Goal: Task Accomplishment & Management: Complete application form

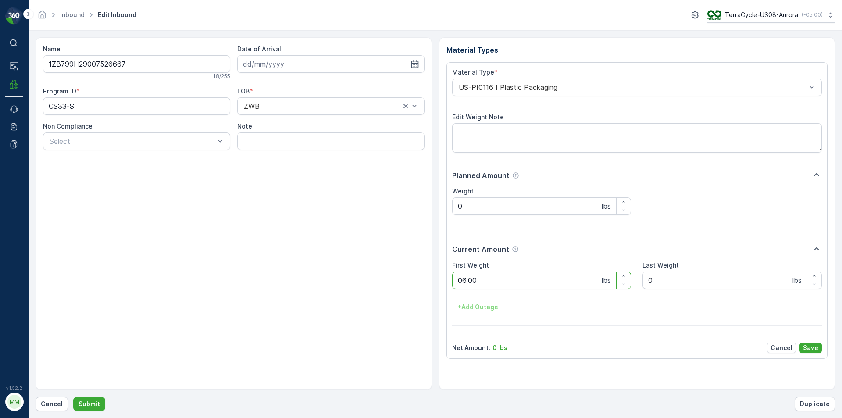
click at [73, 397] on button "Submit" at bounding box center [89, 404] width 32 height 14
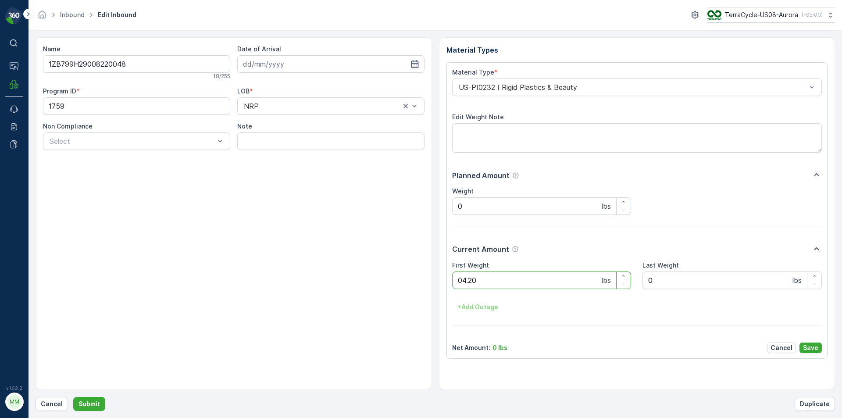
click at [73, 397] on button "Submit" at bounding box center [89, 404] width 32 height 14
type Weight "05.95"
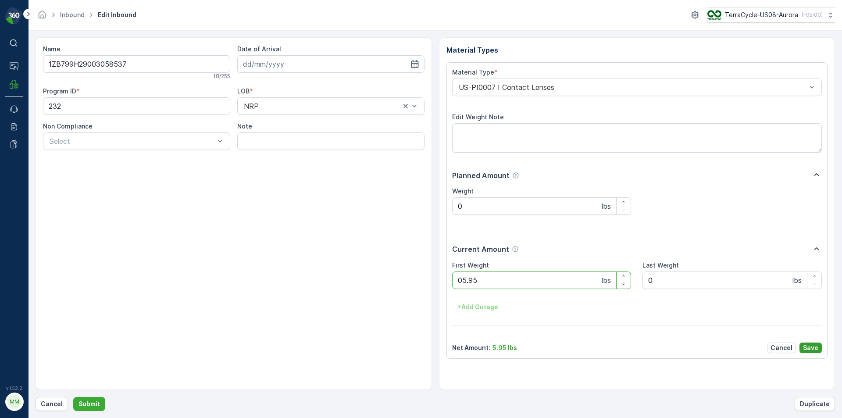
click at [814, 350] on p "Save" at bounding box center [810, 347] width 15 height 9
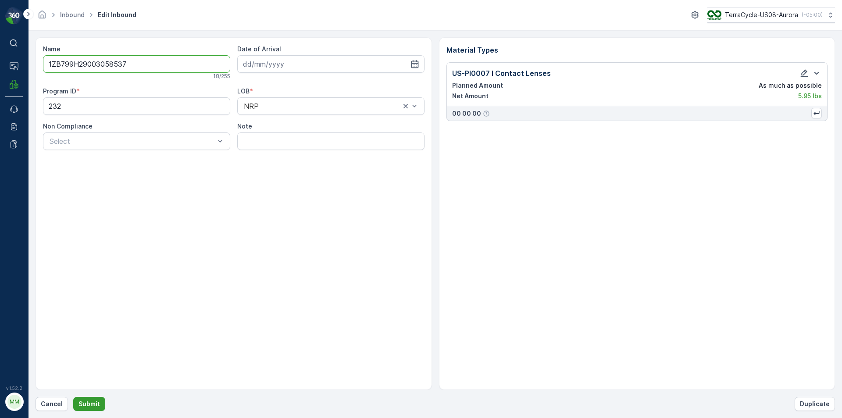
click at [89, 398] on button "Submit" at bounding box center [89, 404] width 32 height 14
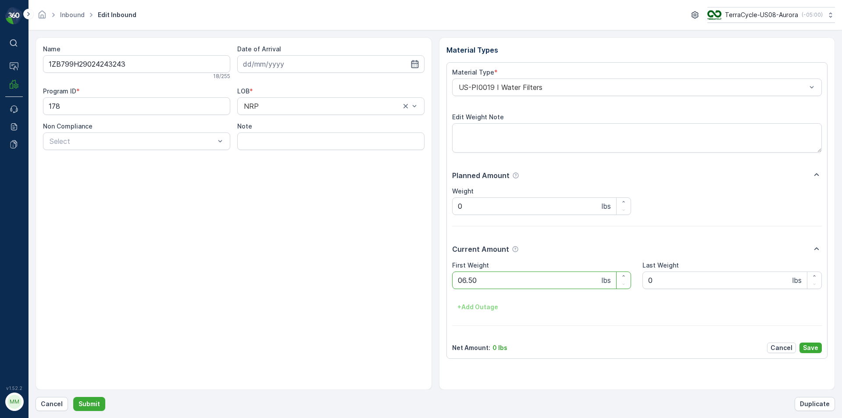
click at [73, 397] on button "Submit" at bounding box center [89, 404] width 32 height 14
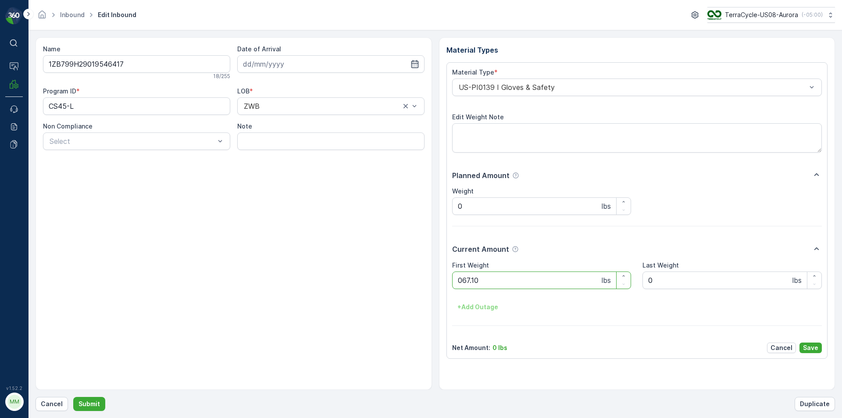
click at [73, 397] on button "Submit" at bounding box center [89, 404] width 32 height 14
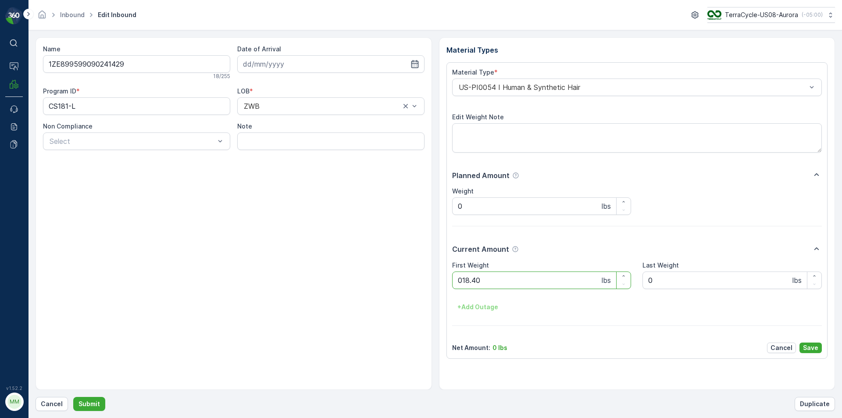
click at [73, 397] on button "Submit" at bounding box center [89, 404] width 32 height 14
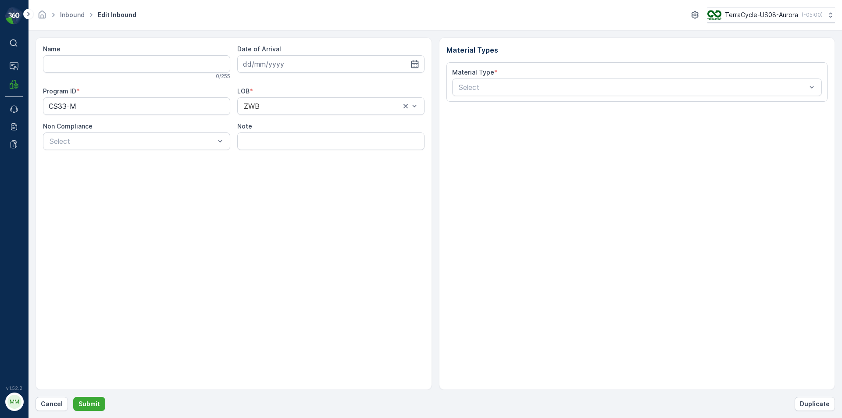
type input "1ZB799H29021401792"
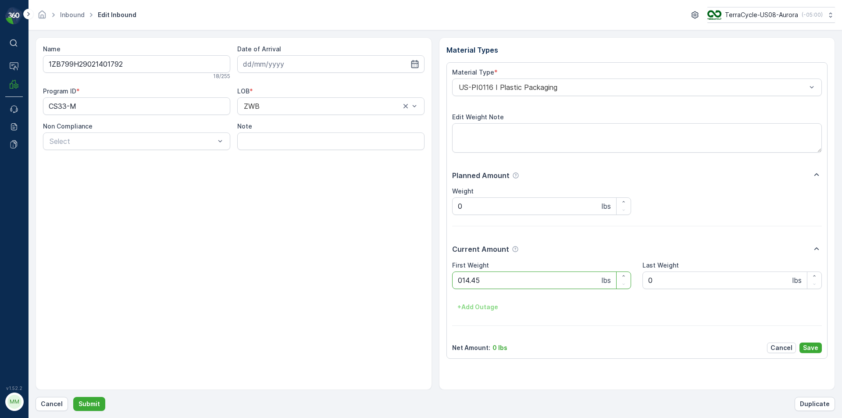
click at [73, 397] on button "Submit" at bounding box center [89, 404] width 32 height 14
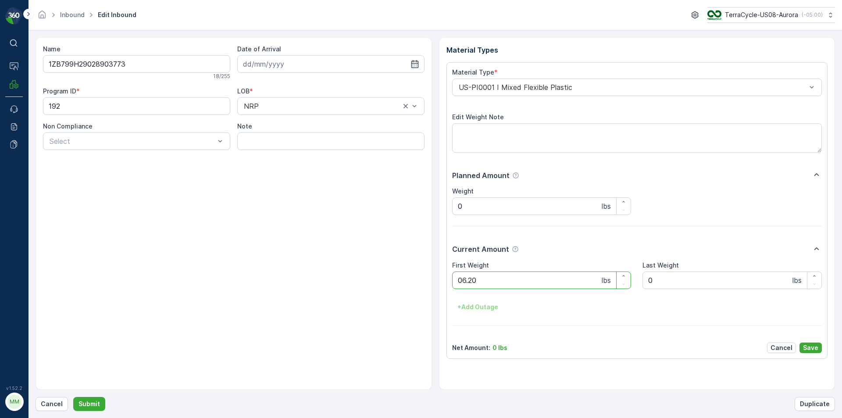
click at [73, 397] on button "Submit" at bounding box center [89, 404] width 32 height 14
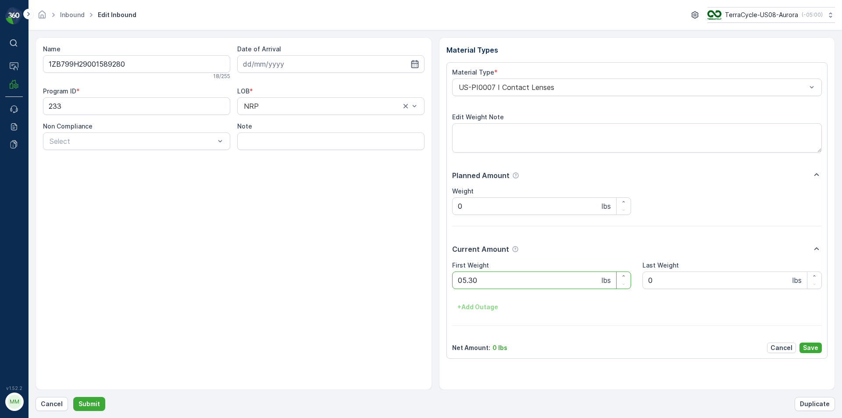
click at [73, 397] on button "Submit" at bounding box center [89, 404] width 32 height 14
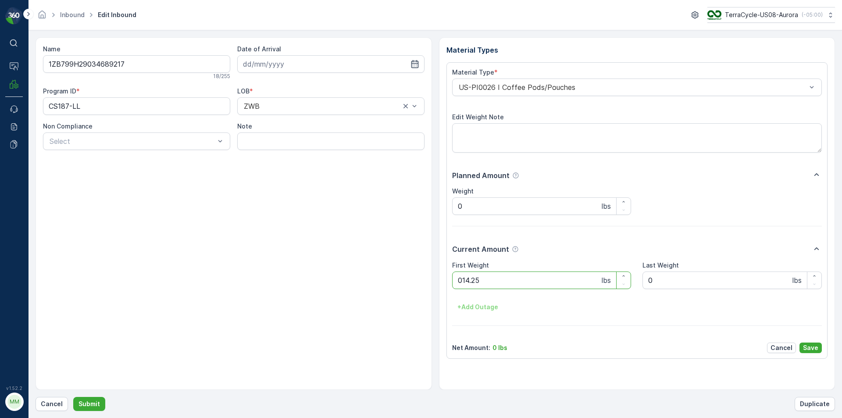
click at [73, 397] on button "Submit" at bounding box center [89, 404] width 32 height 14
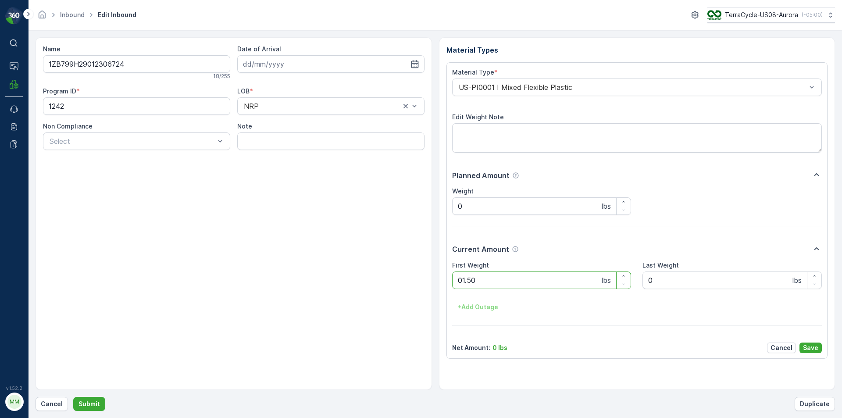
click at [73, 397] on button "Submit" at bounding box center [89, 404] width 32 height 14
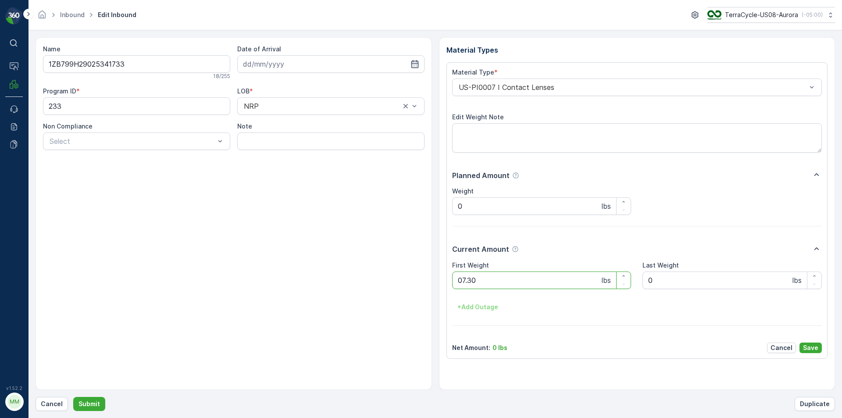
click at [73, 397] on button "Submit" at bounding box center [89, 404] width 32 height 14
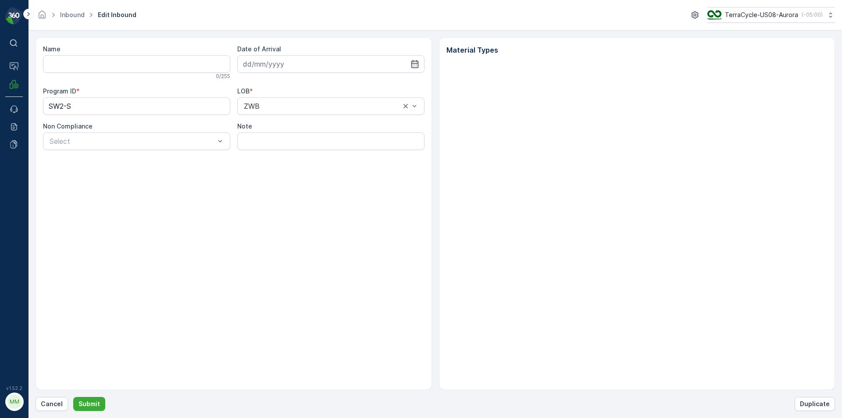
type input "1ZE899599096925037"
type input "[DATE]"
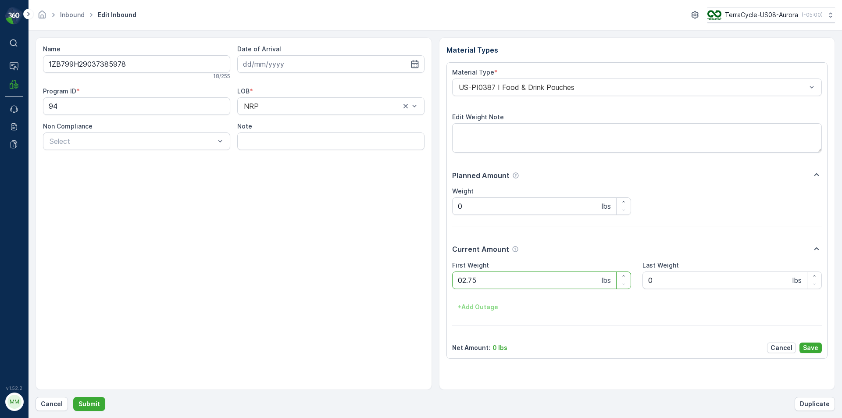
click at [73, 397] on button "Submit" at bounding box center [89, 404] width 32 height 14
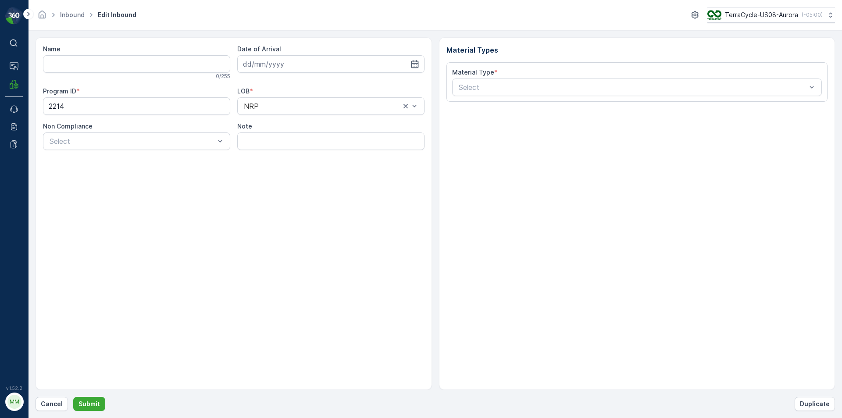
type input "1ZB799H29015562282"
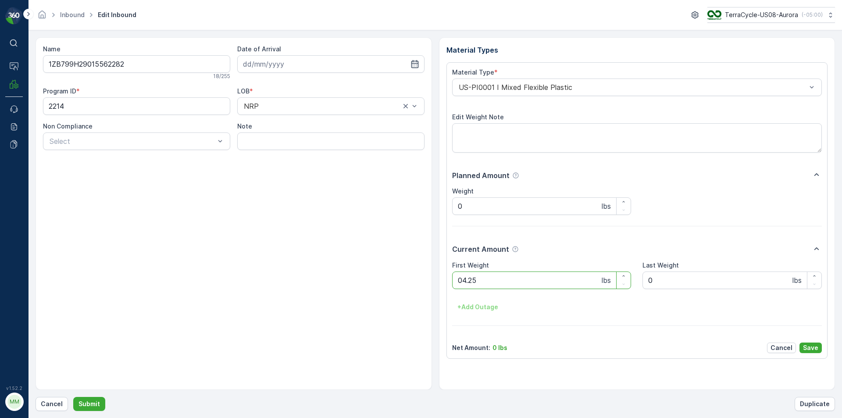
click at [73, 397] on button "Submit" at bounding box center [89, 404] width 32 height 14
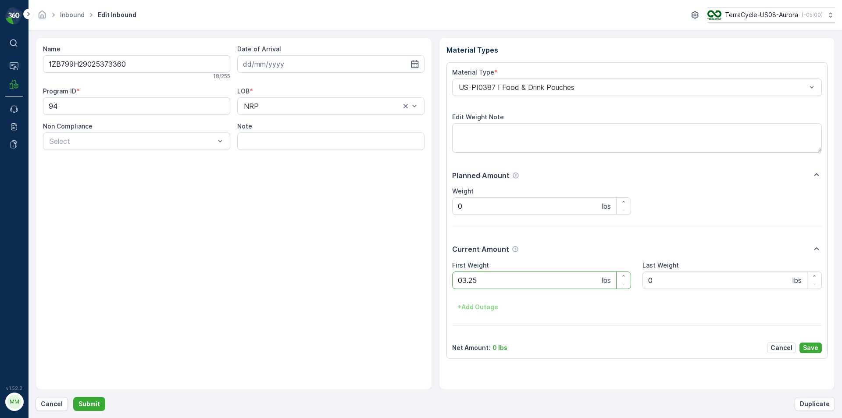
click at [73, 397] on button "Submit" at bounding box center [89, 404] width 32 height 14
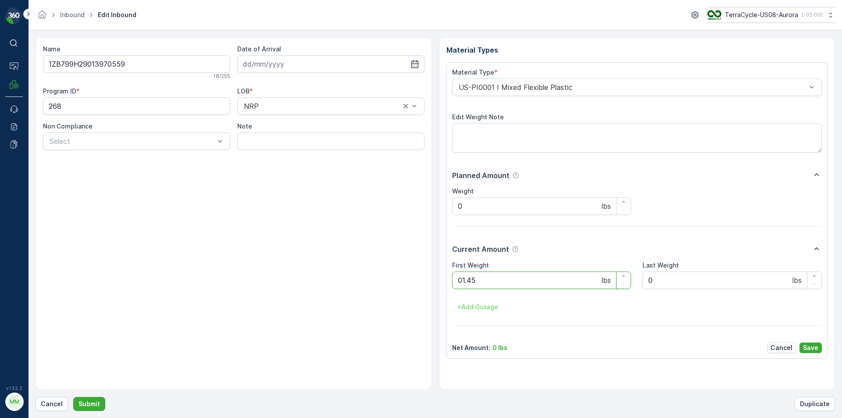
click at [73, 397] on button "Submit" at bounding box center [89, 404] width 32 height 14
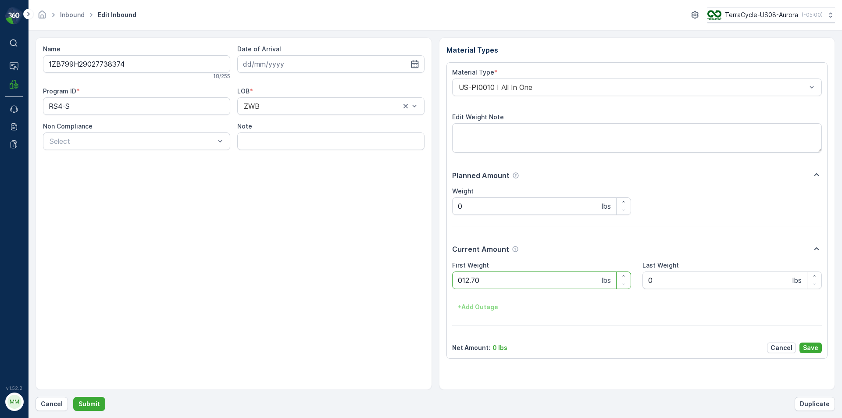
click at [73, 397] on button "Submit" at bounding box center [89, 404] width 32 height 14
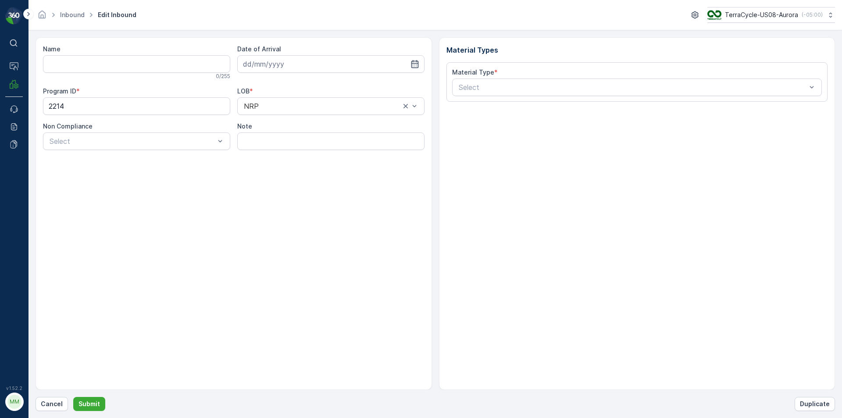
type input "1ZB799H29019115016"
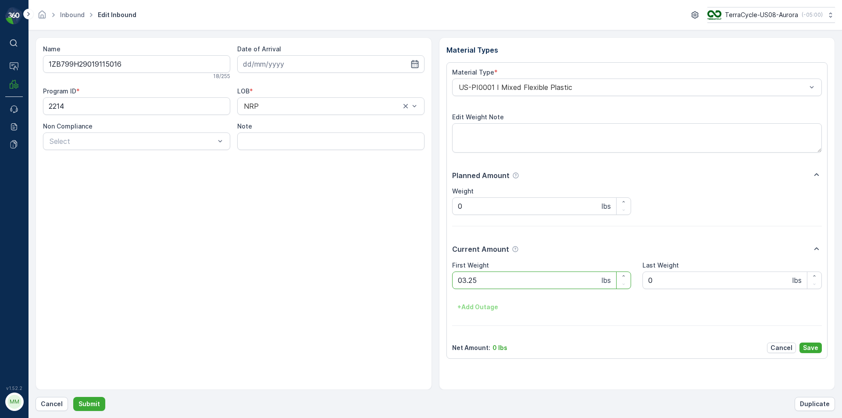
click at [73, 397] on button "Submit" at bounding box center [89, 404] width 32 height 14
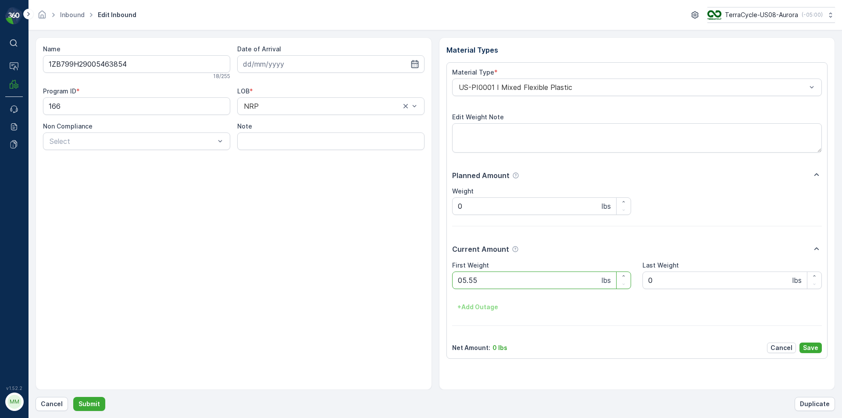
click at [73, 397] on button "Submit" at bounding box center [89, 404] width 32 height 14
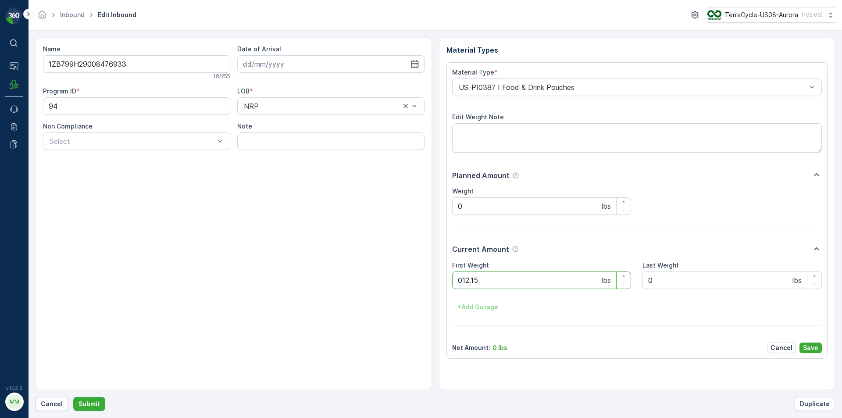
click at [73, 397] on button "Submit" at bounding box center [89, 404] width 32 height 14
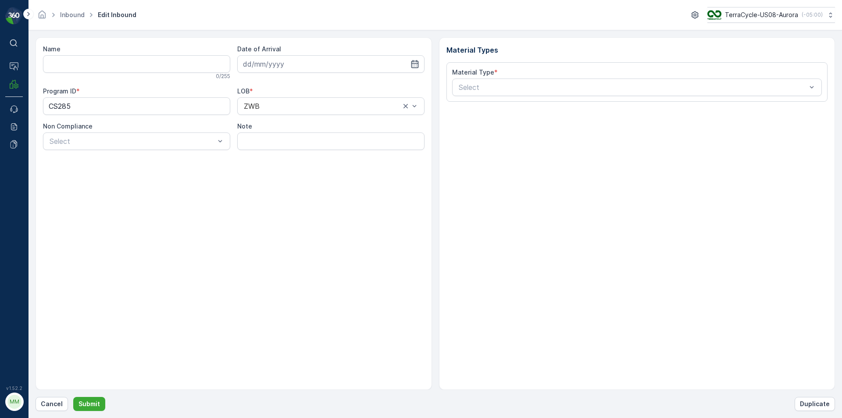
type input "1Z1AR8619097396021"
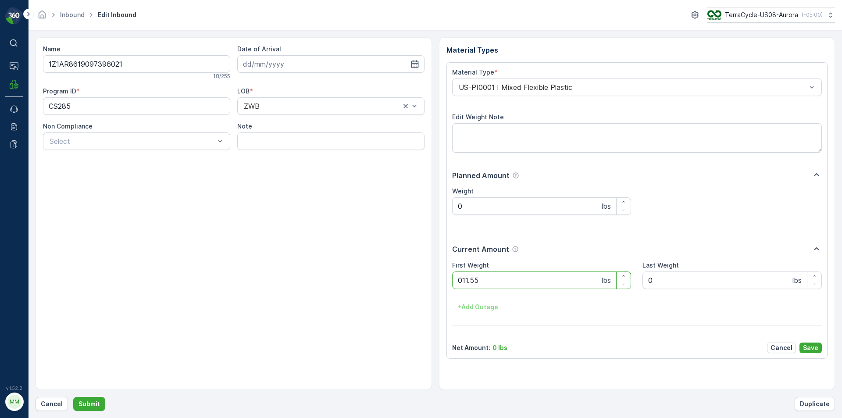
click at [73, 397] on button "Submit" at bounding box center [89, 404] width 32 height 14
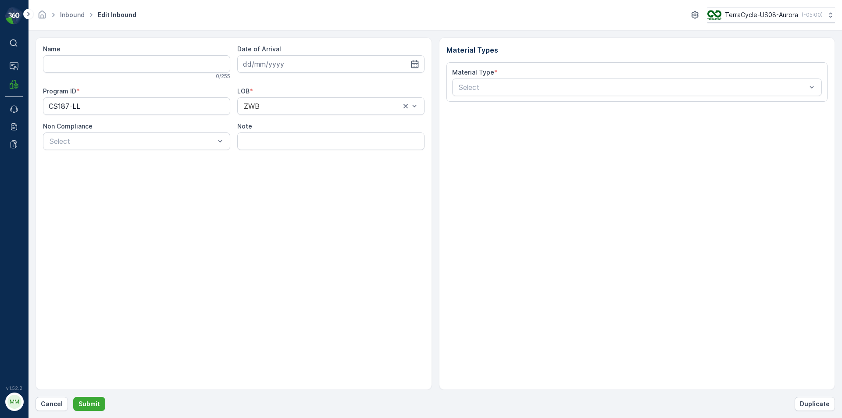
type input "1ZE899599091589973"
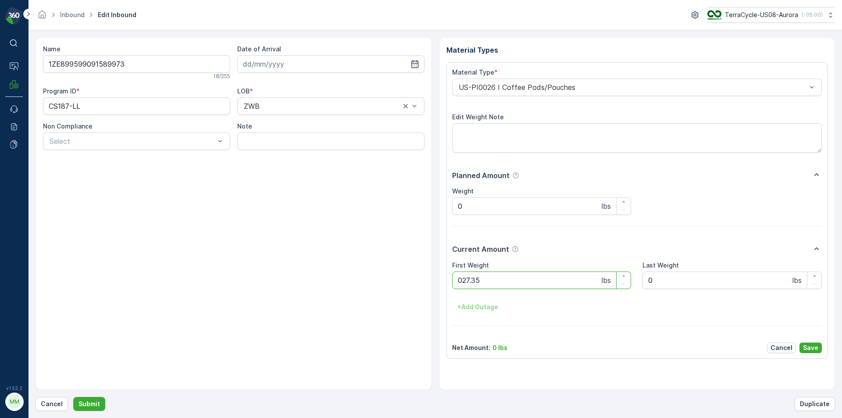
click at [73, 397] on button "Submit" at bounding box center [89, 404] width 32 height 14
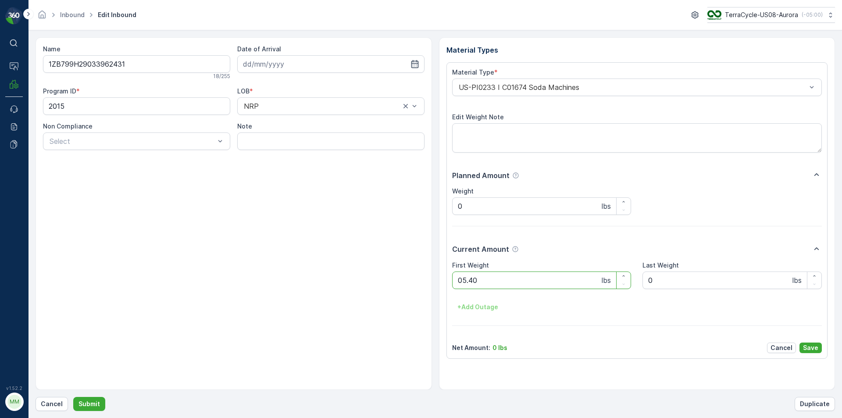
click at [73, 397] on button "Submit" at bounding box center [89, 404] width 32 height 14
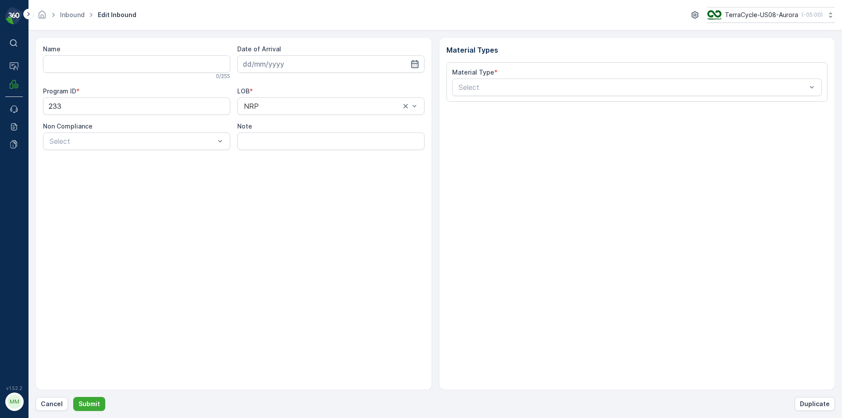
type input "1ZB799H29032842107"
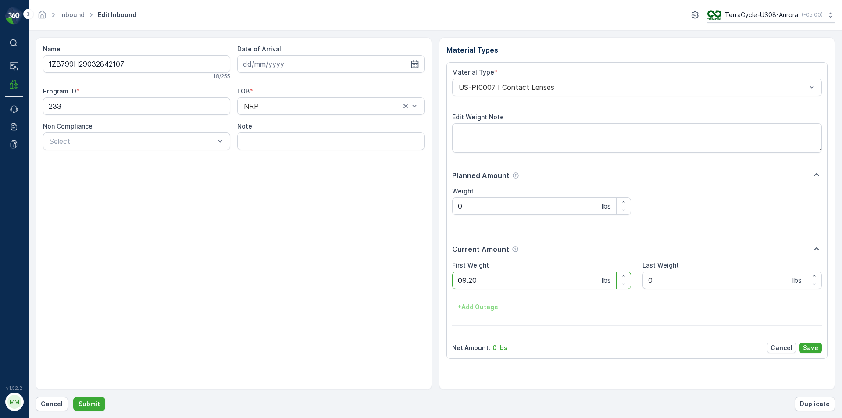
click at [73, 397] on button "Submit" at bounding box center [89, 404] width 32 height 14
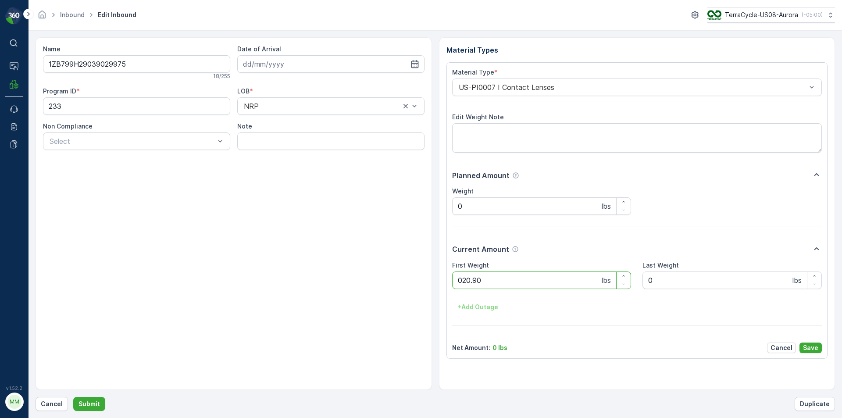
click at [73, 397] on button "Submit" at bounding box center [89, 404] width 32 height 14
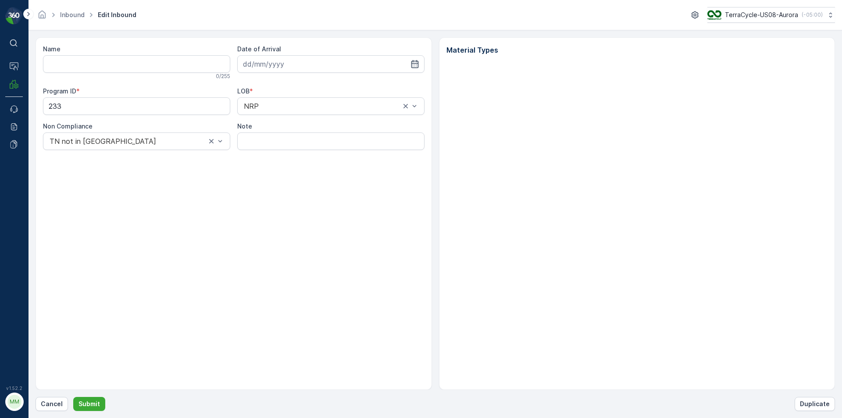
type input "42060506"
type input "10.07.2025"
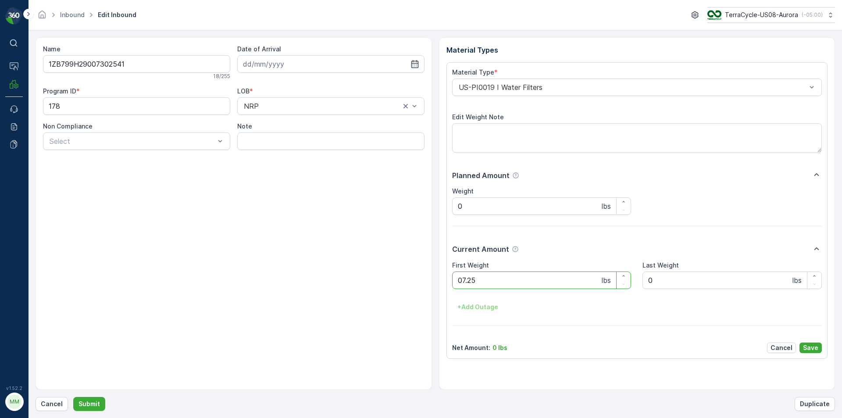
click at [73, 397] on button "Submit" at bounding box center [89, 404] width 32 height 14
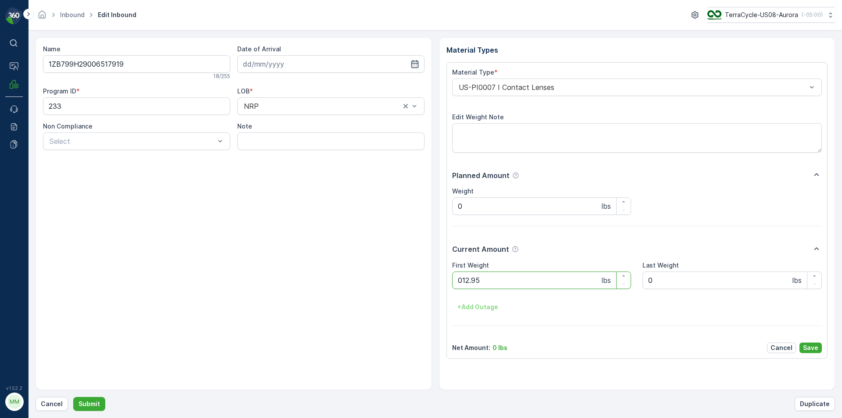
click at [73, 397] on button "Submit" at bounding box center [89, 404] width 32 height 14
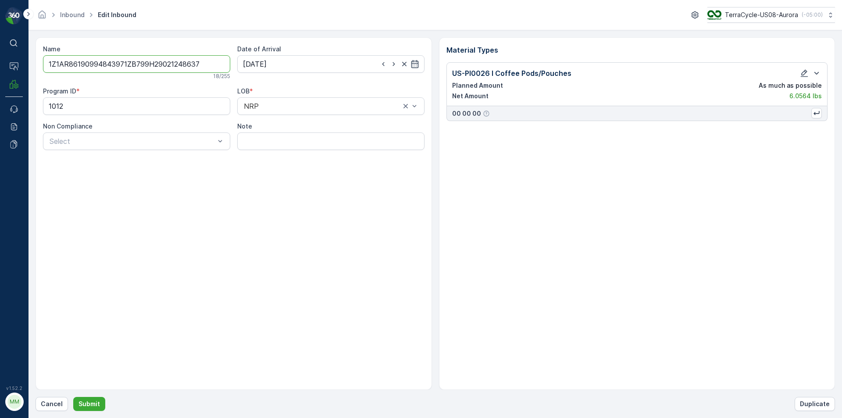
type input "1Z1AR86190994843971ZB799H29021248637"
click at [73, 397] on button "Submit" at bounding box center [89, 404] width 32 height 14
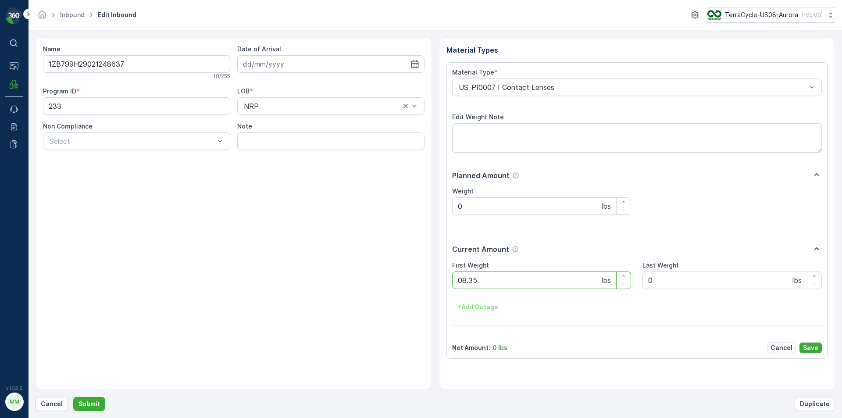
click at [73, 397] on button "Submit" at bounding box center [89, 404] width 32 height 14
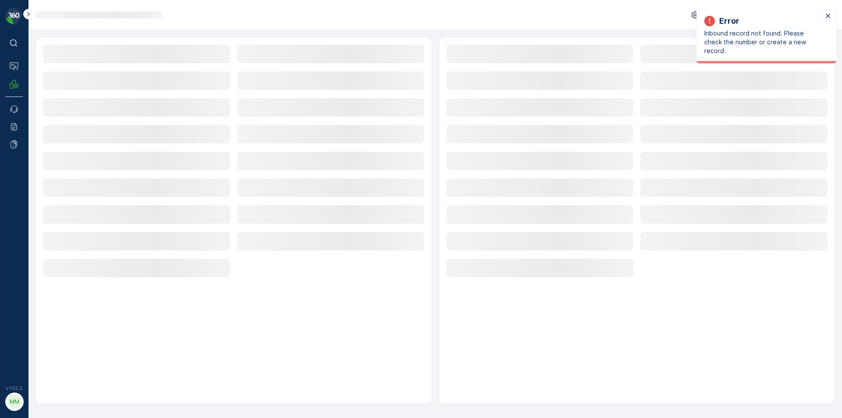
click at [417, 32] on form "Loading... Loading... Loading... Loading... Loading... Loading... Loading... Lo…" at bounding box center [434, 223] width 813 height 387
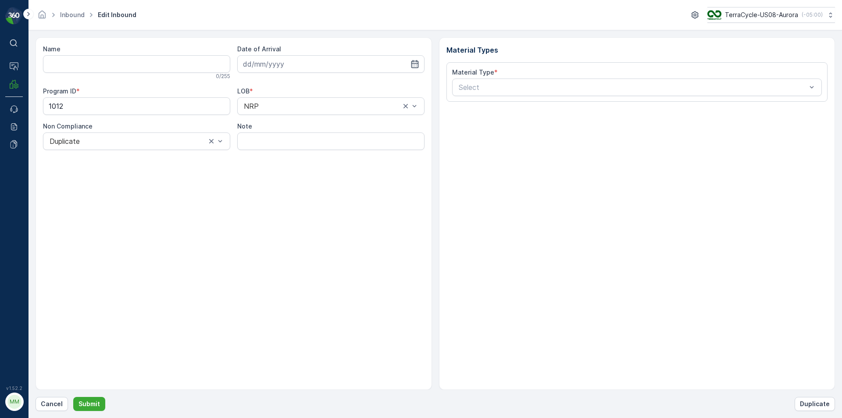
type input "1Z1AR8619099484397_Copy(1760356188610)"
type input "[DATE]"
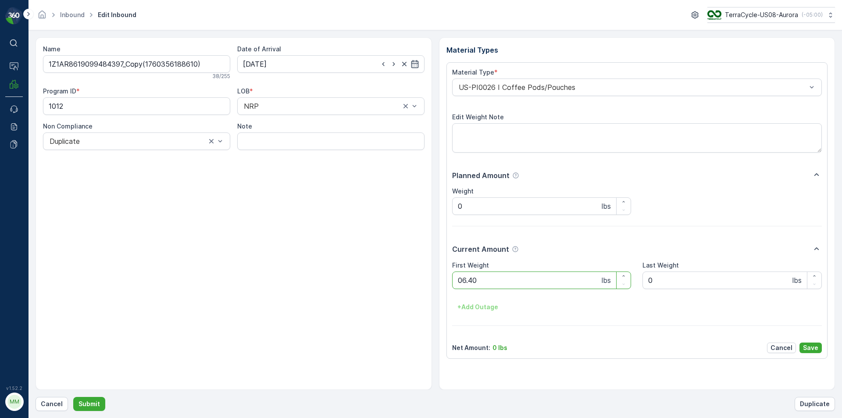
click at [73, 397] on button "Submit" at bounding box center [89, 404] width 32 height 14
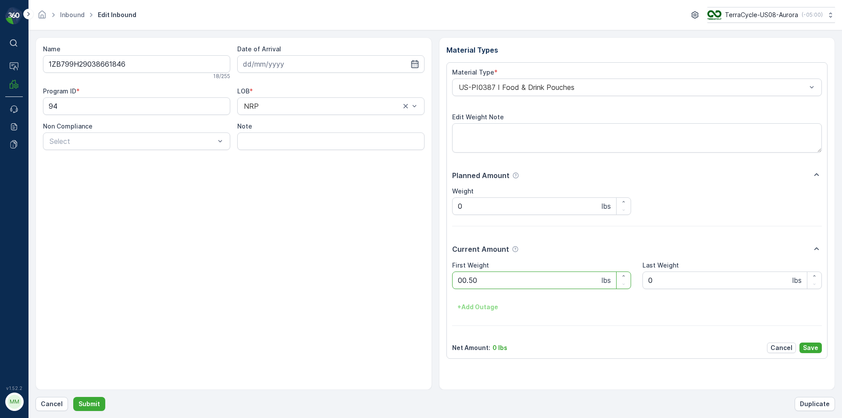
click at [73, 397] on button "Submit" at bounding box center [89, 404] width 32 height 14
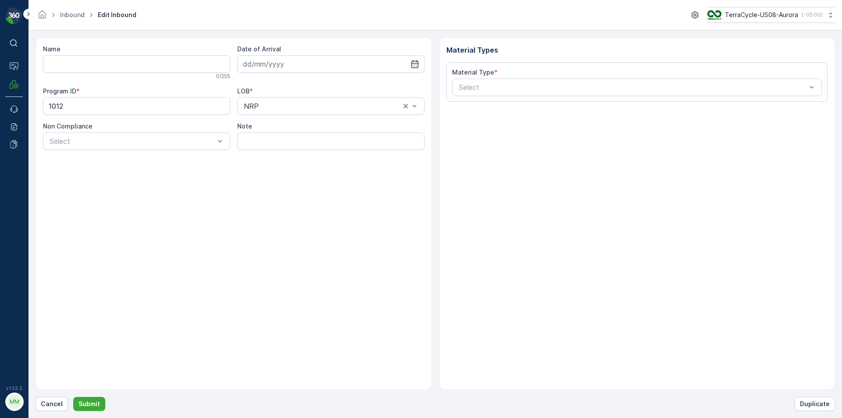
type input "1ZB799H29030321414"
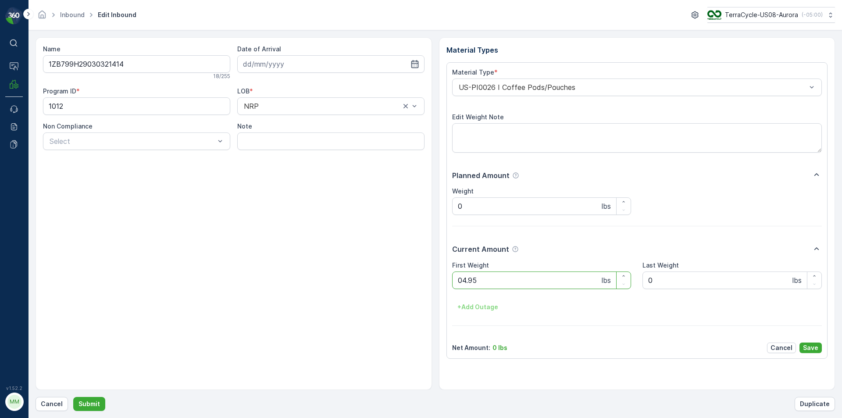
click at [73, 397] on button "Submit" at bounding box center [89, 404] width 32 height 14
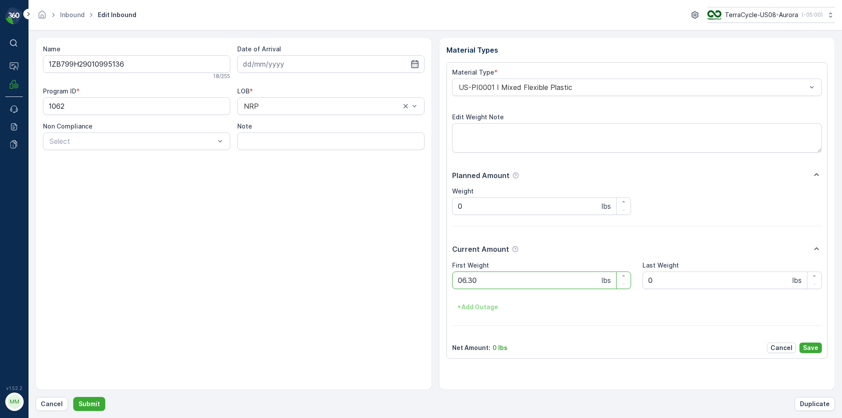
click at [73, 397] on button "Submit" at bounding box center [89, 404] width 32 height 14
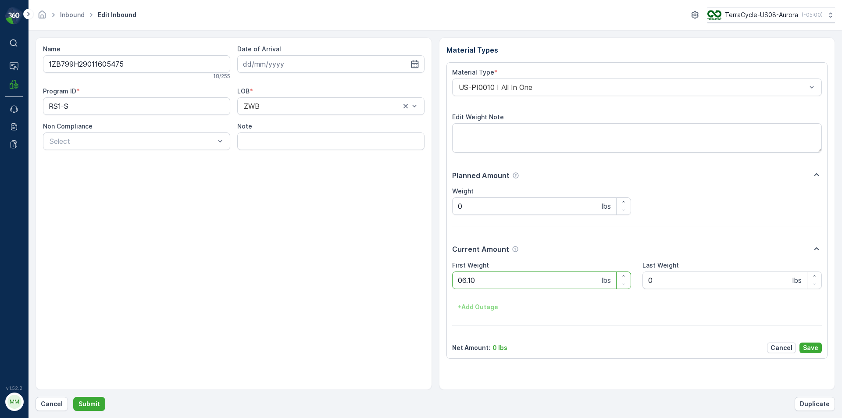
click at [73, 397] on button "Submit" at bounding box center [89, 404] width 32 height 14
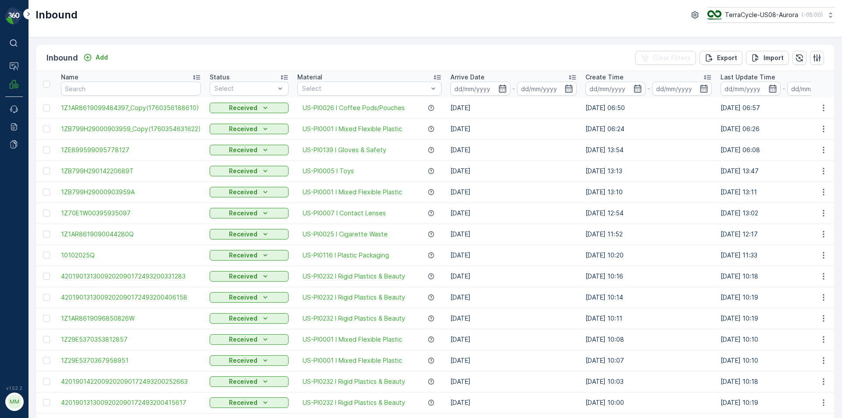
click at [0, 174] on div "⌘B Operations MRF Events Reports Documents v 1.52.2 MM MRF.US08" at bounding box center [14, 209] width 28 height 418
drag, startPoint x: 0, startPoint y: 171, endPoint x: 485, endPoint y: 70, distance: 495.2
click at [485, 70] on div "Inbound Add Clear Filters Export Import" at bounding box center [435, 58] width 798 height 26
drag, startPoint x: 494, startPoint y: 42, endPoint x: 458, endPoint y: 35, distance: 35.7
click at [458, 35] on div "Inbound TerraCycle-US08-Aurora ( -05:00 )" at bounding box center [434, 18] width 813 height 37
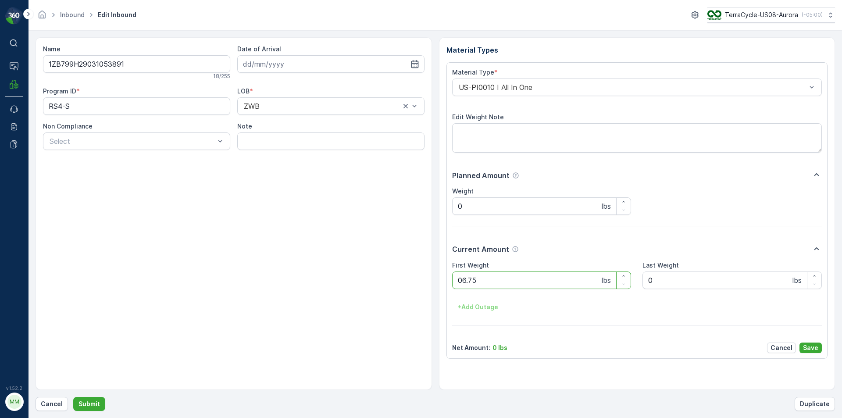
click at [73, 397] on button "Submit" at bounding box center [89, 404] width 32 height 14
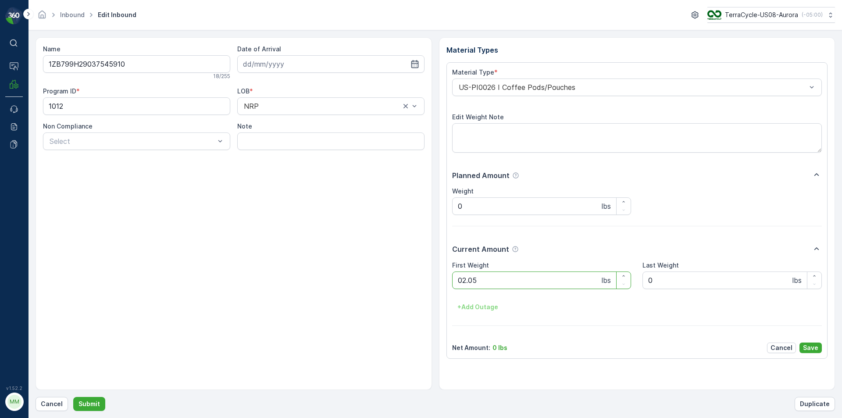
click at [73, 397] on button "Submit" at bounding box center [89, 404] width 32 height 14
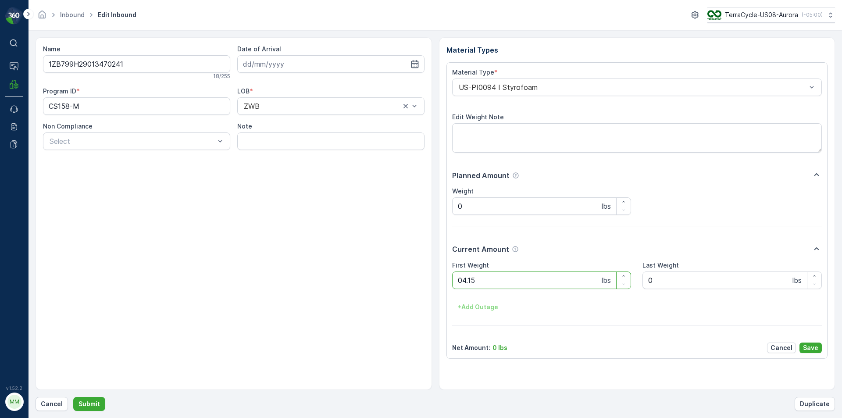
click at [73, 397] on button "Submit" at bounding box center [89, 404] width 32 height 14
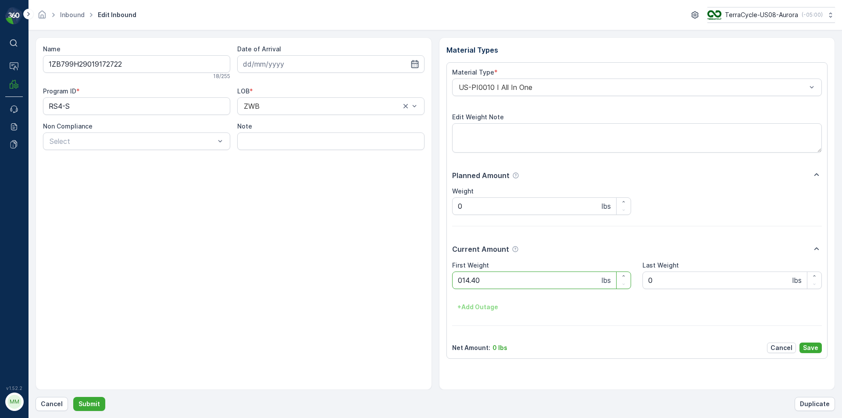
click at [73, 397] on button "Submit" at bounding box center [89, 404] width 32 height 14
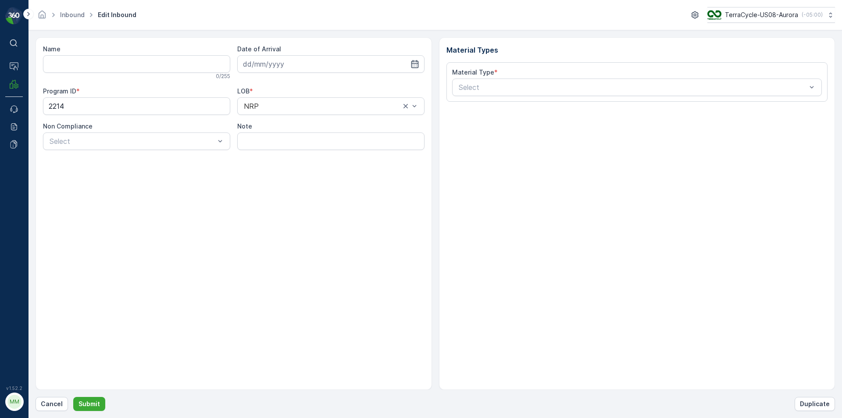
type input "1ZB799H29037117329"
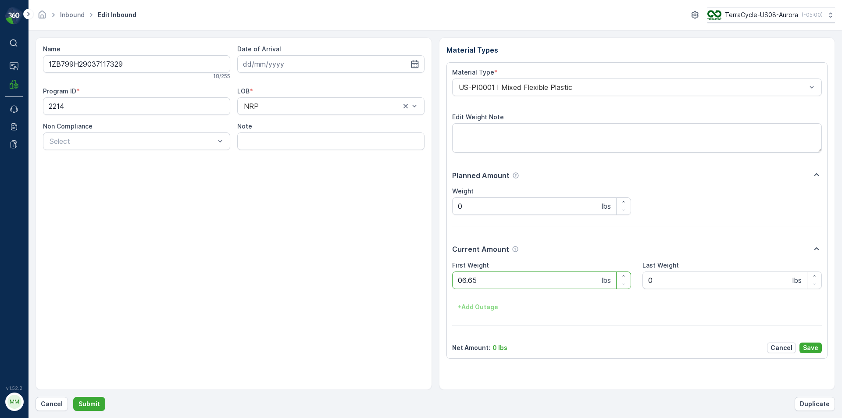
click at [73, 397] on button "Submit" at bounding box center [89, 404] width 32 height 14
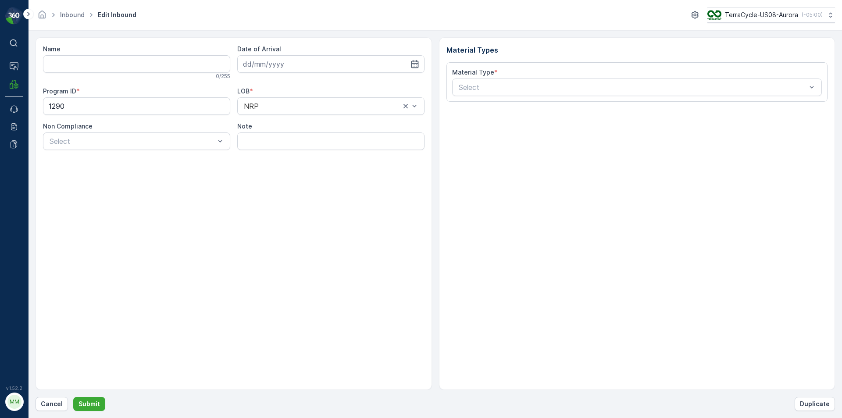
type input "1ZB799H29004424782"
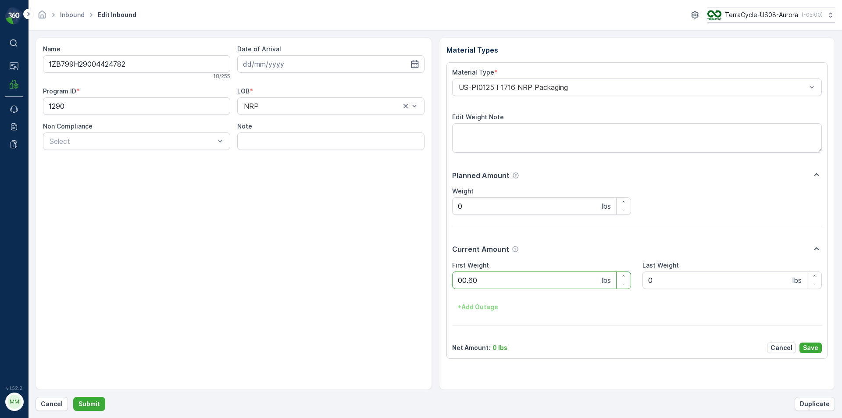
click at [73, 397] on button "Submit" at bounding box center [89, 404] width 32 height 14
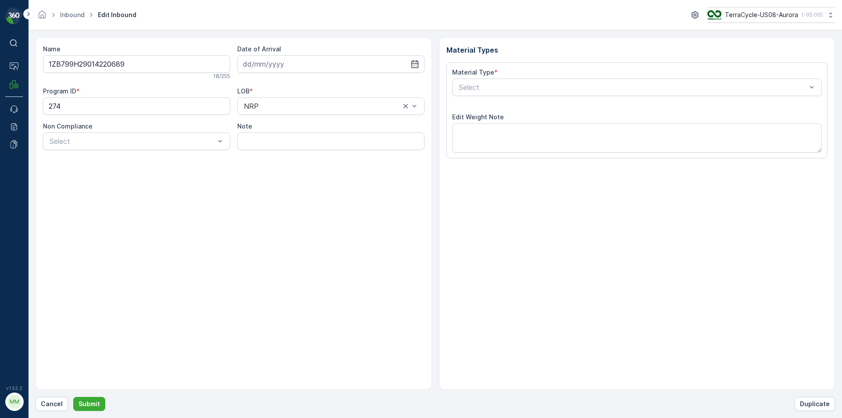
type input "07.07.2025"
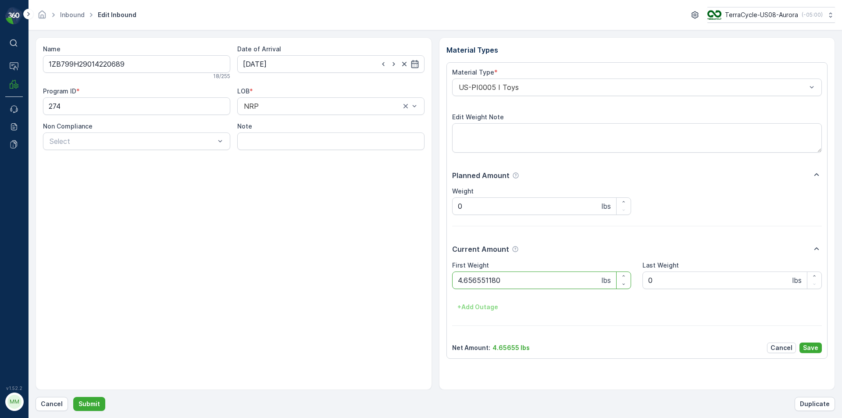
click at [73, 397] on button "Submit" at bounding box center [89, 404] width 32 height 14
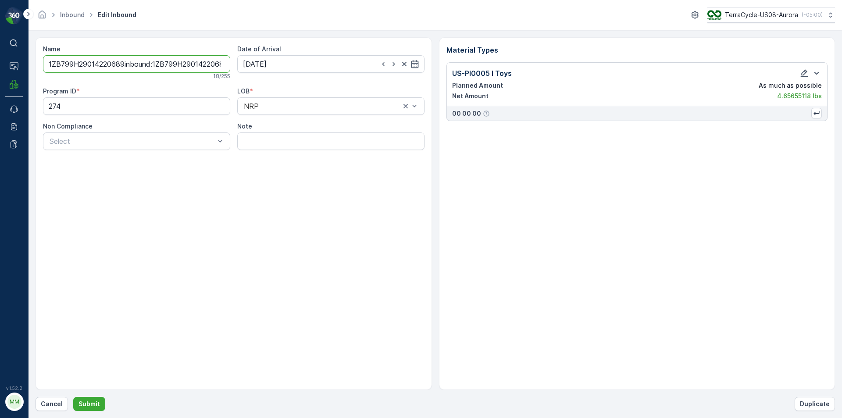
type input "1ZB799H29014220689inbound:1ZB799H29014220689_Copy(1760357099561)"
click at [73, 397] on button "Submit" at bounding box center [89, 404] width 32 height 14
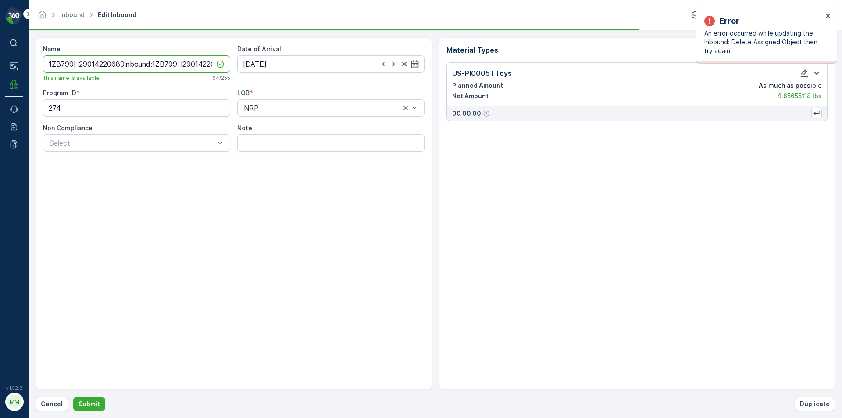
scroll to position [0, 89]
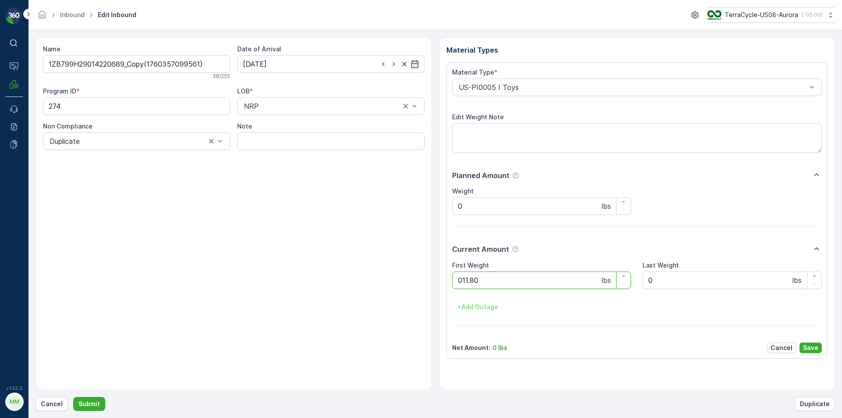
click at [73, 397] on button "Submit" at bounding box center [89, 404] width 32 height 14
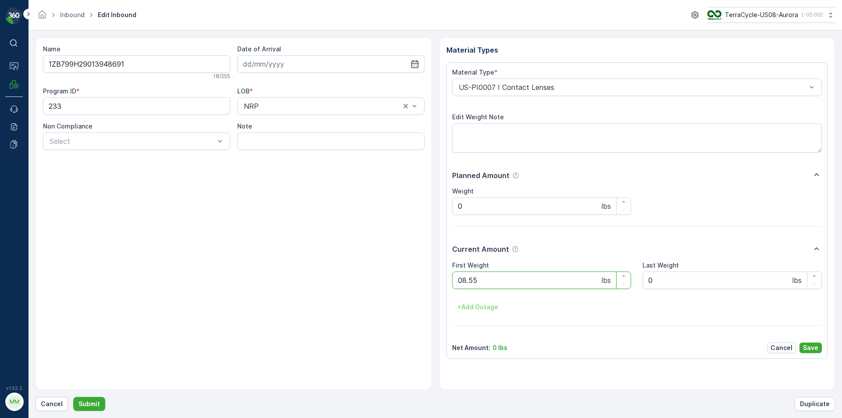
click at [73, 397] on button "Submit" at bounding box center [89, 404] width 32 height 14
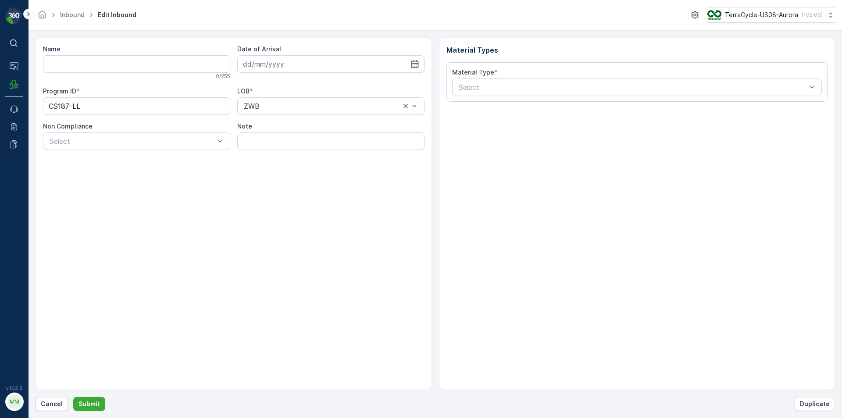
type input "1ZB799H29008778778"
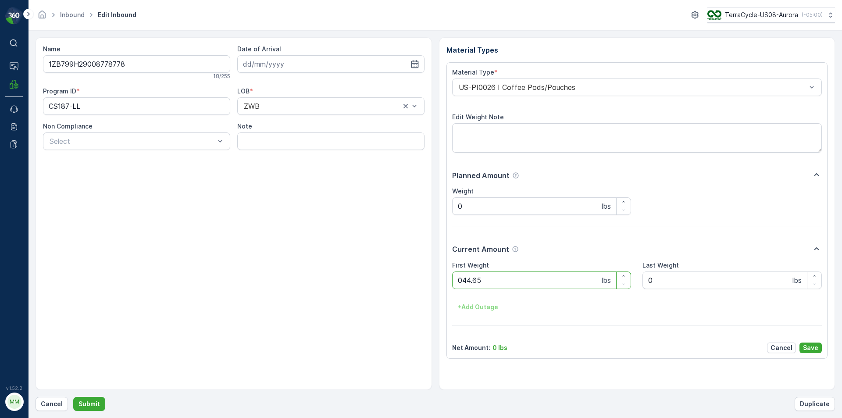
click at [73, 397] on button "Submit" at bounding box center [89, 404] width 32 height 14
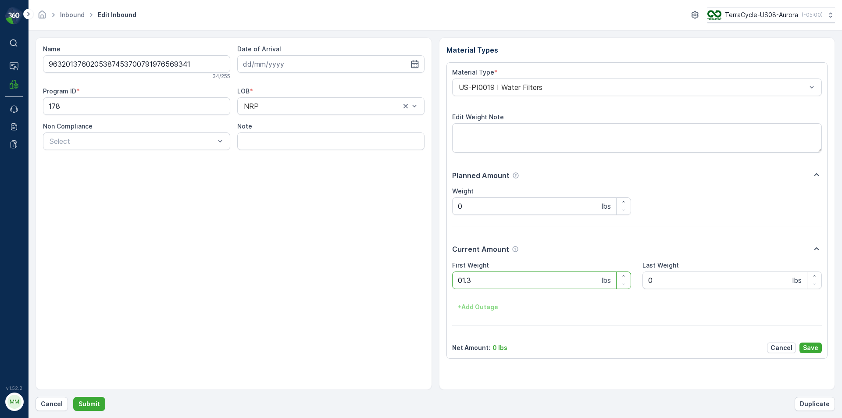
type Weight "01.35"
click at [73, 397] on button "Submit" at bounding box center [89, 404] width 32 height 14
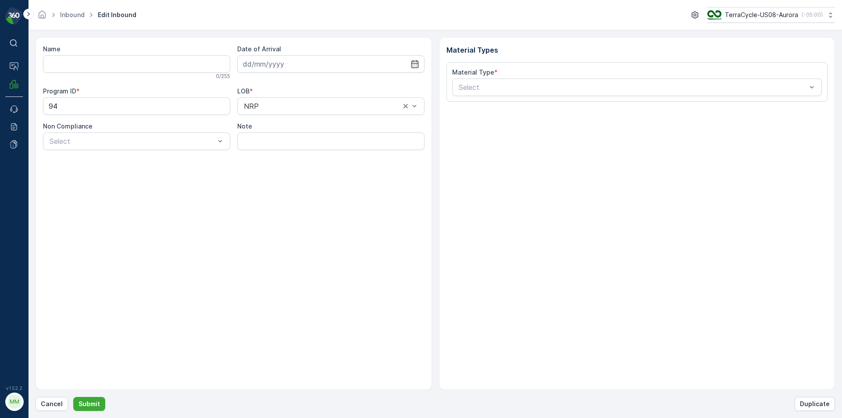
type input "9632013760205387453700791959112452"
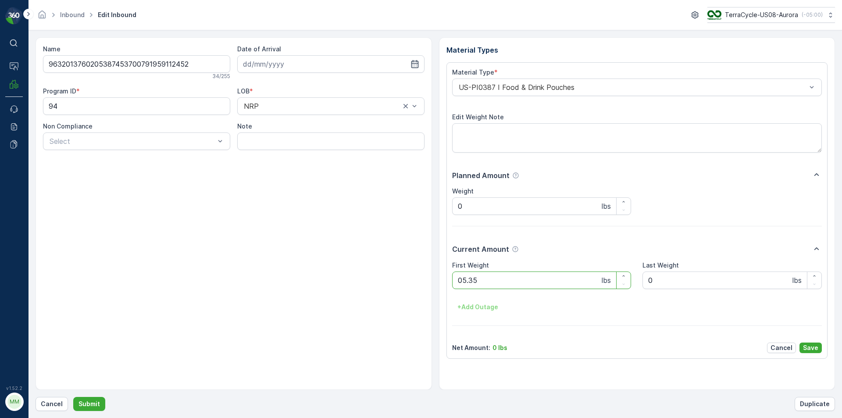
click at [73, 397] on button "Submit" at bounding box center [89, 404] width 32 height 14
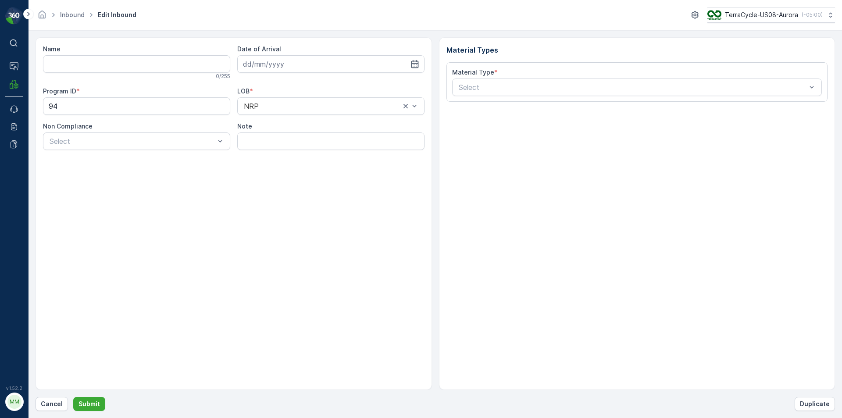
type input "9632013760205387453700791970885212"
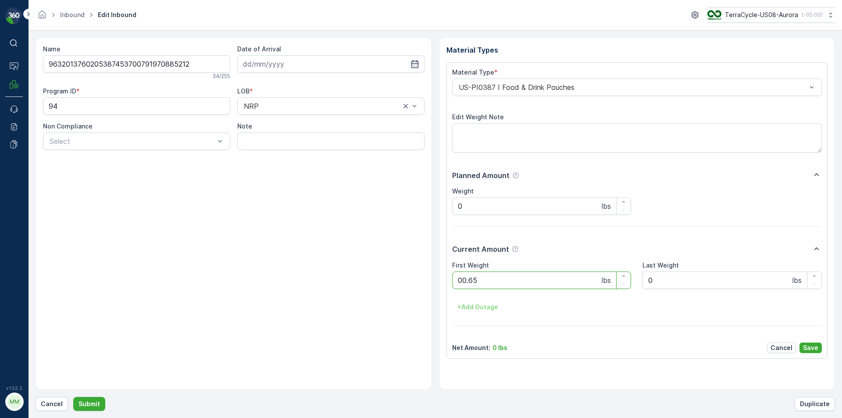
click at [73, 397] on button "Submit" at bounding box center [89, 404] width 32 height 14
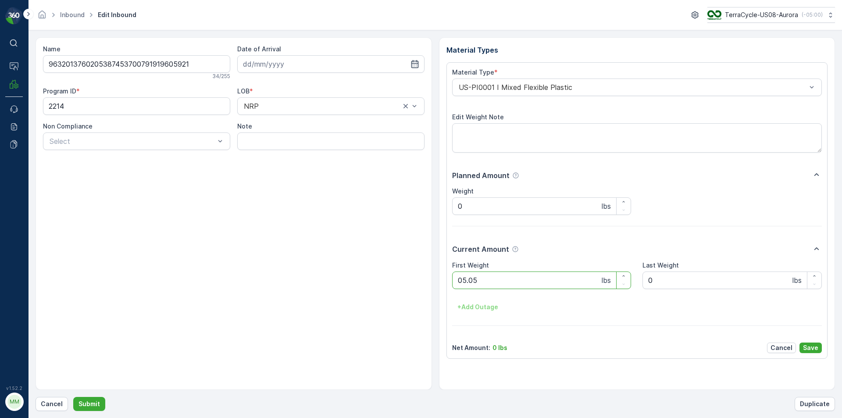
click at [73, 397] on button "Submit" at bounding box center [89, 404] width 32 height 14
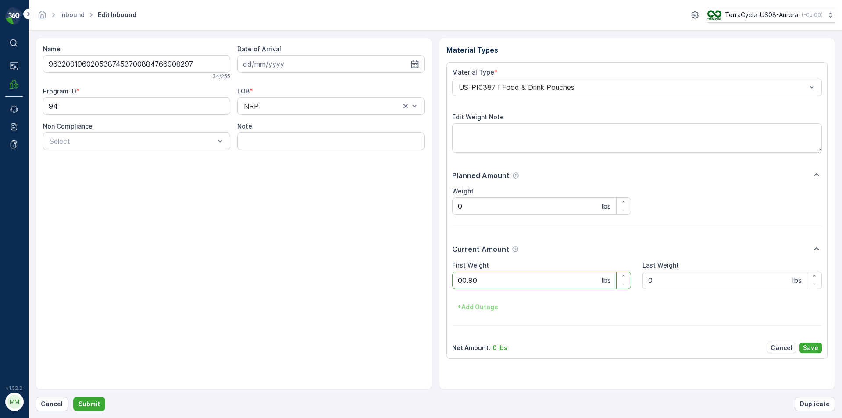
click at [73, 397] on button "Submit" at bounding box center [89, 404] width 32 height 14
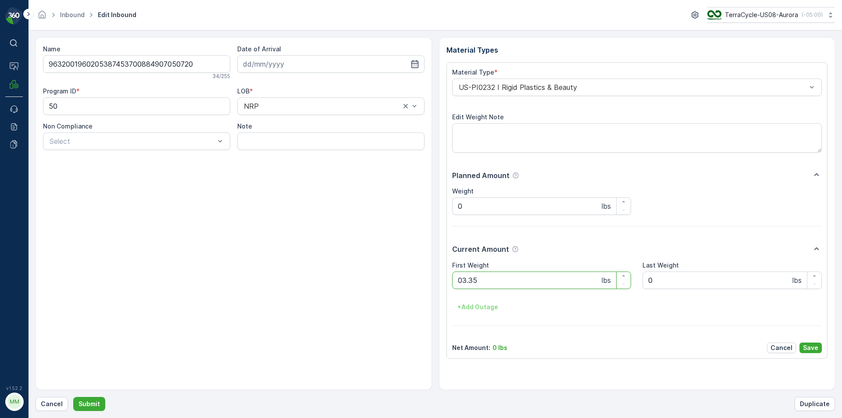
click at [73, 397] on button "Submit" at bounding box center [89, 404] width 32 height 14
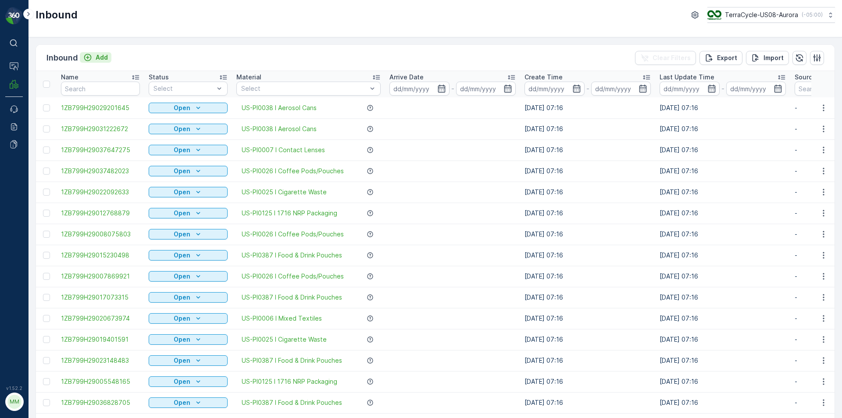
click at [98, 58] on p "Add" at bounding box center [102, 57] width 12 height 9
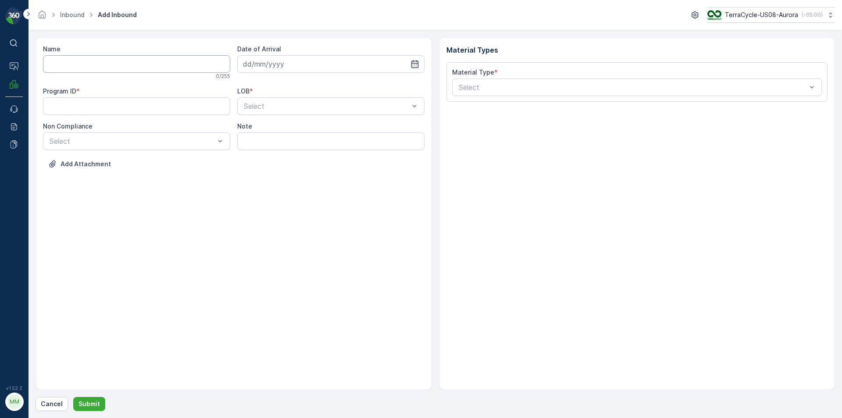
click at [95, 66] on input "Name" at bounding box center [136, 64] width 187 height 18
type input "9612019889078331836802"
click at [73, 397] on button "Submit" at bounding box center [89, 404] width 32 height 14
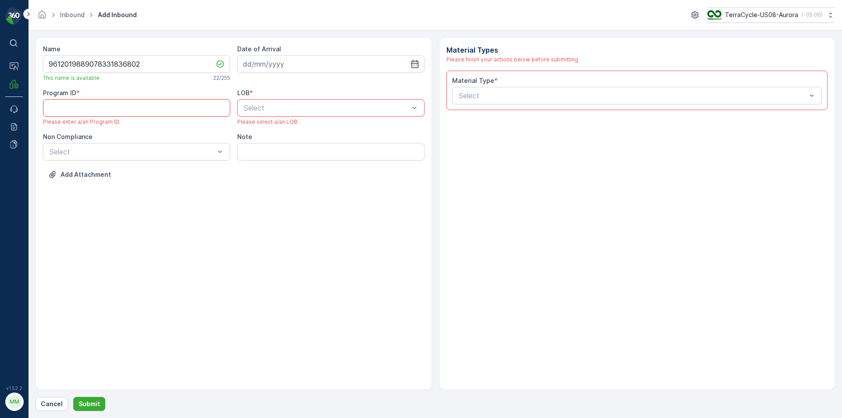
paste ID "SW1"
type ID "SW1"
click at [264, 65] on input at bounding box center [330, 64] width 187 height 18
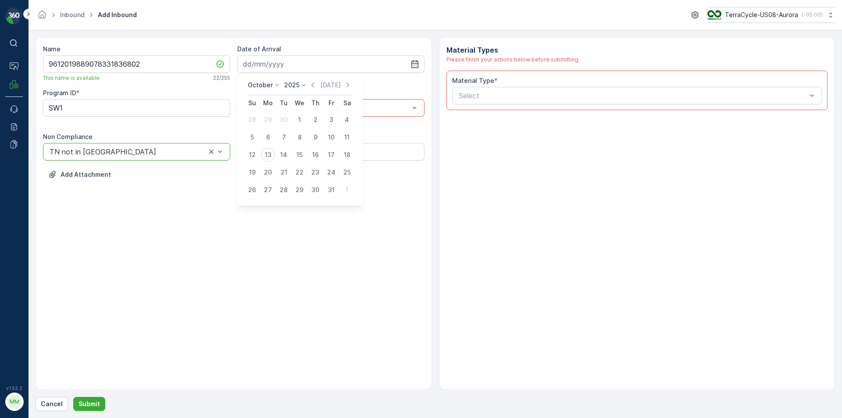
click at [300, 117] on div "1" at bounding box center [299, 120] width 14 height 14
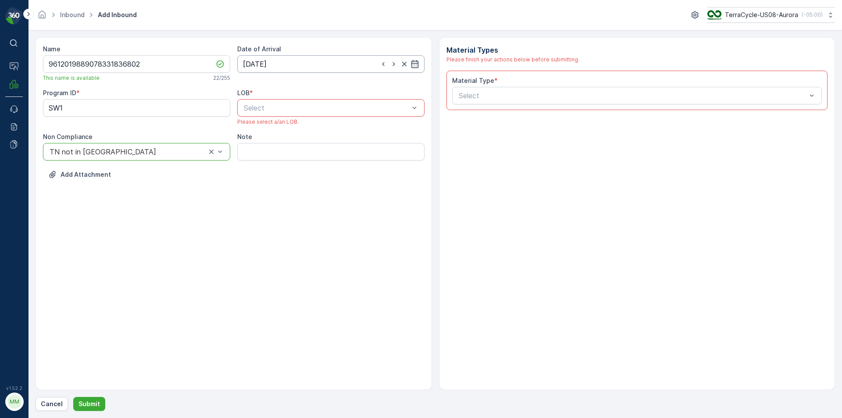
click at [289, 62] on input "01.10.2025" at bounding box center [330, 64] width 187 height 18
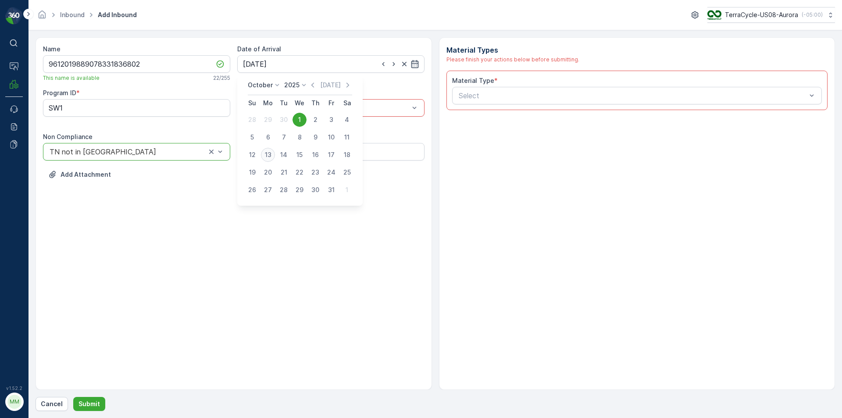
click at [269, 159] on div "13" at bounding box center [268, 155] width 14 height 14
type input "[DATE]"
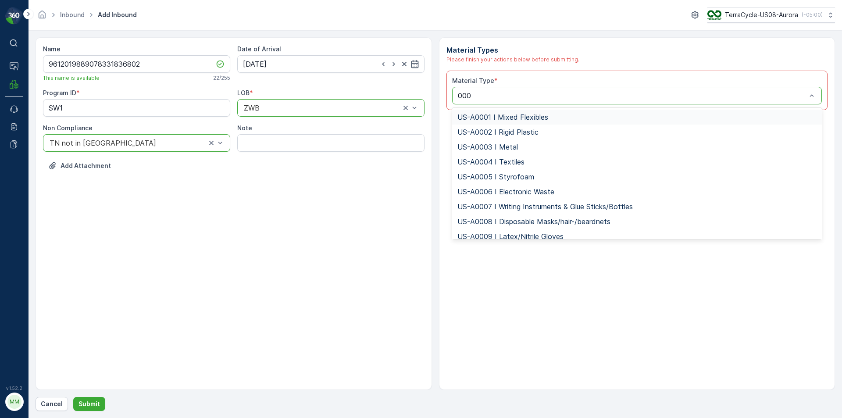
type input "0001"
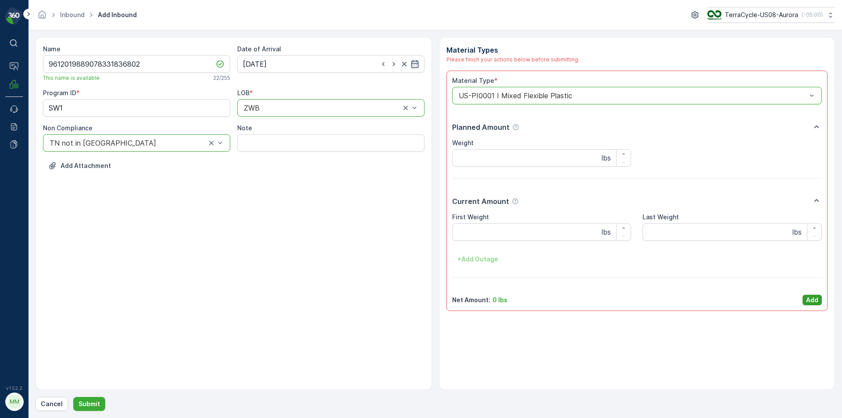
click at [806, 298] on p "Add" at bounding box center [812, 299] width 12 height 9
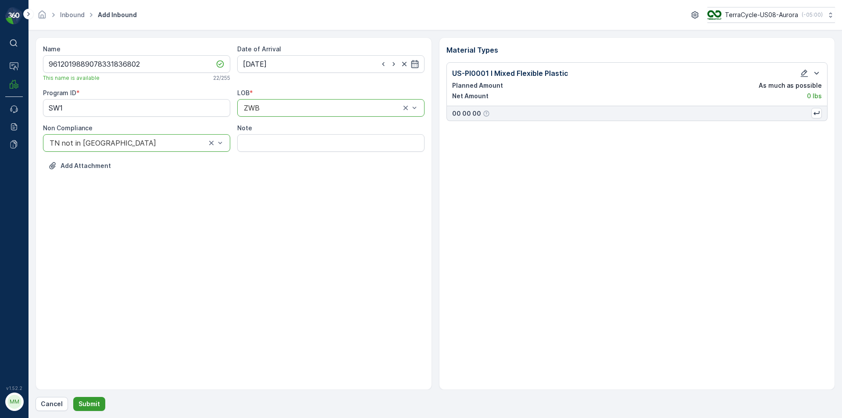
click at [82, 404] on p "Submit" at bounding box center [88, 403] width 21 height 9
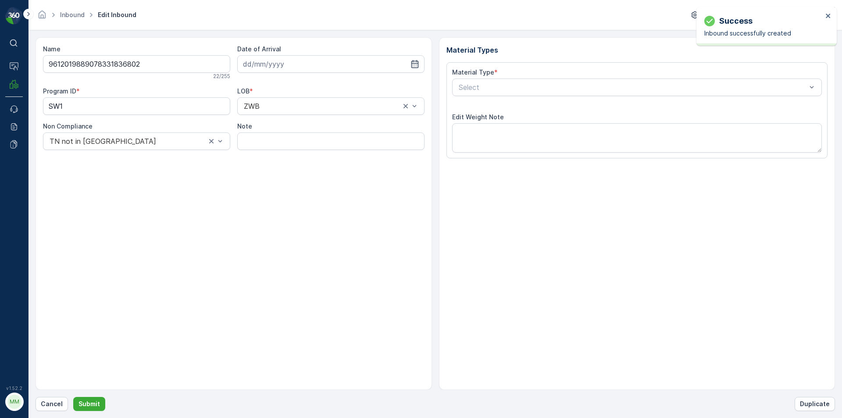
type input "9612019889078331836802"
type input "[DATE]"
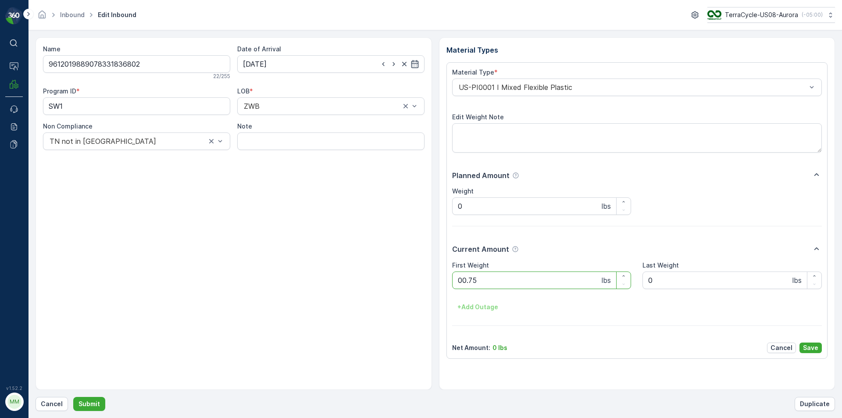
click at [73, 397] on button "Submit" at bounding box center [89, 404] width 32 height 14
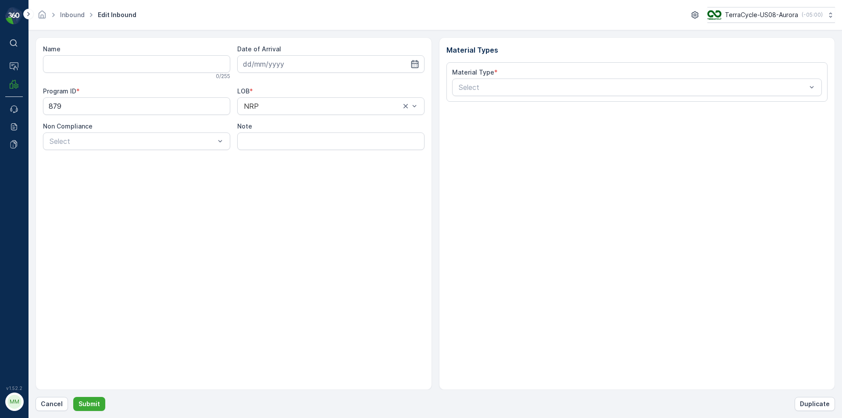
type input "9632001960205387453700884908180467"
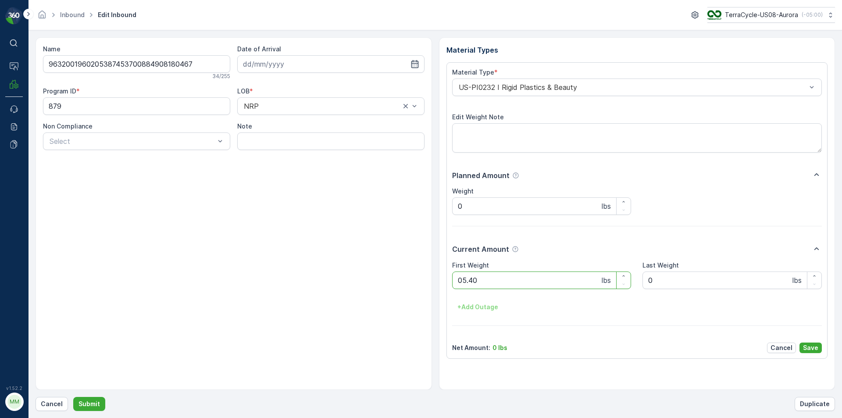
click at [73, 397] on button "Submit" at bounding box center [89, 404] width 32 height 14
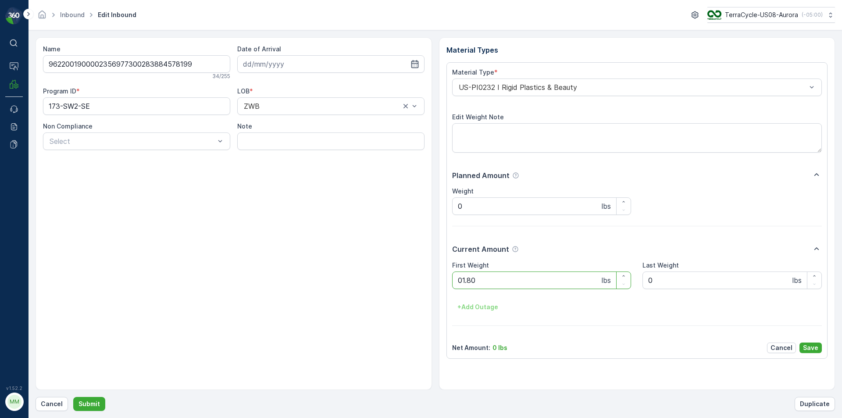
click at [73, 397] on button "Submit" at bounding box center [89, 404] width 32 height 14
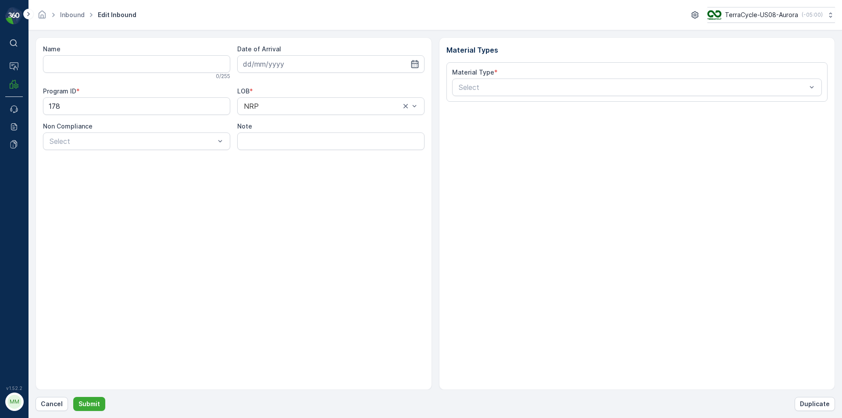
type input "9632013760205387453700791971552230"
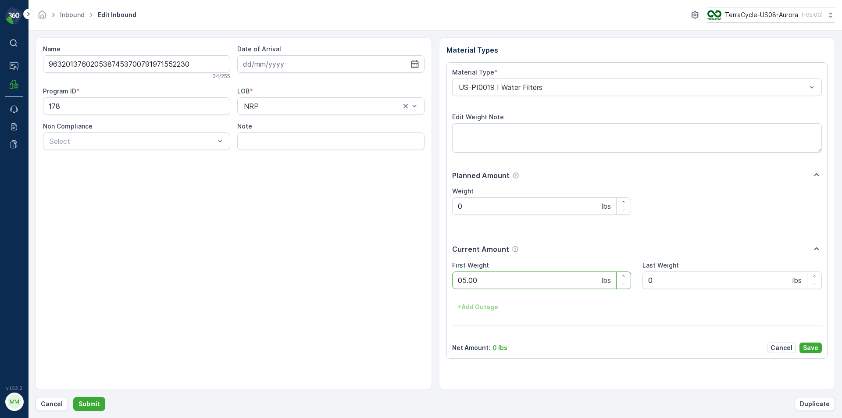
click at [73, 397] on button "Submit" at bounding box center [89, 404] width 32 height 14
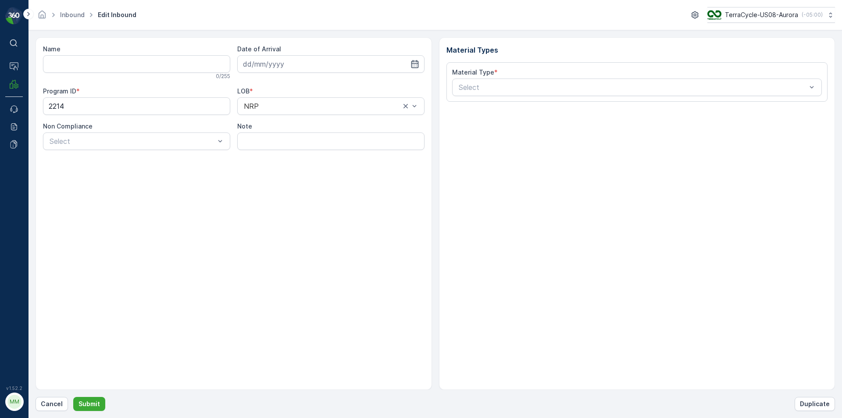
type input "9632013760205387453700791919605829"
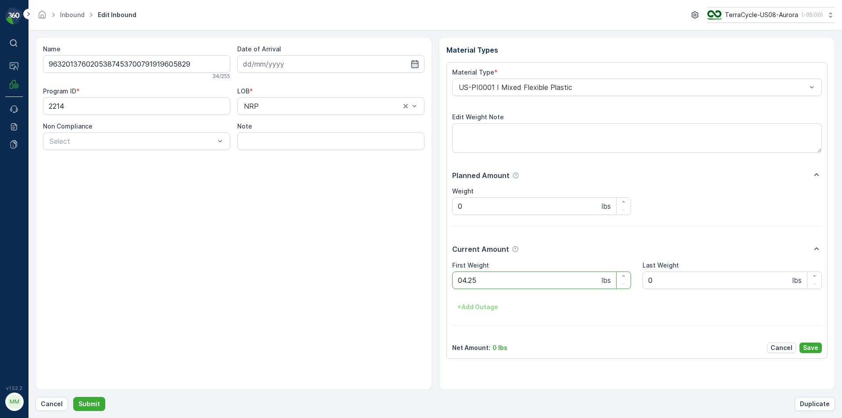
click at [73, 397] on button "Submit" at bounding box center [89, 404] width 32 height 14
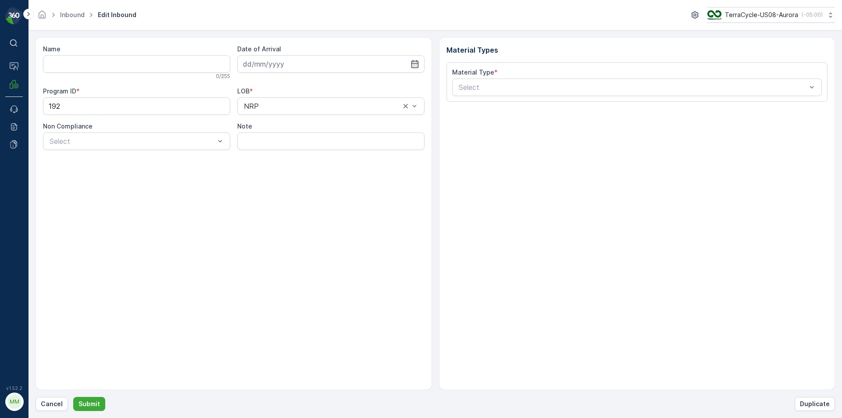
type input "9632013760205387453700791977297957"
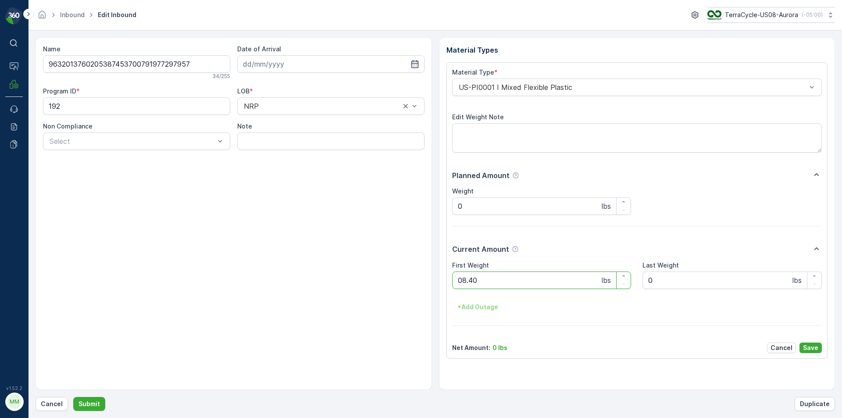
click at [73, 397] on button "Submit" at bounding box center [89, 404] width 32 height 14
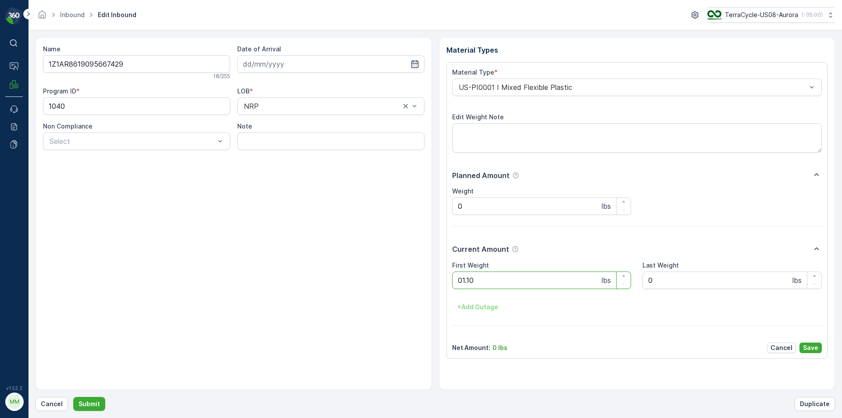
click at [73, 397] on button "Submit" at bounding box center [89, 404] width 32 height 14
drag, startPoint x: 204, startPoint y: 256, endPoint x: 205, endPoint y: 220, distance: 35.5
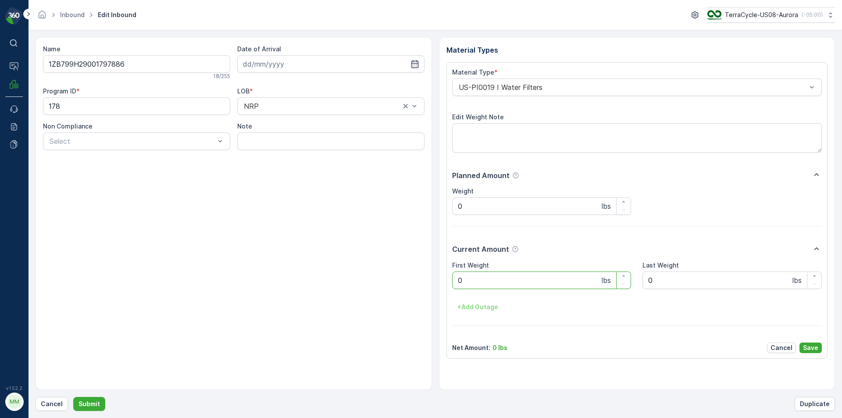
click at [204, 256] on div "Name 1ZB799H29001797886 18 / 255 Date of Arrival Program ID * 178 LOB * NRP Non…" at bounding box center [234, 213] width 396 height 352
drag, startPoint x: 348, startPoint y: 307, endPoint x: 433, endPoint y: 305, distance: 85.0
click at [350, 306] on div "Name 1ZB799H29001797886 18 / 255 Date of Arrival Program ID * 178 LOB * NRP Non…" at bounding box center [234, 213] width 396 height 352
click at [501, 275] on Weight "0" at bounding box center [541, 280] width 179 height 18
click at [73, 397] on button "Submit" at bounding box center [89, 404] width 32 height 14
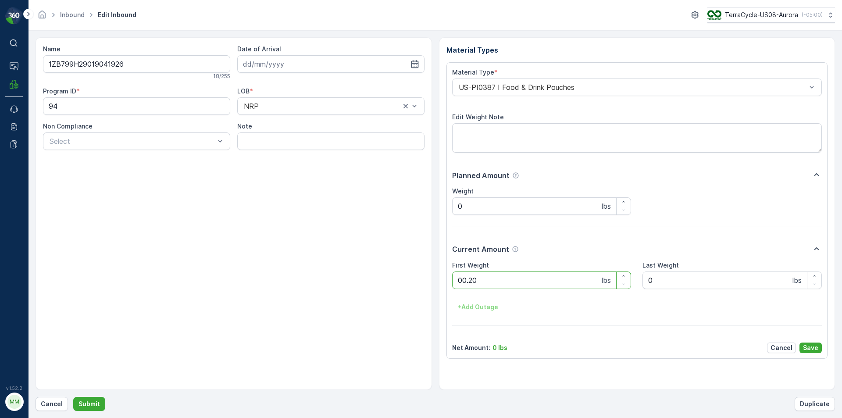
click at [73, 397] on button "Submit" at bounding box center [89, 404] width 32 height 14
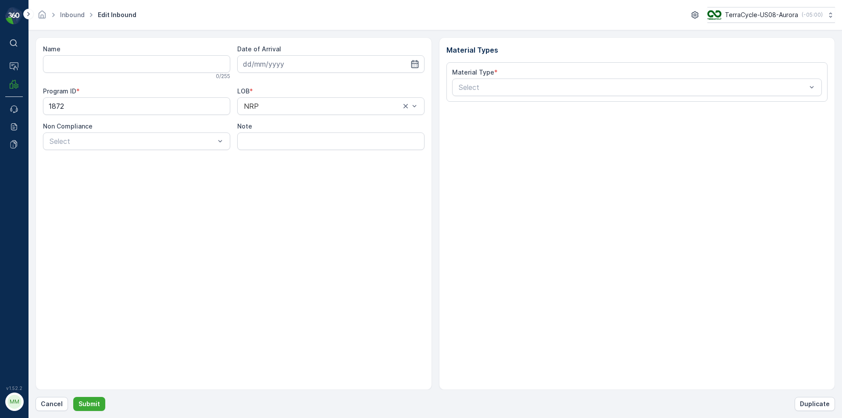
type input "1ZB799H29029280006"
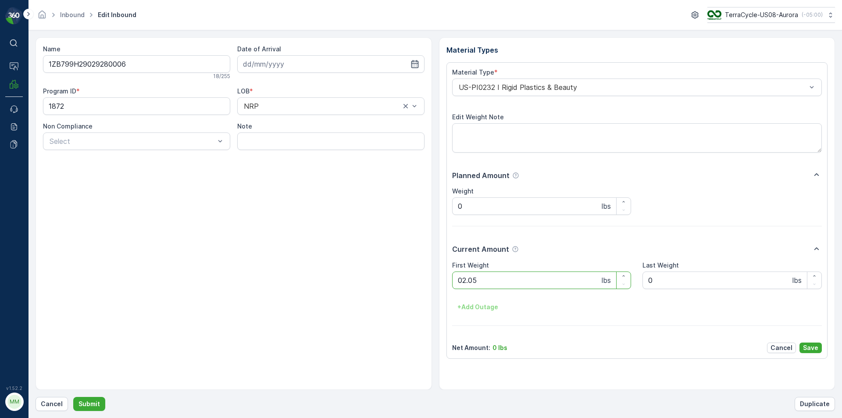
click at [73, 397] on button "Submit" at bounding box center [89, 404] width 32 height 14
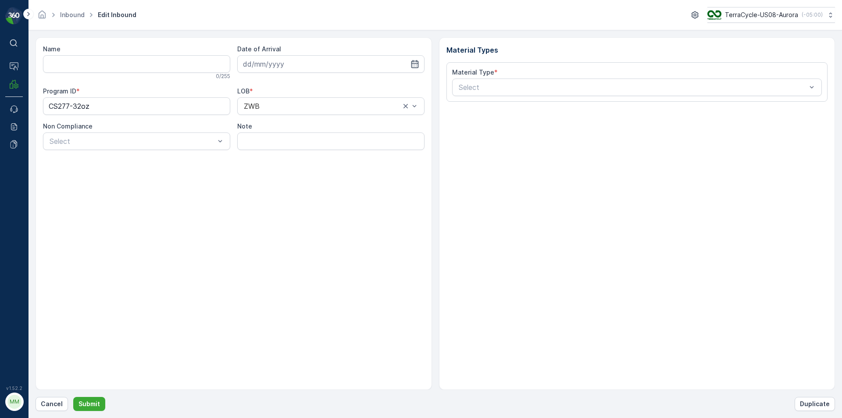
type input "1ZB799H29019161878"
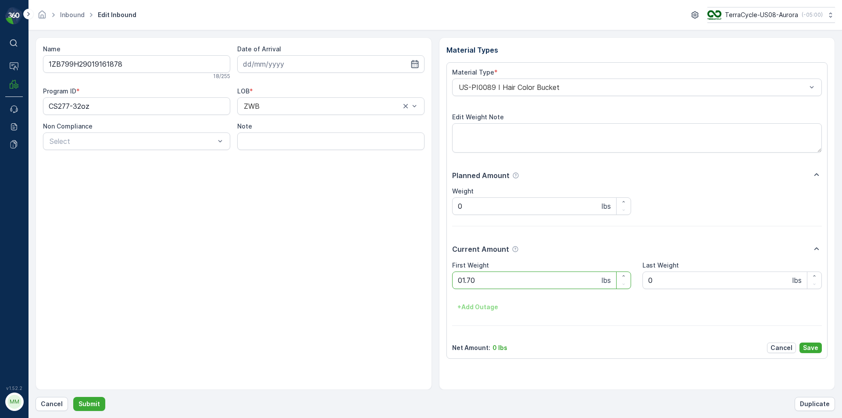
click at [73, 397] on button "Submit" at bounding box center [89, 404] width 32 height 14
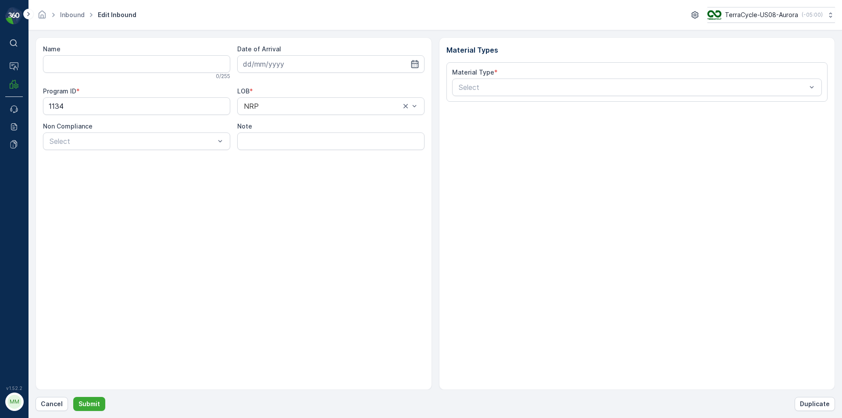
type input "1ZB799H29037657540"
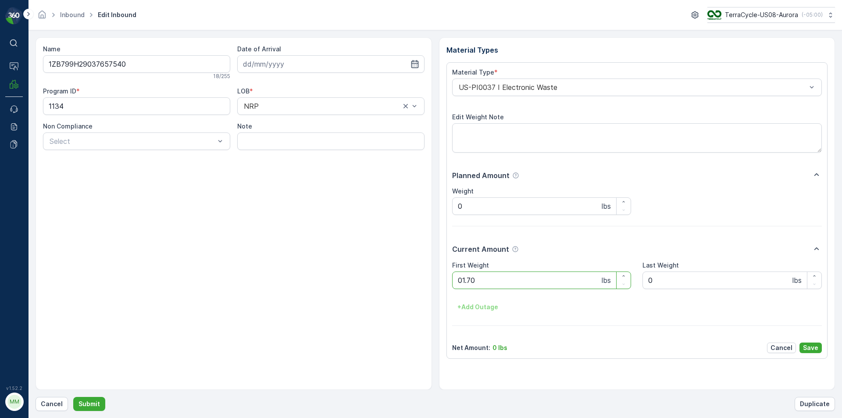
click at [73, 397] on button "Submit" at bounding box center [89, 404] width 32 height 14
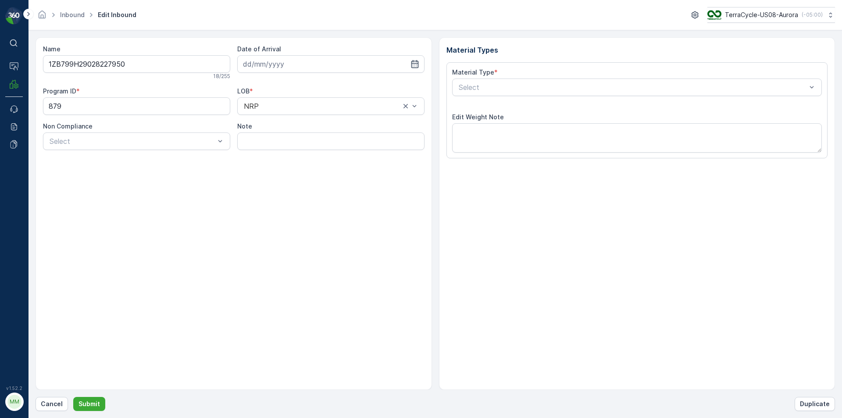
type input "[DATE]"
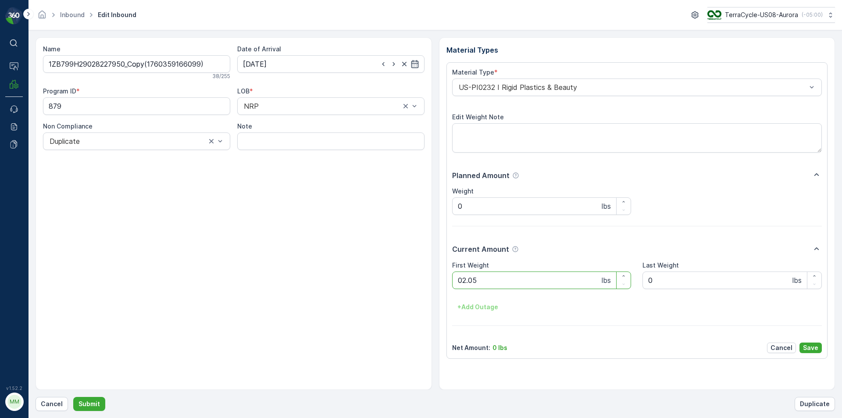
click at [73, 397] on button "Submit" at bounding box center [89, 404] width 32 height 14
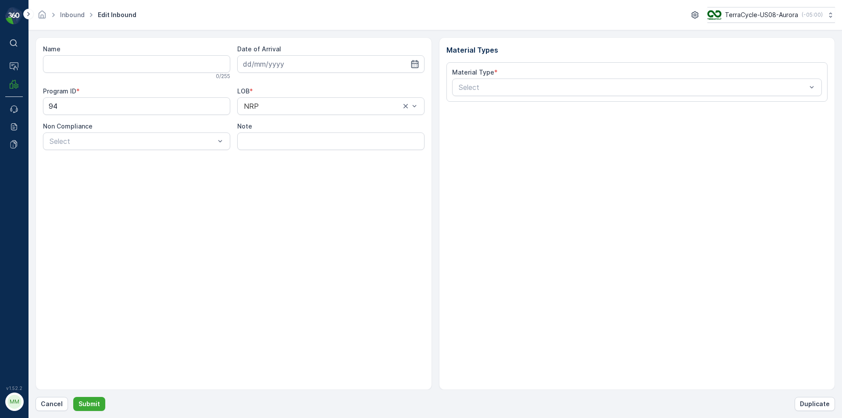
type input "1ZB799H29032889031"
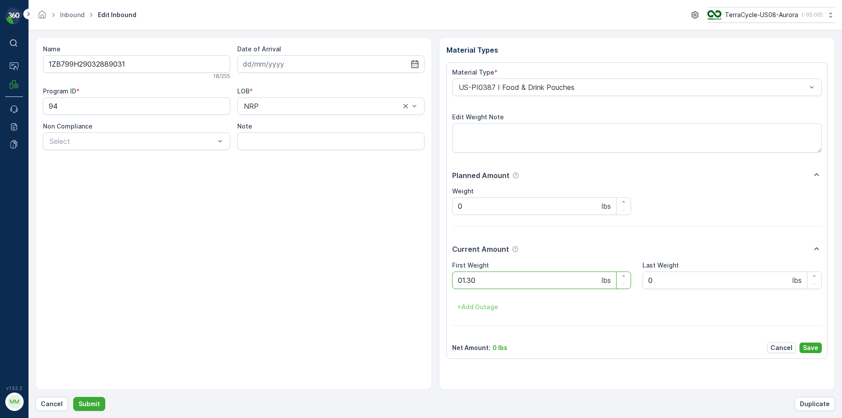
click at [73, 397] on button "Submit" at bounding box center [89, 404] width 32 height 14
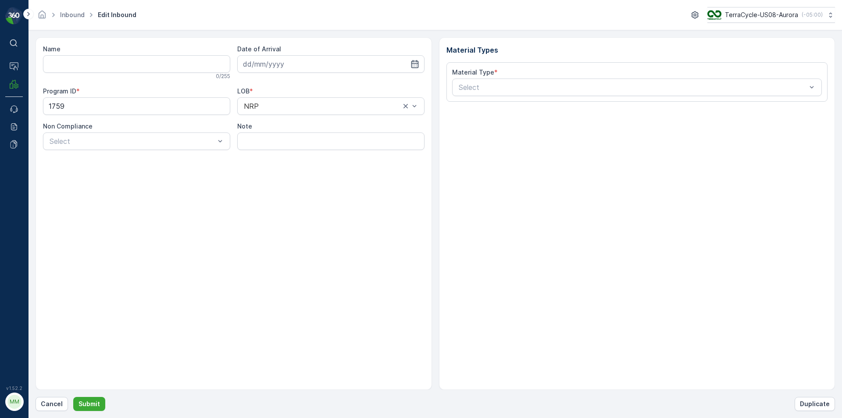
type input "1ZB799H29020443570"
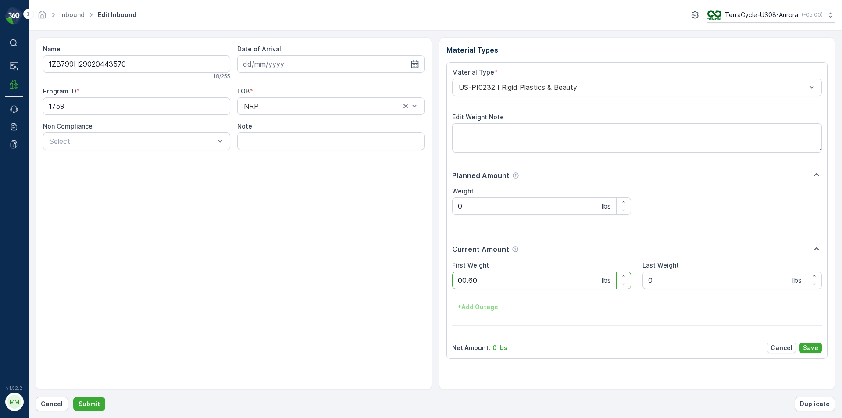
click at [73, 397] on button "Submit" at bounding box center [89, 404] width 32 height 14
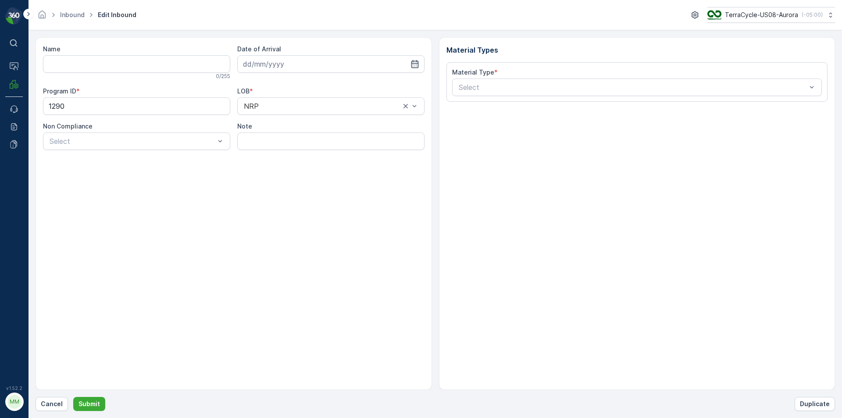
type input "1ZB799H29013449088"
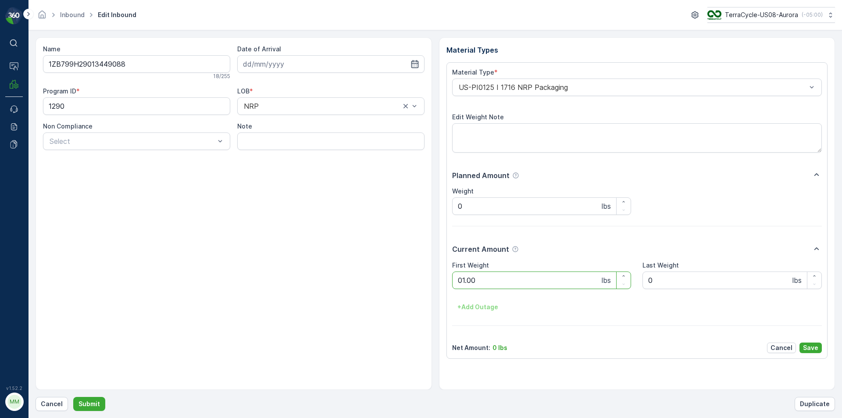
click at [73, 397] on button "Submit" at bounding box center [89, 404] width 32 height 14
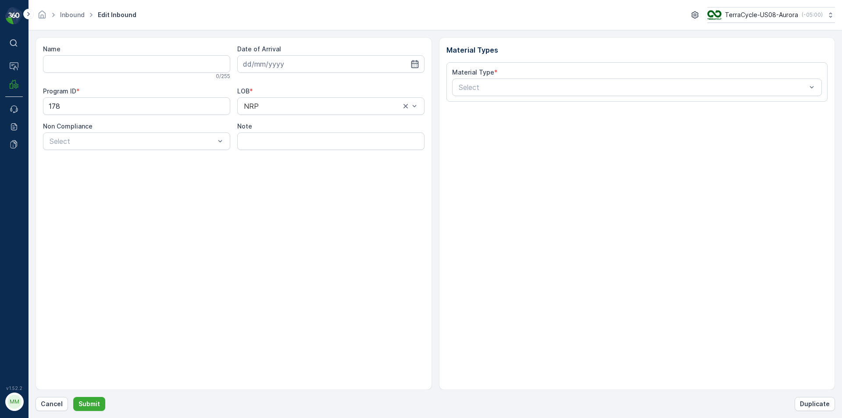
type input "1ZB799H29007735468"
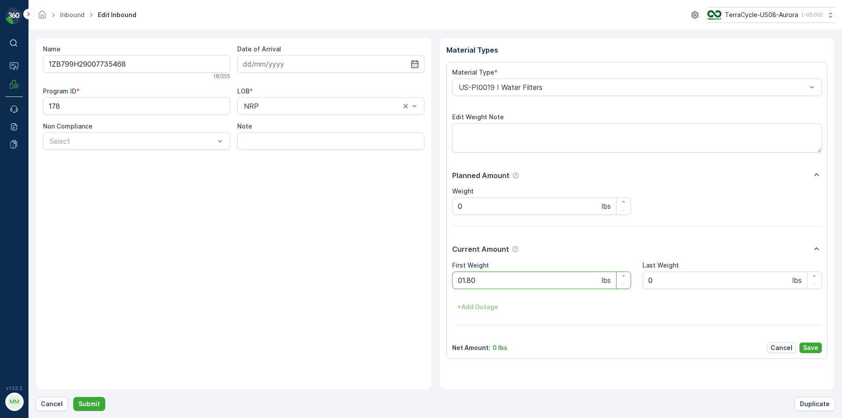
click at [73, 397] on button "Submit" at bounding box center [89, 404] width 32 height 14
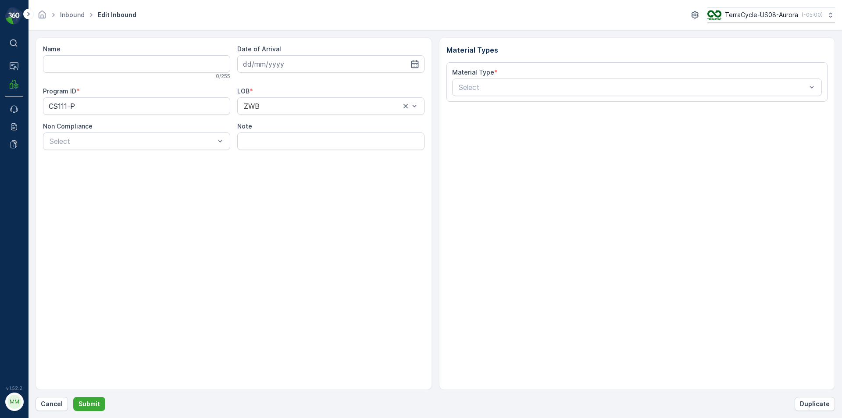
type input "1ZB799H29036276025"
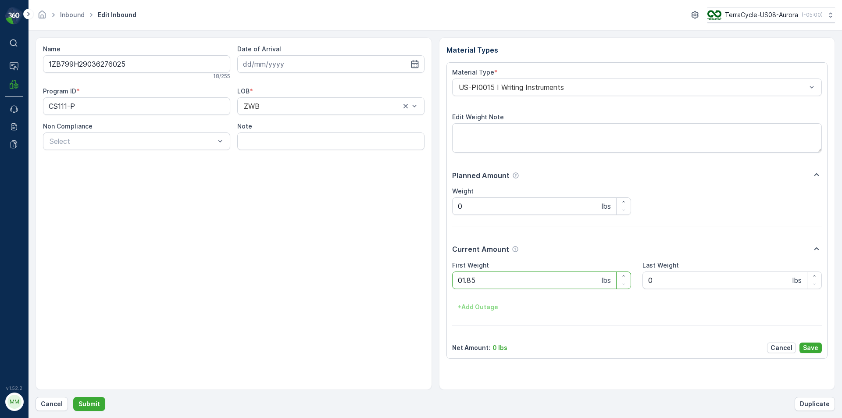
click at [73, 397] on button "Submit" at bounding box center [89, 404] width 32 height 14
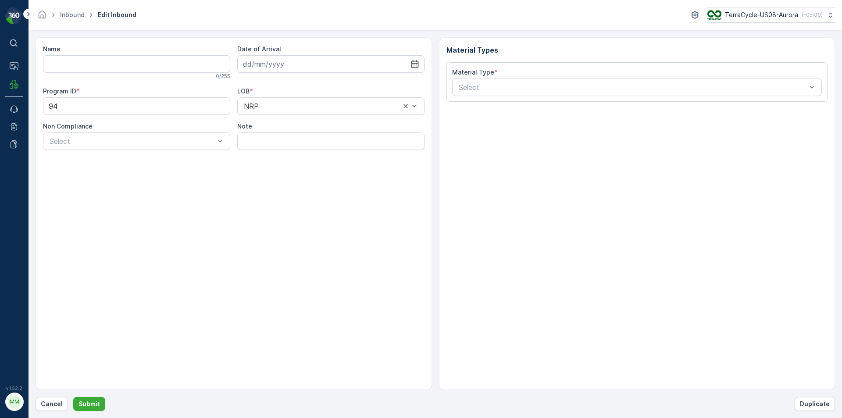
type input "1ZB799H29035824676"
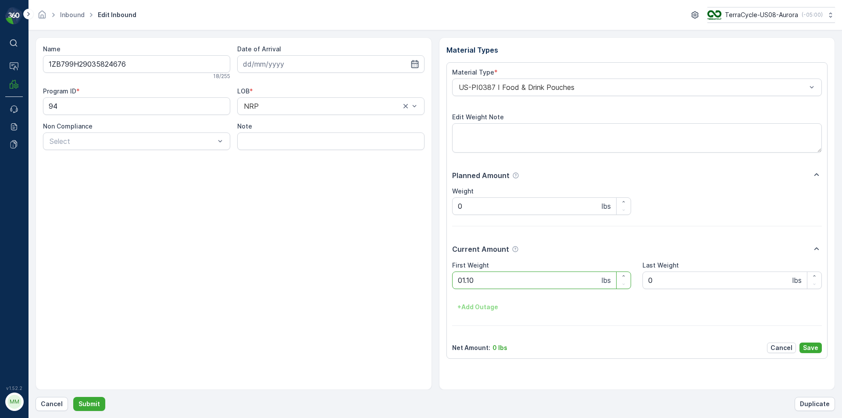
click at [73, 397] on button "Submit" at bounding box center [89, 404] width 32 height 14
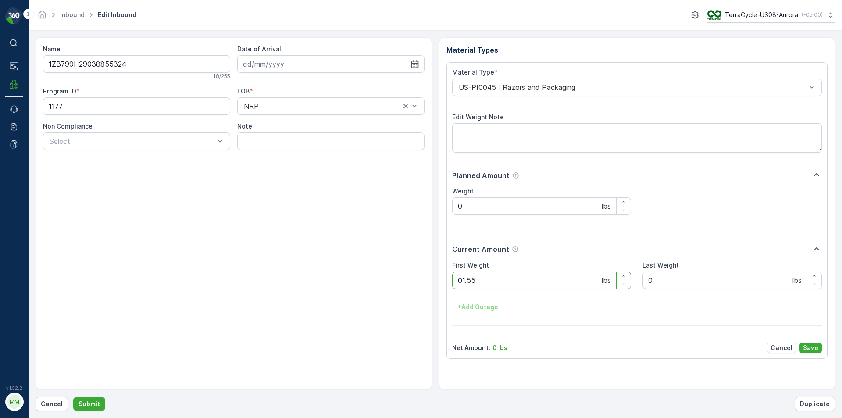
click at [73, 397] on button "Submit" at bounding box center [89, 404] width 32 height 14
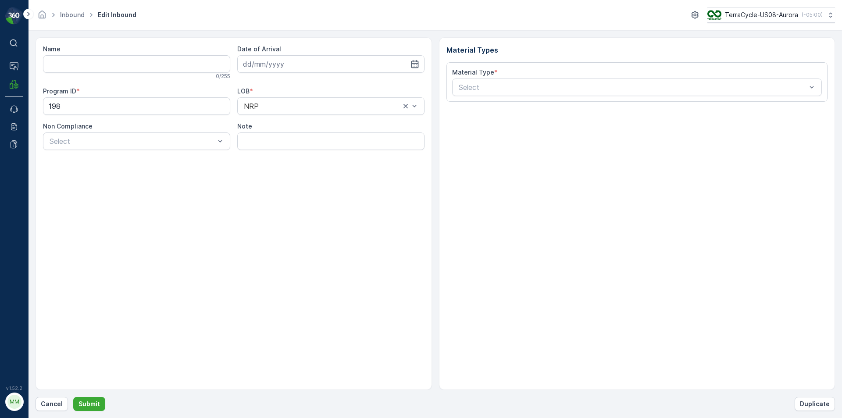
type input "1ZB799H29007752887"
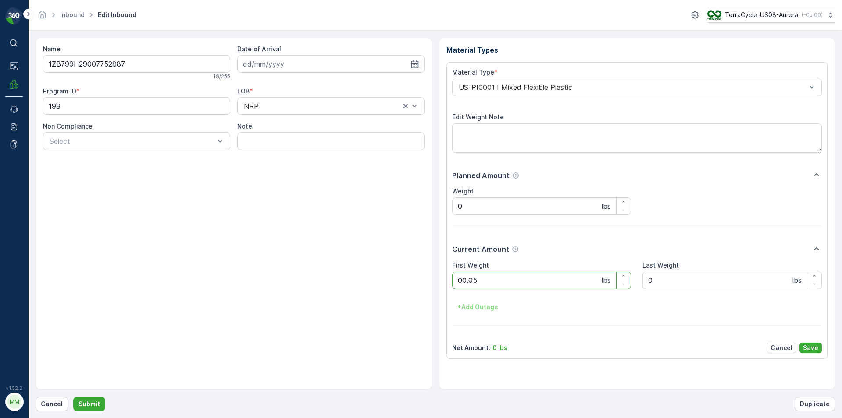
click at [73, 397] on button "Submit" at bounding box center [89, 404] width 32 height 14
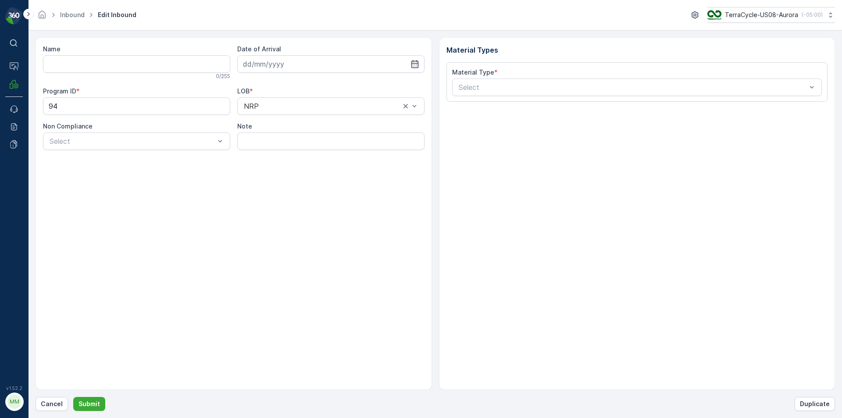
type input "1ZB799H29014179887"
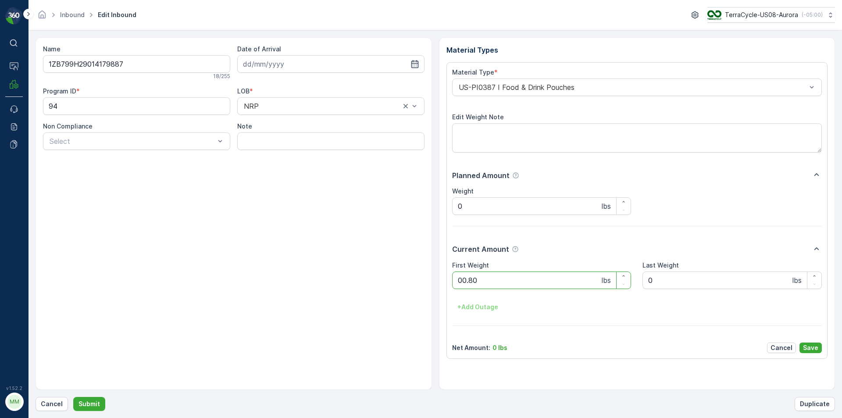
click at [73, 397] on button "Submit" at bounding box center [89, 404] width 32 height 14
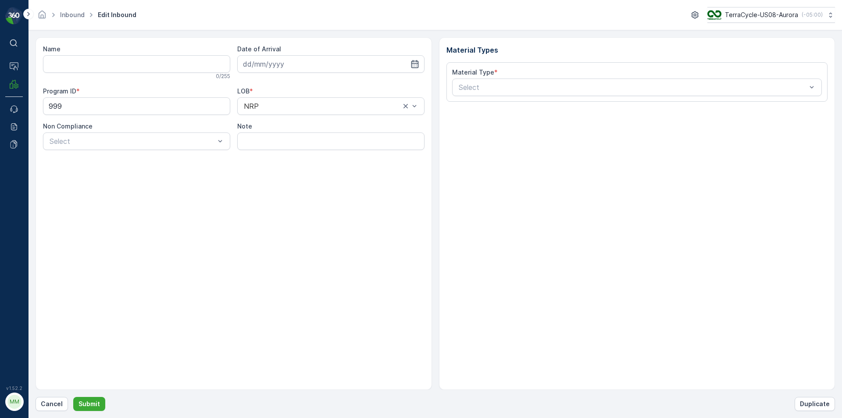
type input "1ZB799H29017051759"
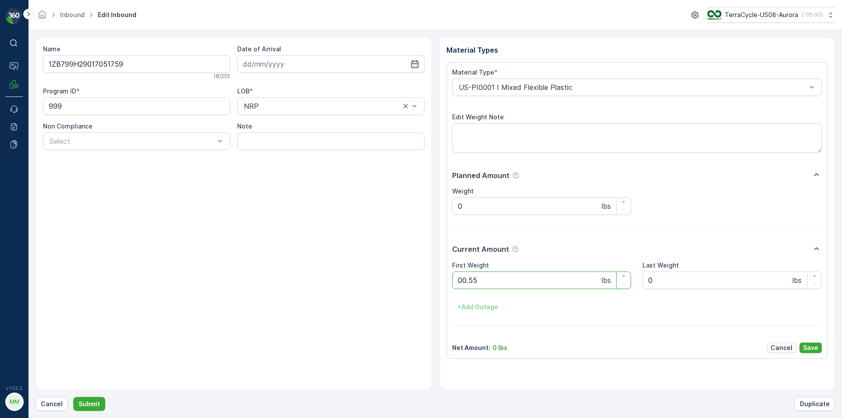
click at [73, 397] on button "Submit" at bounding box center [89, 404] width 32 height 14
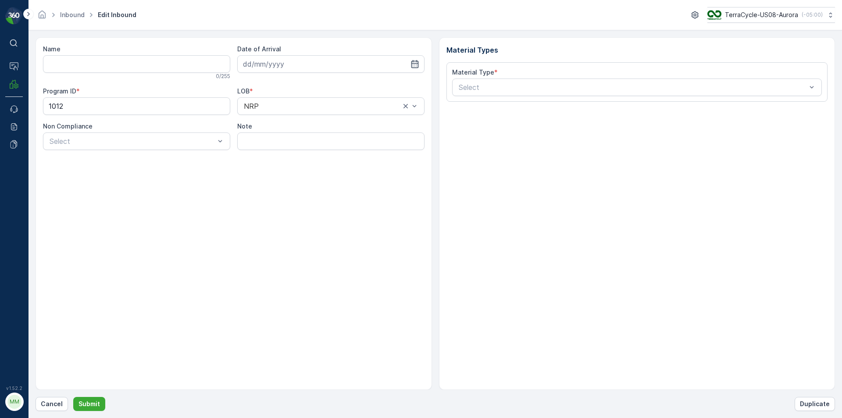
type input "1ZB799H29025666517"
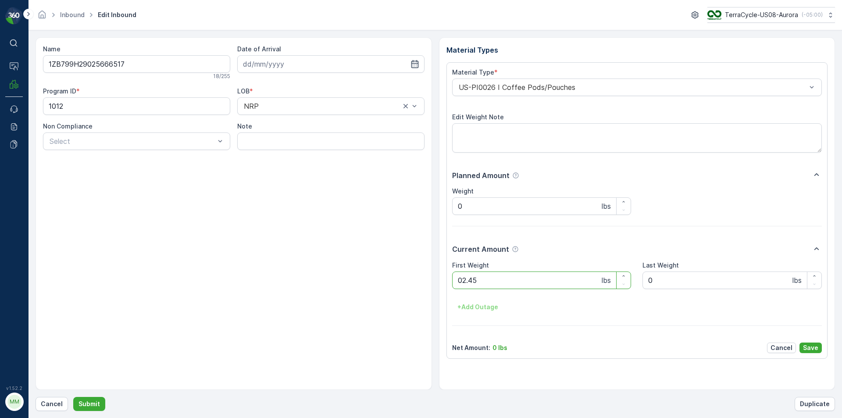
click at [73, 397] on button "Submit" at bounding box center [89, 404] width 32 height 14
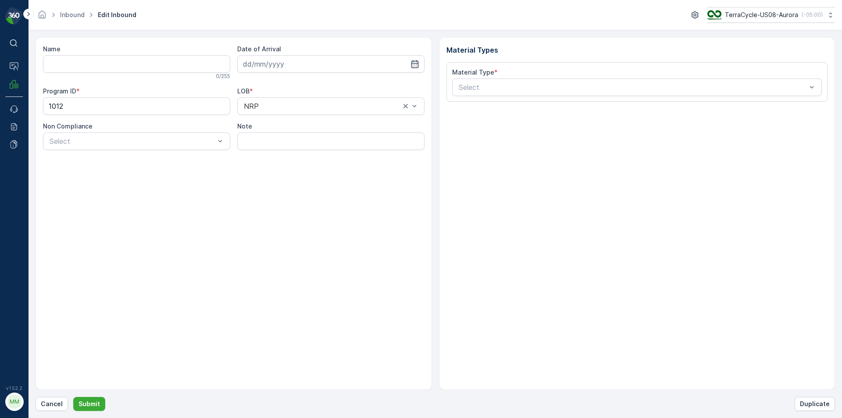
type input "1ZB799H29029865750"
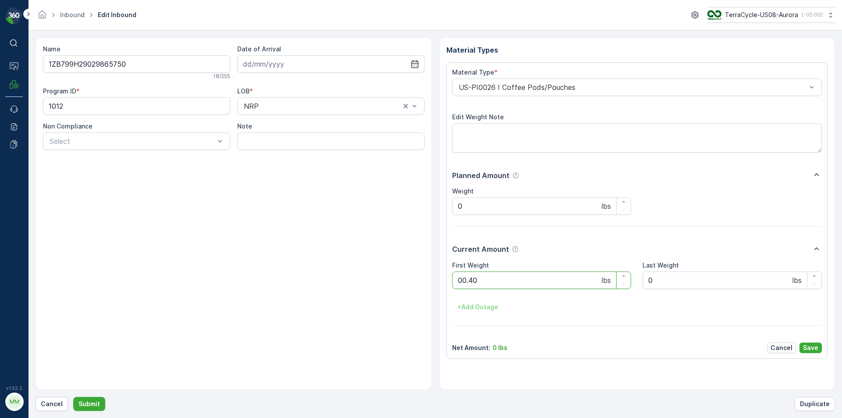
click at [73, 397] on button "Submit" at bounding box center [89, 404] width 32 height 14
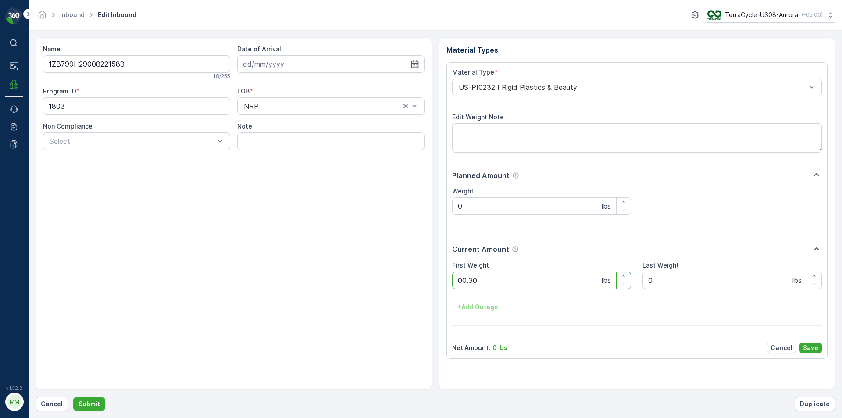
click at [73, 397] on button "Submit" at bounding box center [89, 404] width 32 height 14
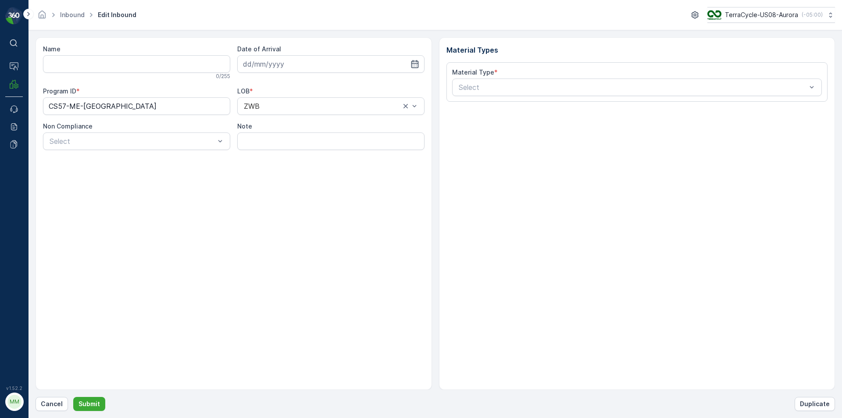
type input "1ZB799H29002470271"
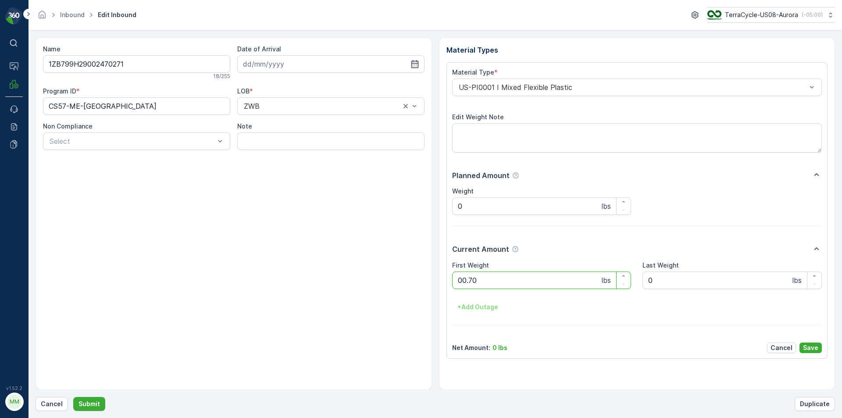
click at [73, 397] on button "Submit" at bounding box center [89, 404] width 32 height 14
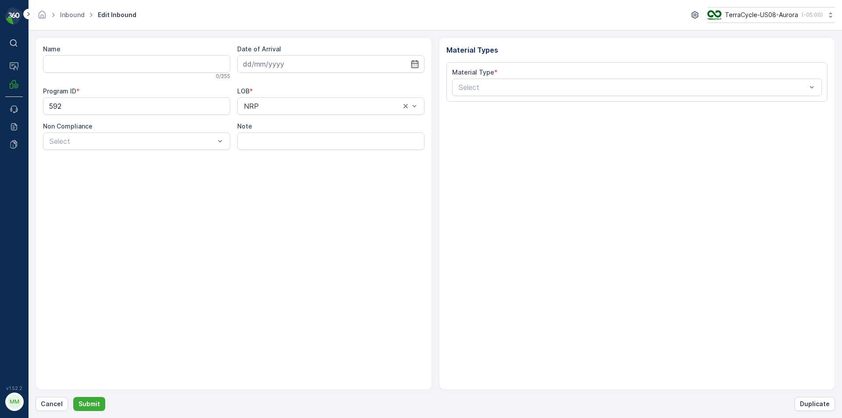
type input "1ZB799H29022388314"
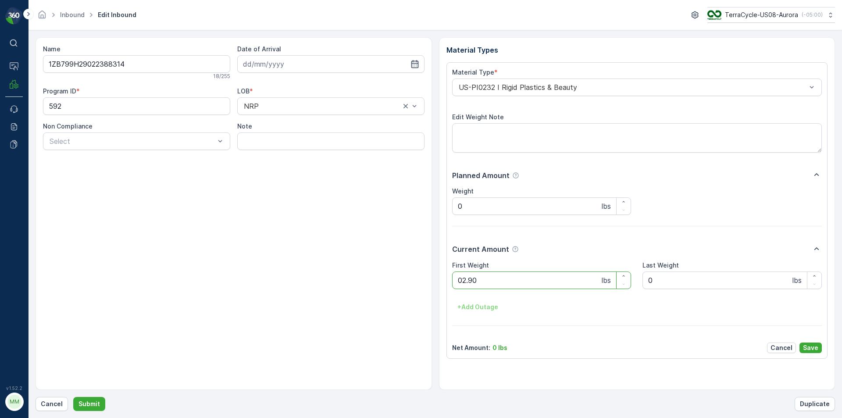
click at [73, 397] on button "Submit" at bounding box center [89, 404] width 32 height 14
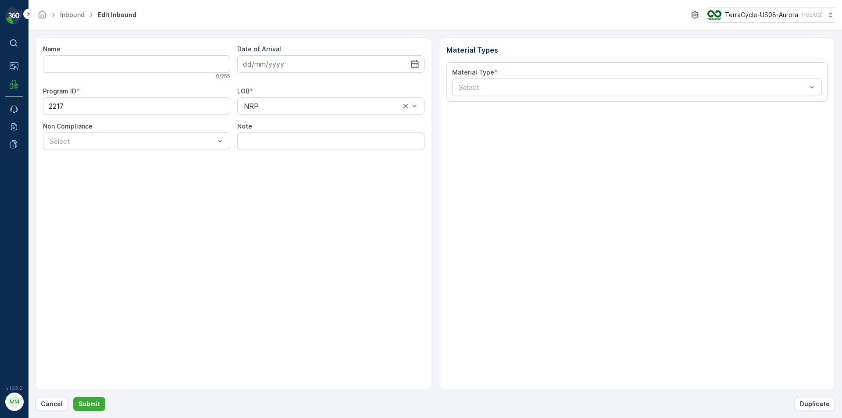
type input "1ZB799H29018716860"
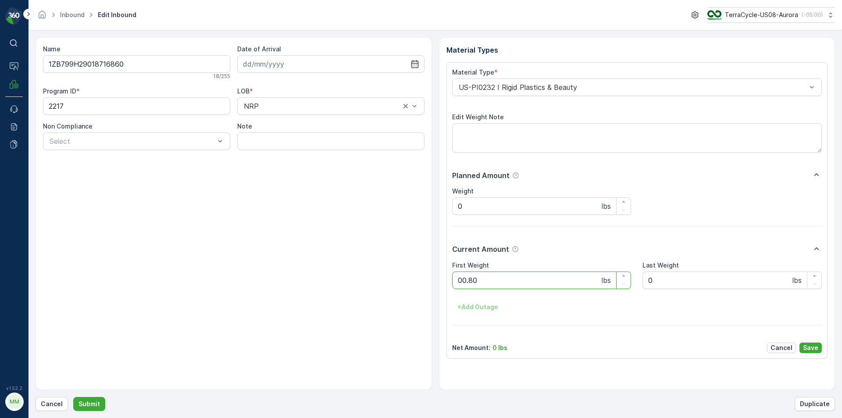
click at [73, 397] on button "Submit" at bounding box center [89, 404] width 32 height 14
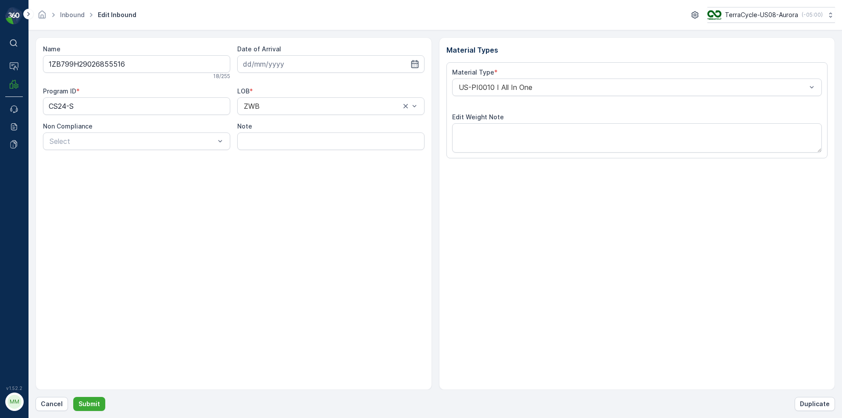
click at [73, 397] on button "Submit" at bounding box center [89, 404] width 32 height 14
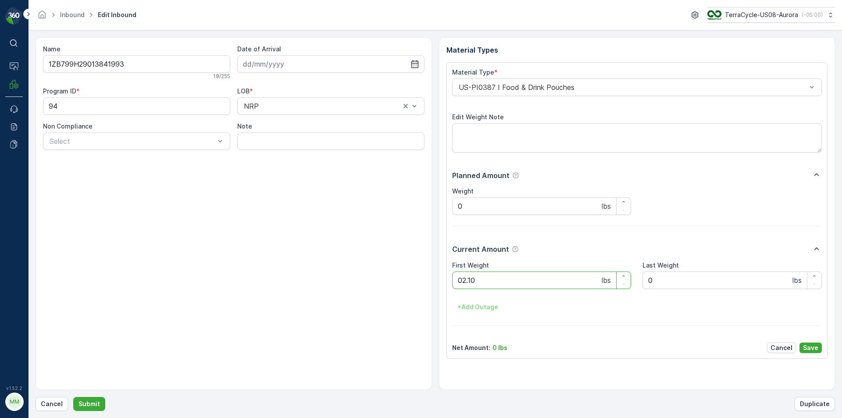
click at [73, 397] on button "Submit" at bounding box center [89, 404] width 32 height 14
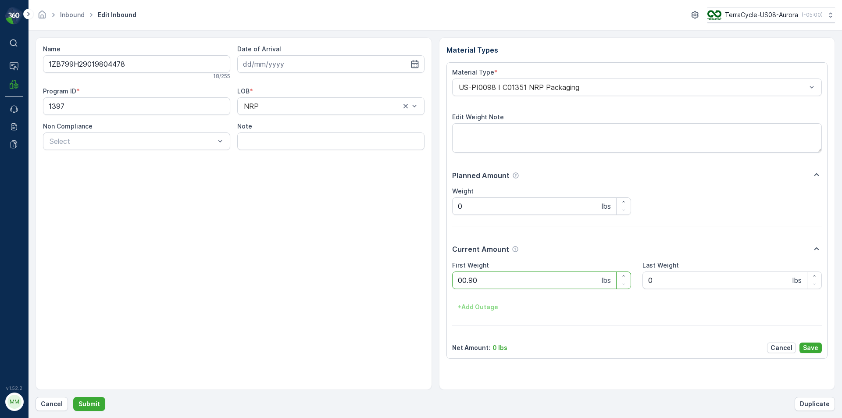
click at [73, 397] on button "Submit" at bounding box center [89, 404] width 32 height 14
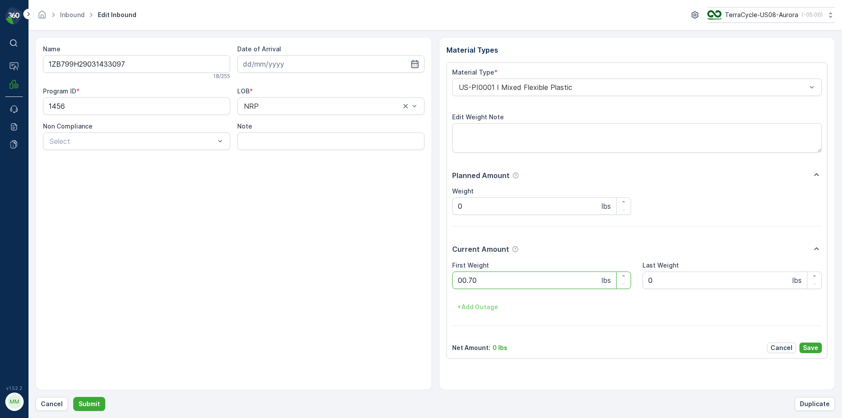
click at [73, 397] on button "Submit" at bounding box center [89, 404] width 32 height 14
drag, startPoint x: 6, startPoint y: 6, endPoint x: 569, endPoint y: 277, distance: 624.6
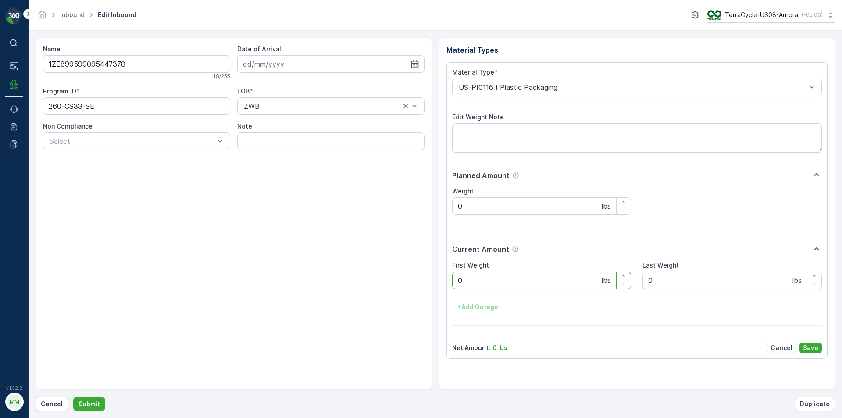
click at [569, 277] on Weight "0" at bounding box center [541, 280] width 179 height 18
click at [73, 397] on button "Submit" at bounding box center [89, 404] width 32 height 14
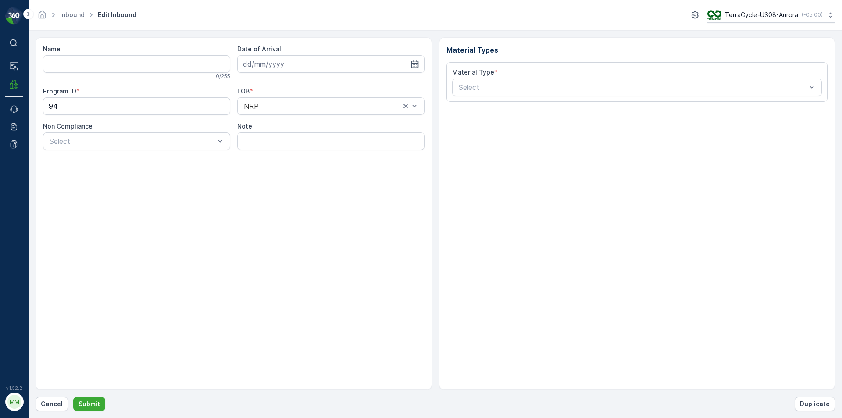
type input "1ZB799H29009226988"
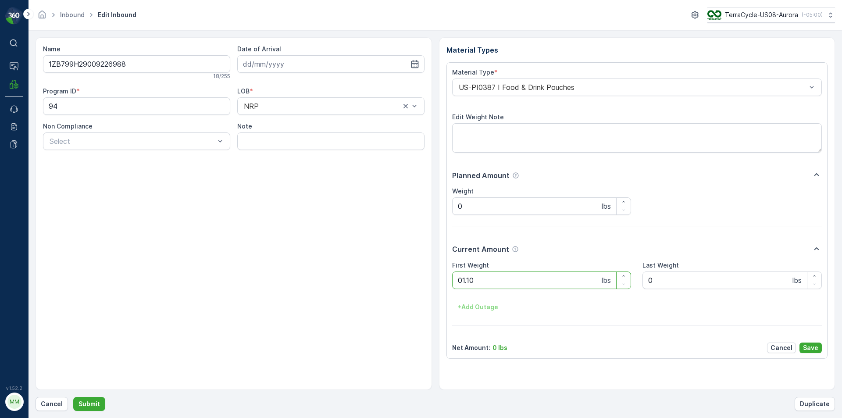
click at [73, 397] on button "Submit" at bounding box center [89, 404] width 32 height 14
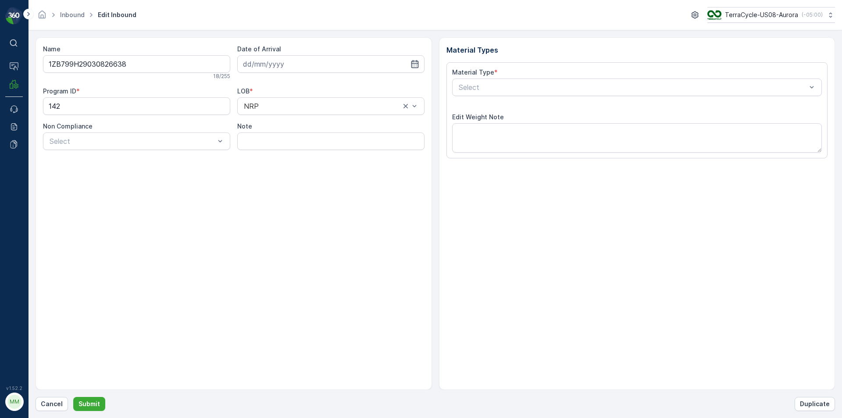
click at [73, 397] on button "Submit" at bounding box center [89, 404] width 32 height 14
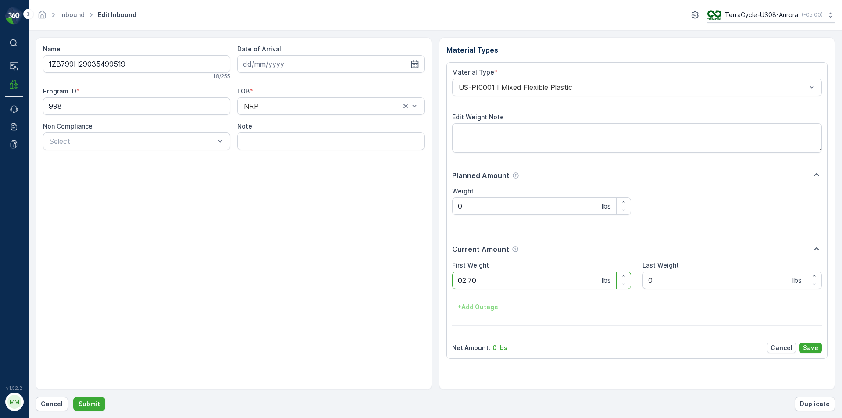
click at [73, 397] on button "Submit" at bounding box center [89, 404] width 32 height 14
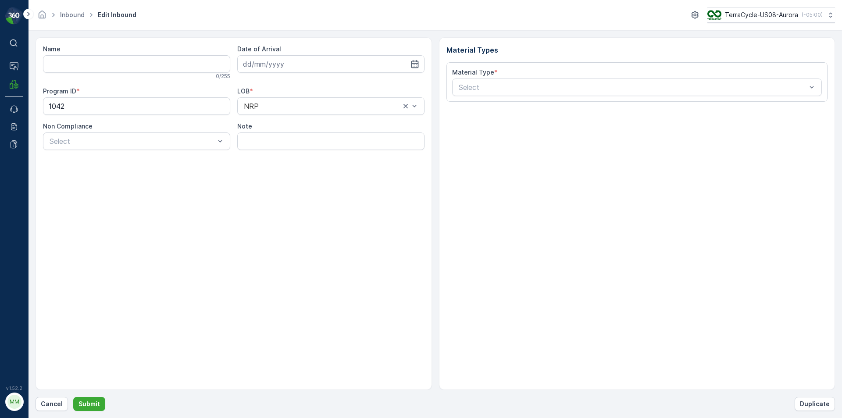
type input "1ZB799H29016185723"
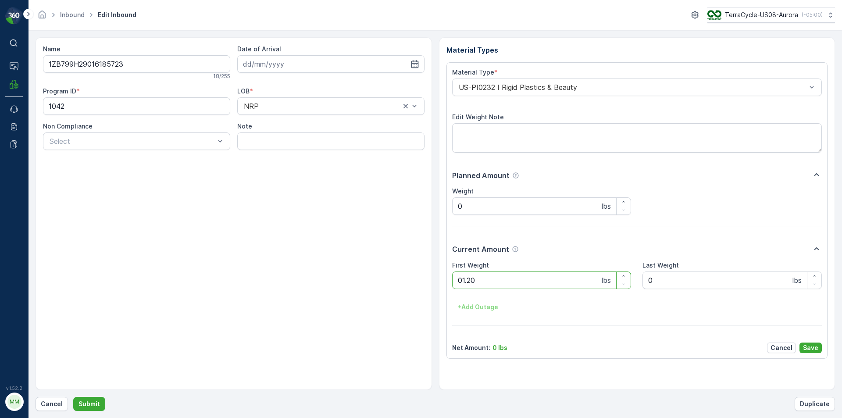
click at [73, 397] on button "Submit" at bounding box center [89, 404] width 32 height 14
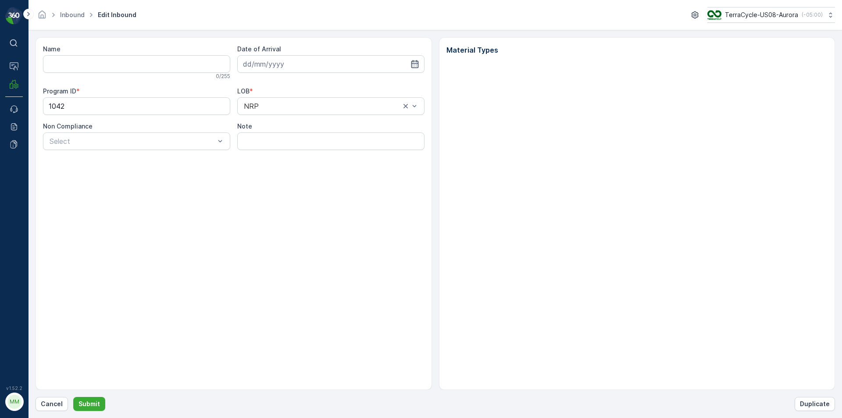
type input "1ZB799H29016185723"
type input "[DATE]"
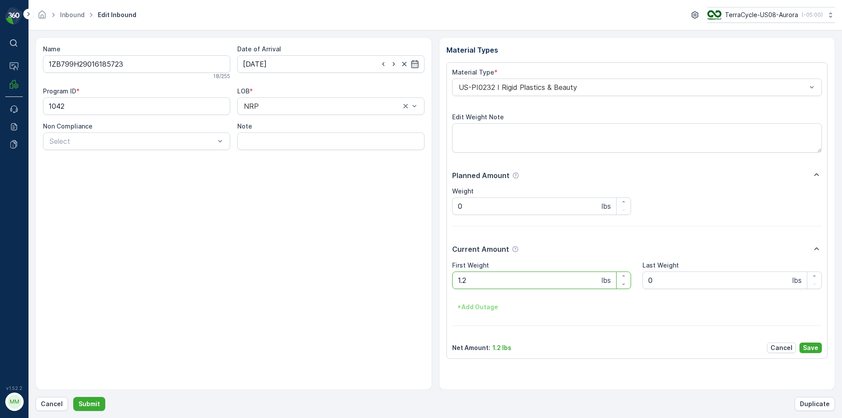
click at [73, 397] on button "Submit" at bounding box center [89, 404] width 32 height 14
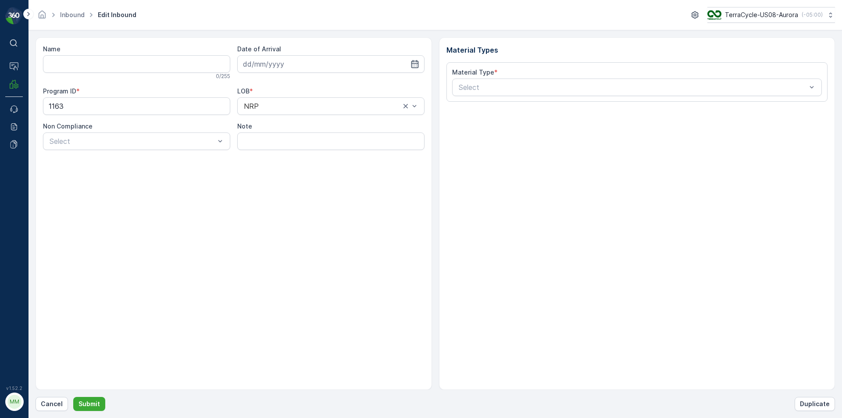
type input "1ZB799H29010442447"
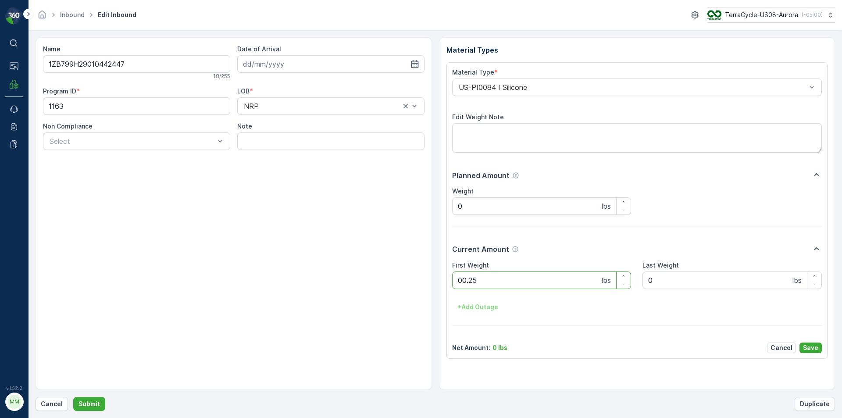
click at [73, 397] on button "Submit" at bounding box center [89, 404] width 32 height 14
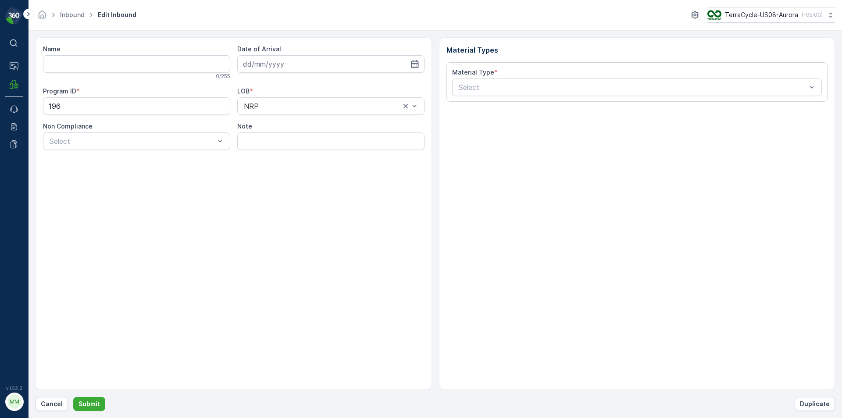
type input "1ZB799H29025357128"
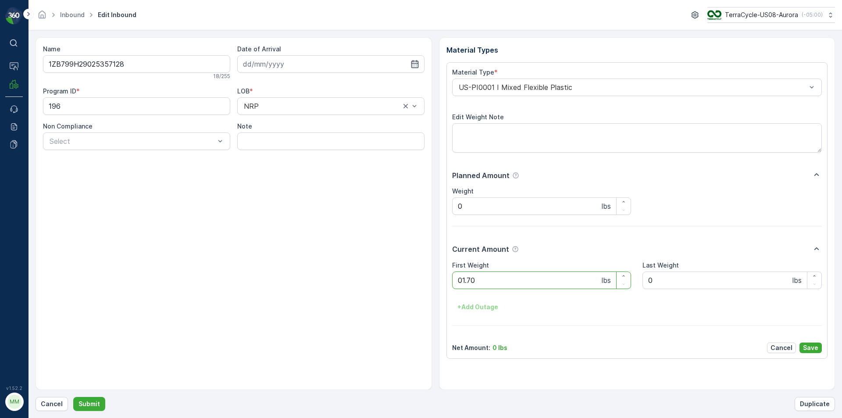
click at [73, 397] on button "Submit" at bounding box center [89, 404] width 32 height 14
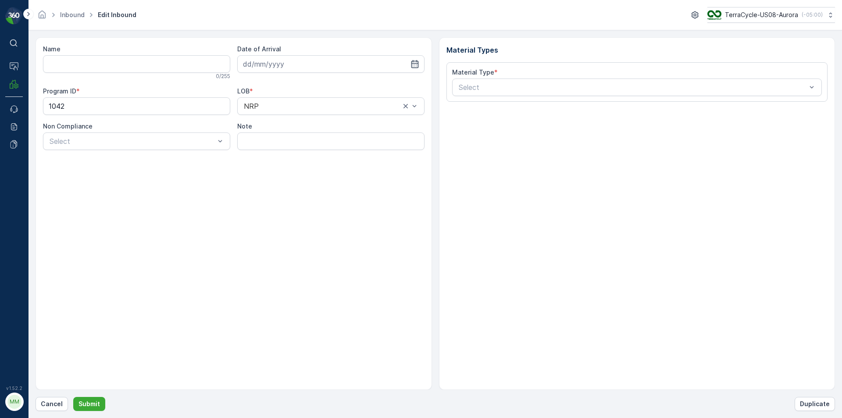
type input "1ZB799H29014194539"
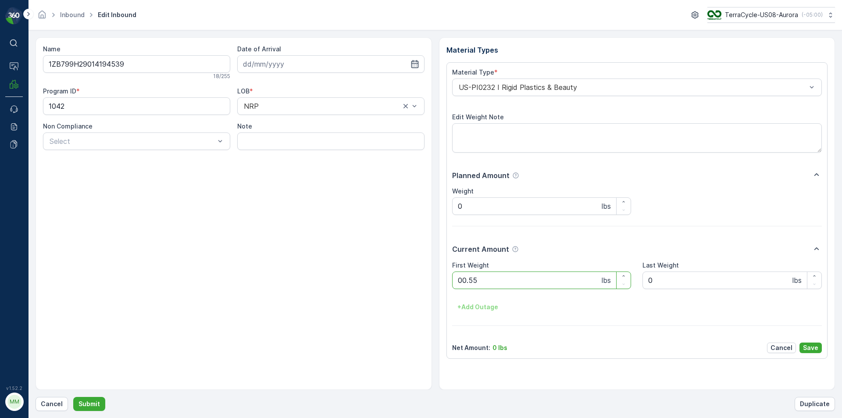
click at [73, 397] on button "Submit" at bounding box center [89, 404] width 32 height 14
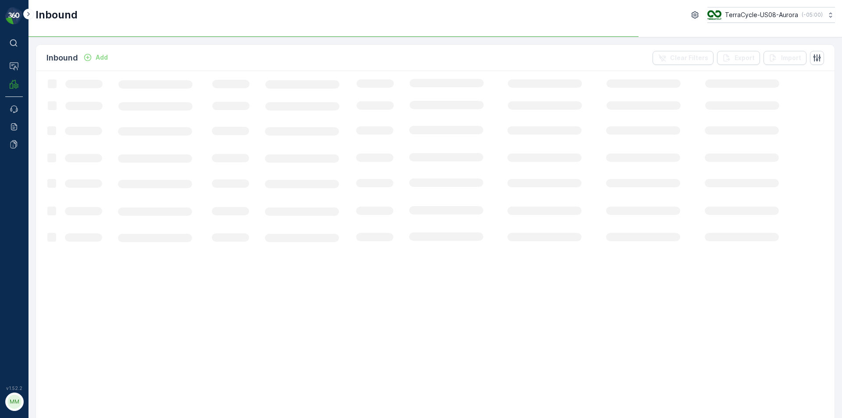
click at [102, 58] on p "Add" at bounding box center [102, 57] width 12 height 9
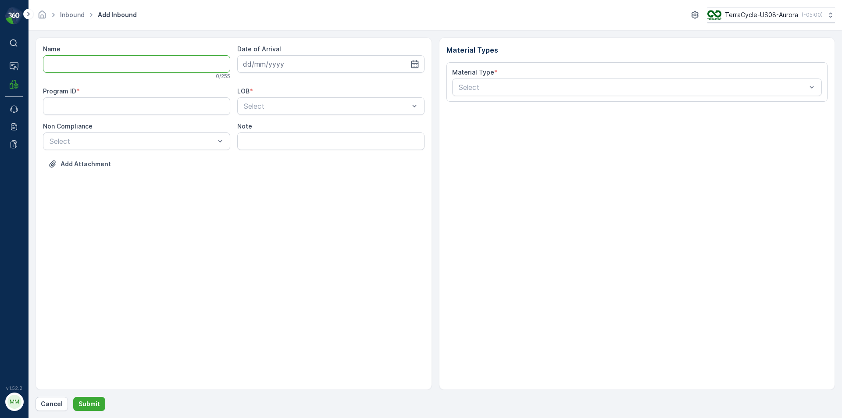
click at [120, 65] on input "Name" at bounding box center [136, 64] width 187 height 18
type input "4200861124009202090329596600061593"
click at [73, 397] on button "Submit" at bounding box center [89, 404] width 32 height 14
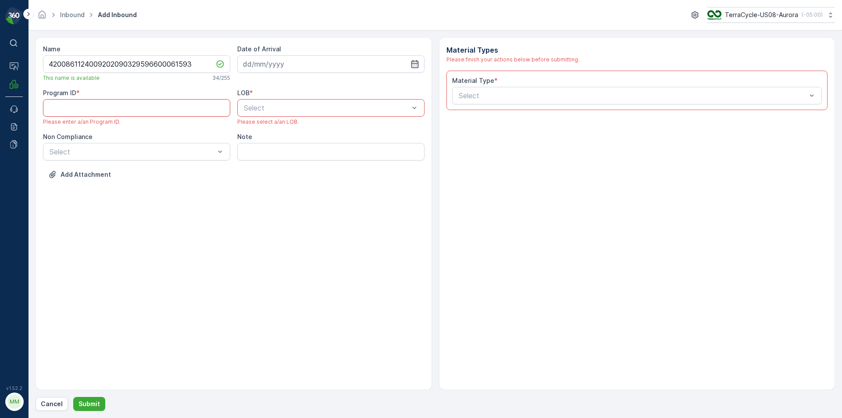
paste ID "1012"
type ID "1012"
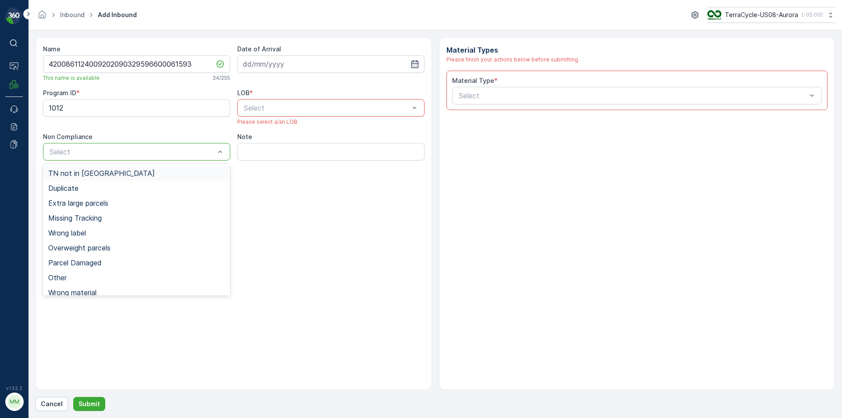
click at [111, 177] on div "TN not in [GEOGRAPHIC_DATA]" at bounding box center [136, 173] width 187 height 15
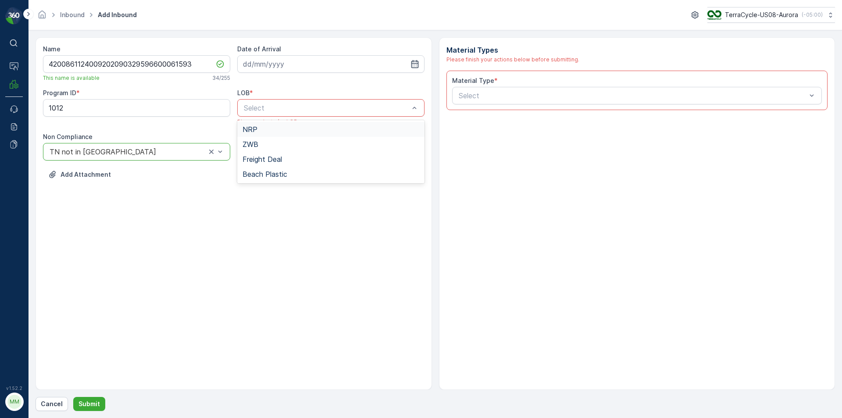
click at [263, 131] on div "NRP" at bounding box center [330, 129] width 177 height 8
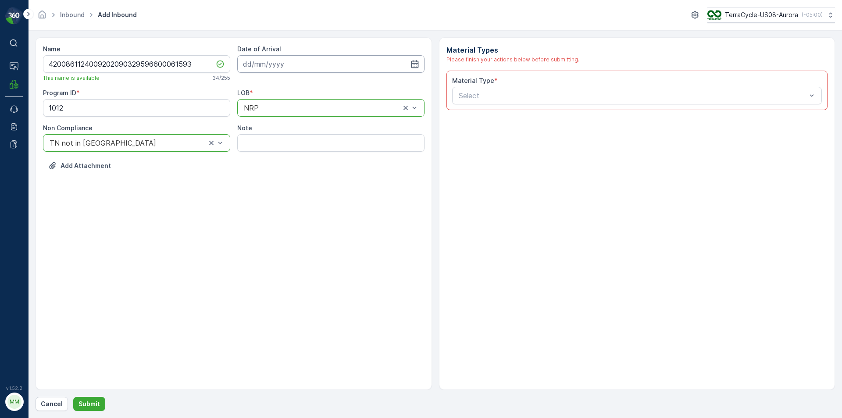
click at [276, 67] on input at bounding box center [330, 64] width 187 height 18
click at [268, 156] on div "13" at bounding box center [268, 155] width 14 height 14
type input "[DATE]"
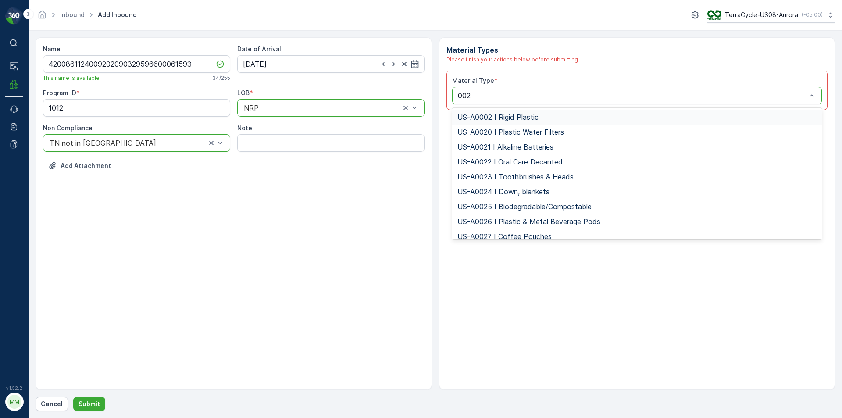
type input "0026"
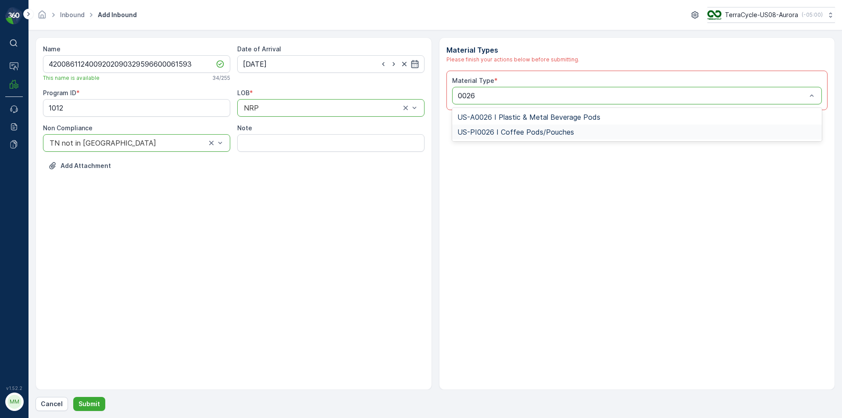
click at [589, 131] on div "US-PI0026 I Coffee Pods/Pouches" at bounding box center [636, 132] width 359 height 8
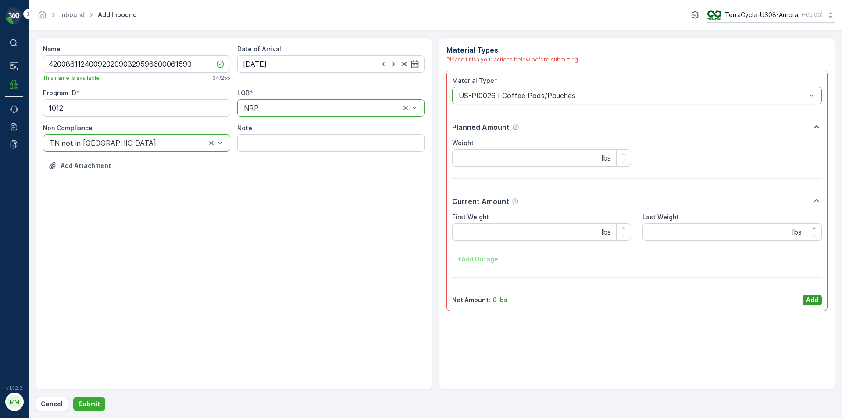
click at [809, 301] on p "Add" at bounding box center [812, 299] width 12 height 9
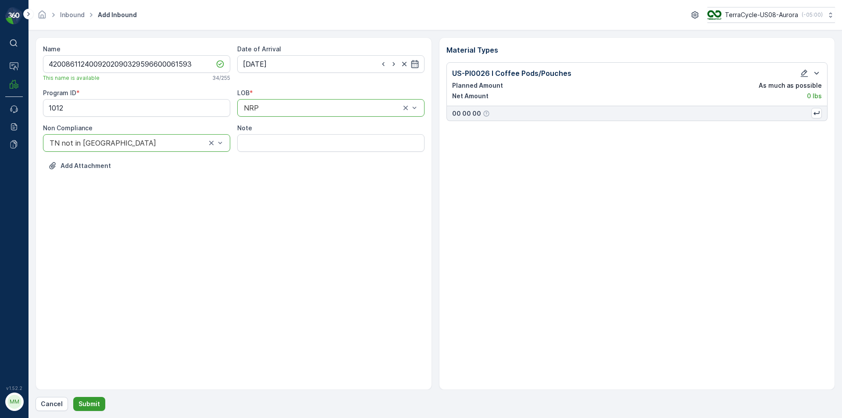
click at [90, 408] on button "Submit" at bounding box center [89, 404] width 32 height 14
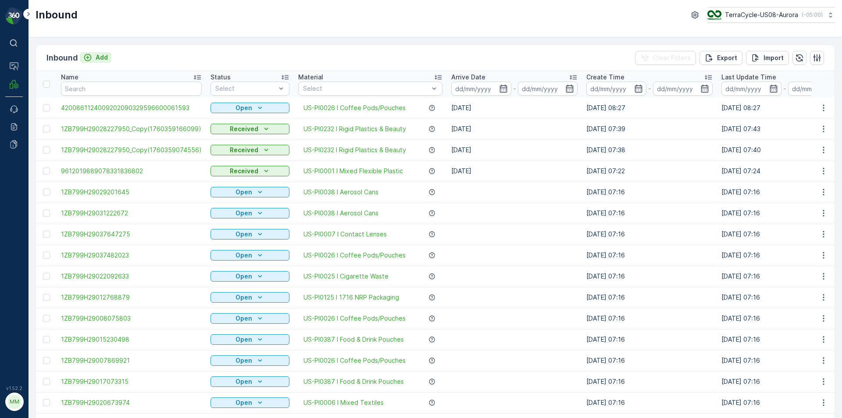
click at [98, 58] on p "Add" at bounding box center [102, 57] width 12 height 9
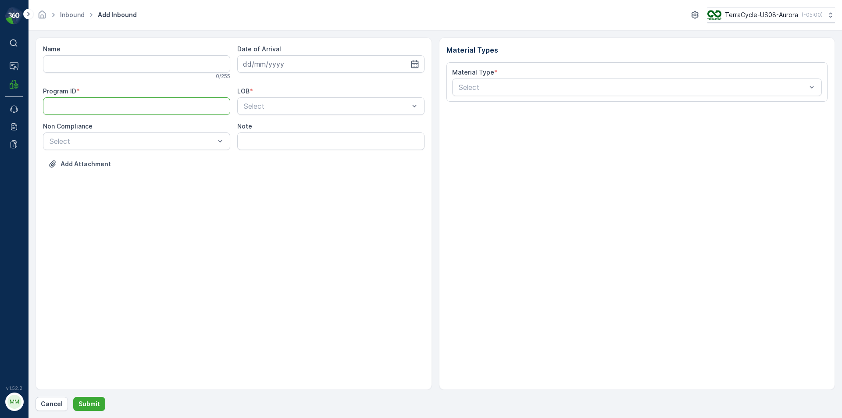
paste ID "1700"
type ID "1700"
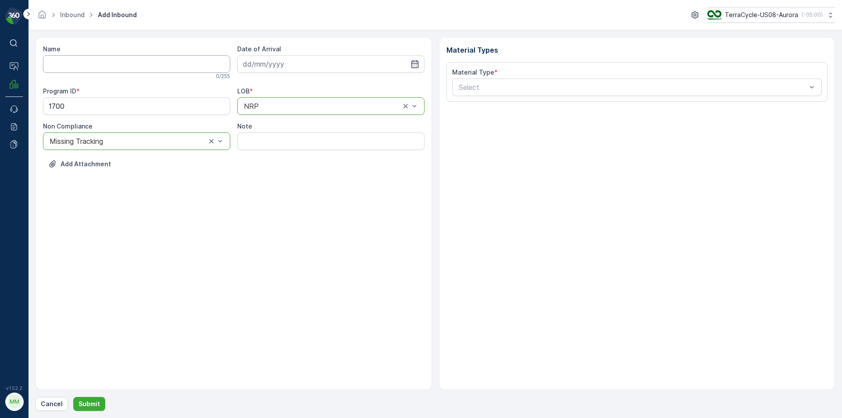
click at [169, 67] on input "Name" at bounding box center [136, 64] width 187 height 18
type input "10132025A"
click at [287, 68] on input at bounding box center [330, 64] width 187 height 18
click at [264, 156] on div "13" at bounding box center [268, 155] width 14 height 14
type input "[DATE]"
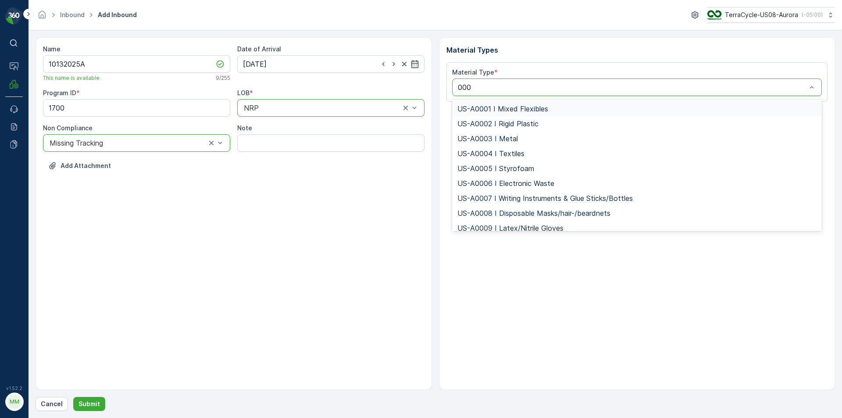
type input "0001"
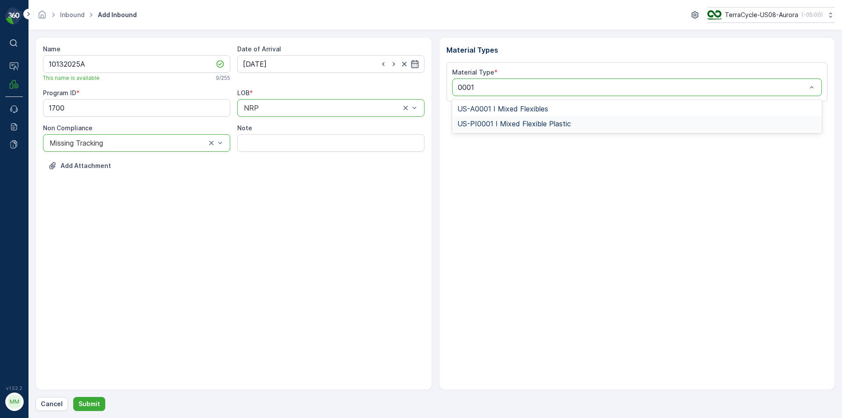
click at [614, 125] on div "US-PI0001 I Mixed Flexible Plastic" at bounding box center [636, 124] width 359 height 8
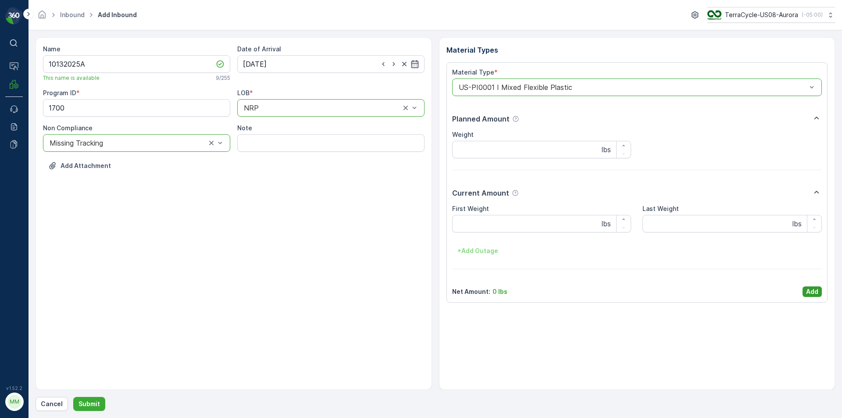
click at [816, 292] on p "Add" at bounding box center [812, 291] width 12 height 9
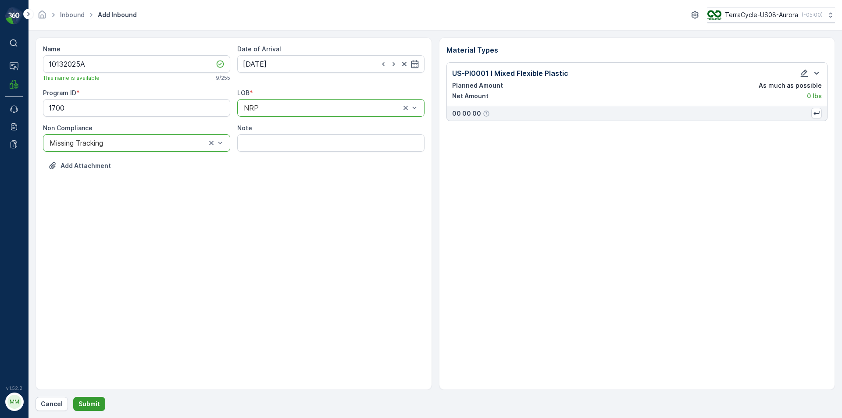
click at [95, 399] on p "Submit" at bounding box center [88, 403] width 21 height 9
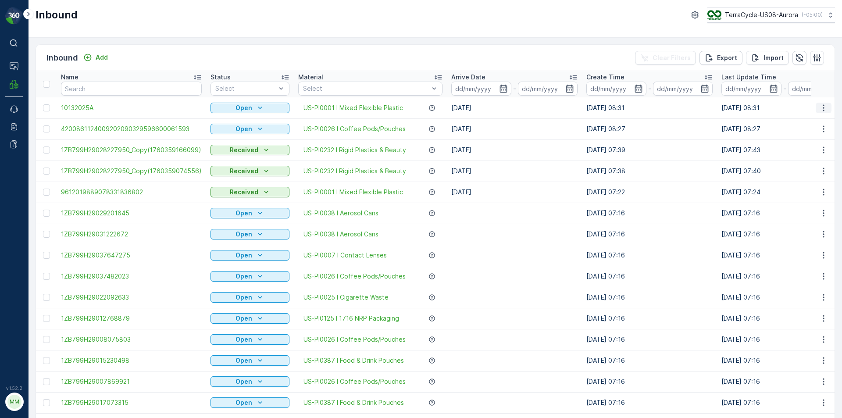
click at [822, 110] on icon "button" at bounding box center [822, 107] width 1 height 7
click at [791, 171] on span "Print QR" at bounding box center [788, 170] width 24 height 9
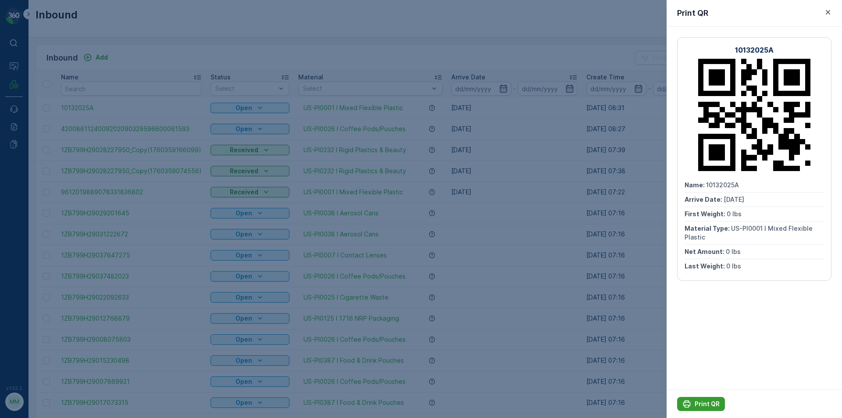
click at [710, 408] on p "Print QR" at bounding box center [706, 403] width 25 height 9
click at [500, 245] on div at bounding box center [421, 209] width 842 height 418
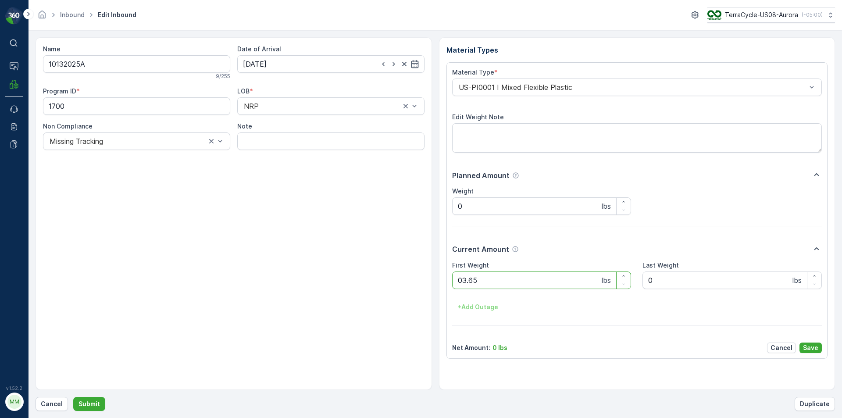
click at [73, 397] on button "Submit" at bounding box center [89, 404] width 32 height 14
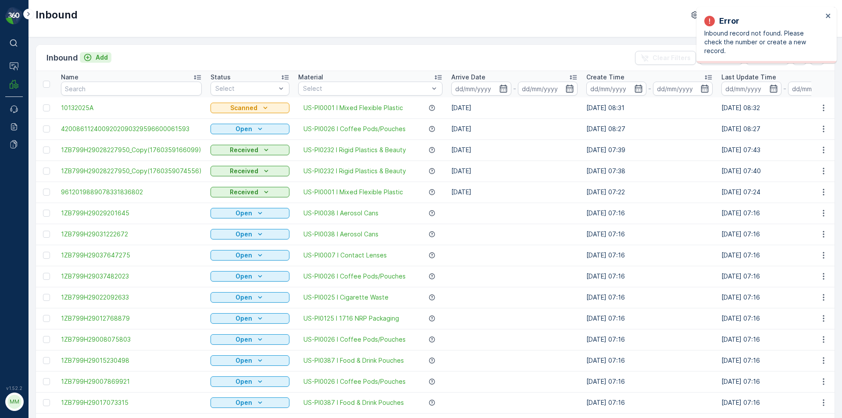
click at [101, 56] on p "Add" at bounding box center [102, 57] width 12 height 9
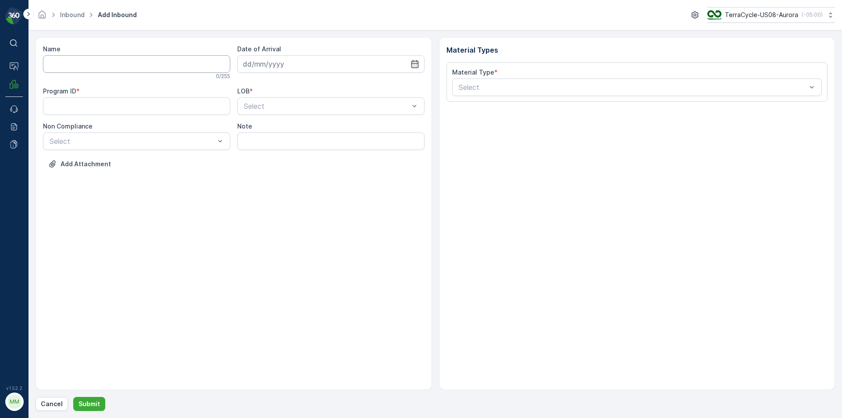
click at [115, 67] on input "Name" at bounding box center [136, 64] width 187 height 18
type input "1Z777A9R0322375945"
click at [73, 397] on button "Submit" at bounding box center [89, 404] width 32 height 14
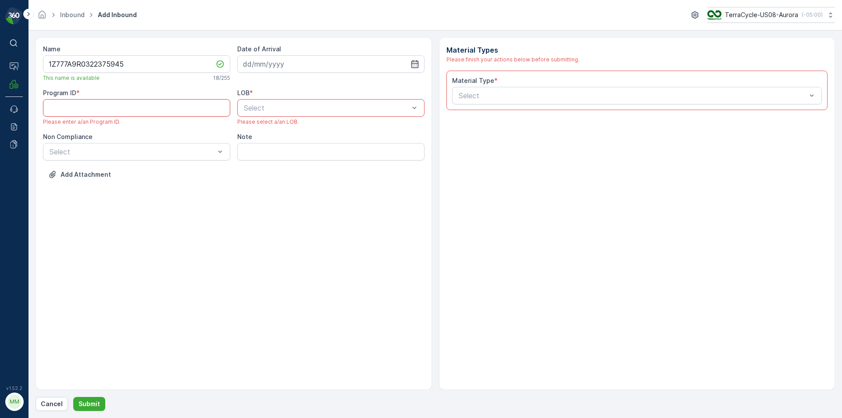
paste ID "999"
type ID "999"
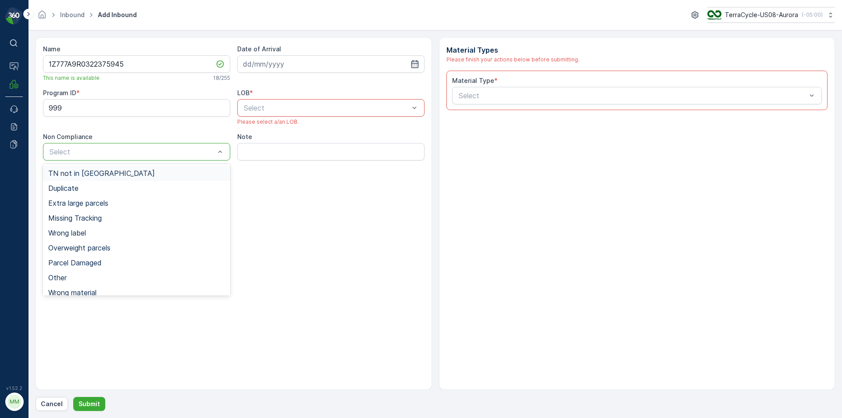
click at [122, 178] on div "TN not in [GEOGRAPHIC_DATA]" at bounding box center [136, 173] width 187 height 15
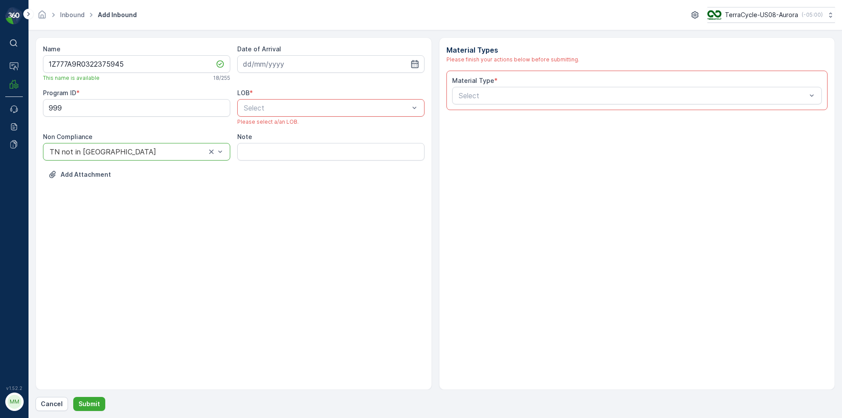
click at [295, 114] on div "Select" at bounding box center [330, 108] width 187 height 18
click at [283, 126] on div "NRP" at bounding box center [330, 129] width 177 height 8
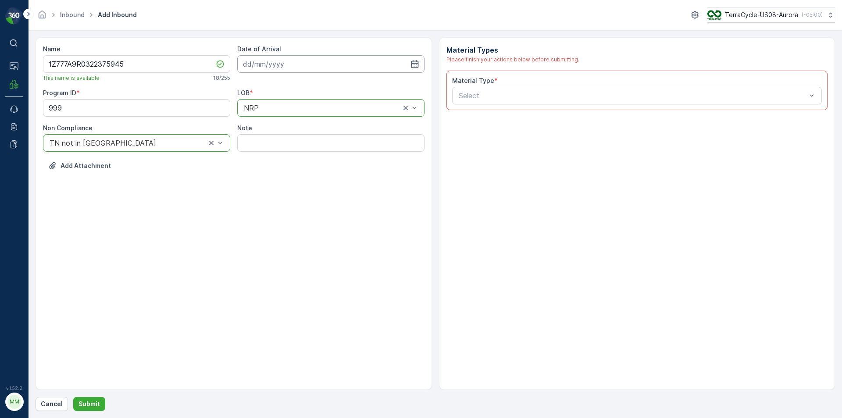
click at [310, 67] on input at bounding box center [330, 64] width 187 height 18
click at [266, 157] on div "13" at bounding box center [268, 155] width 14 height 14
type input "[DATE]"
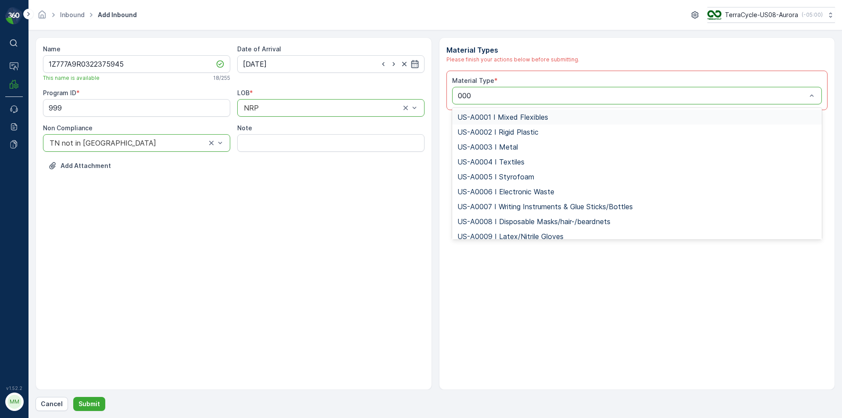
type input "0001"
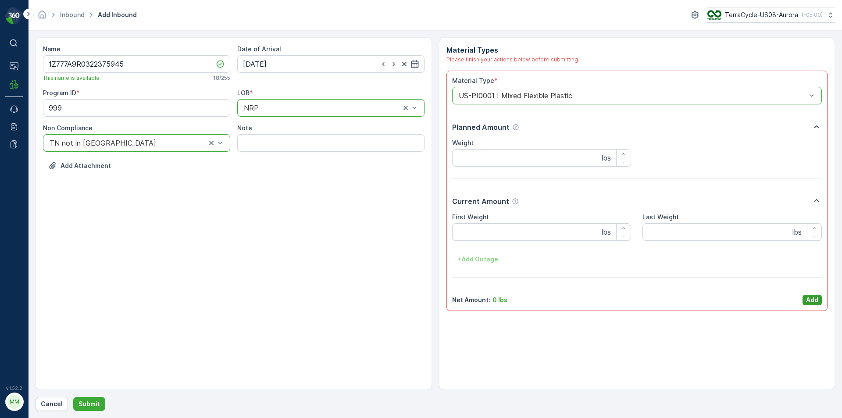
click at [808, 302] on p "Add" at bounding box center [812, 299] width 12 height 9
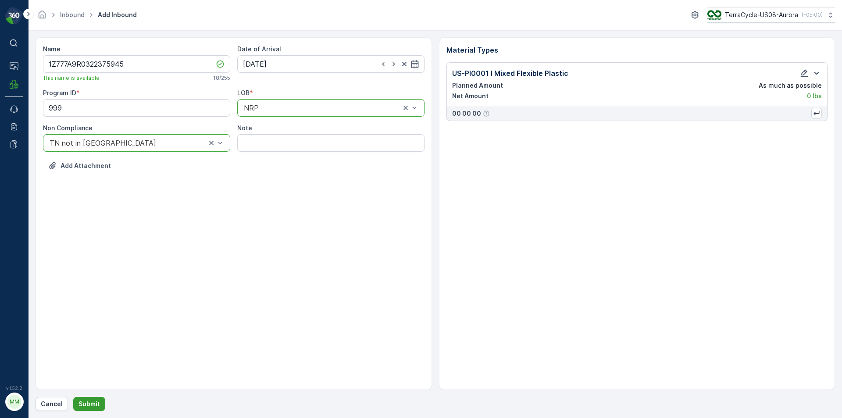
click at [96, 404] on p "Submit" at bounding box center [88, 403] width 21 height 9
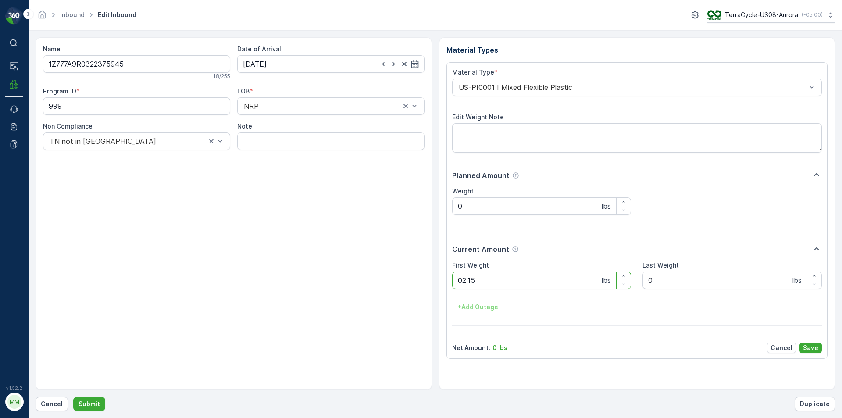
click at [73, 397] on button "Submit" at bounding box center [89, 404] width 32 height 14
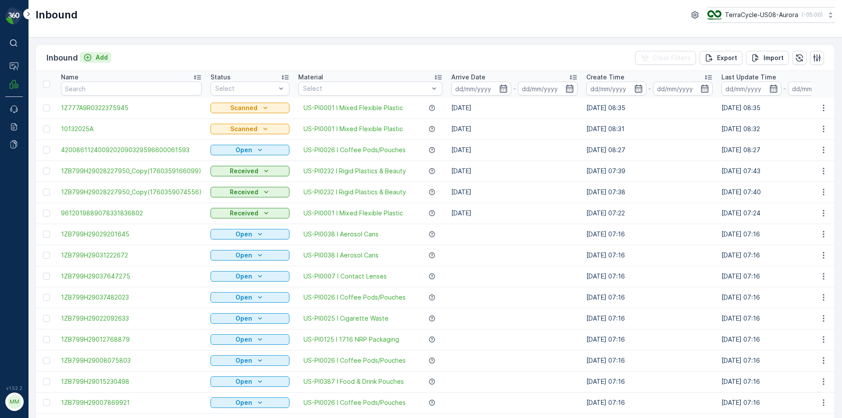
click at [96, 57] on p "Add" at bounding box center [102, 57] width 12 height 9
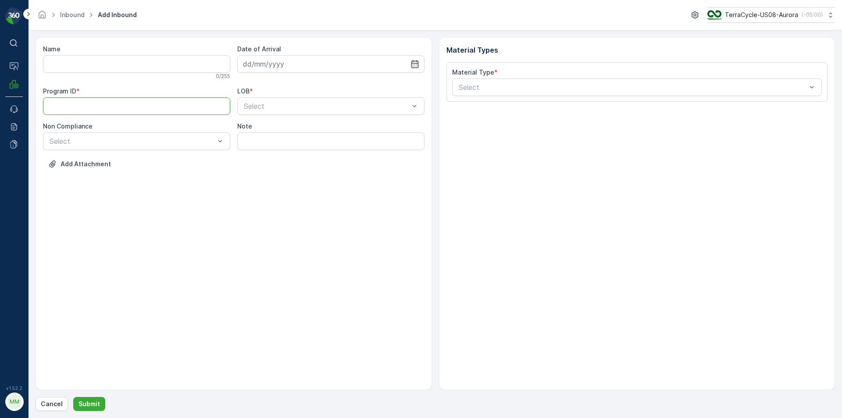
paste ID "CS111"
type ID "CS111"
click at [312, 68] on input at bounding box center [330, 64] width 187 height 18
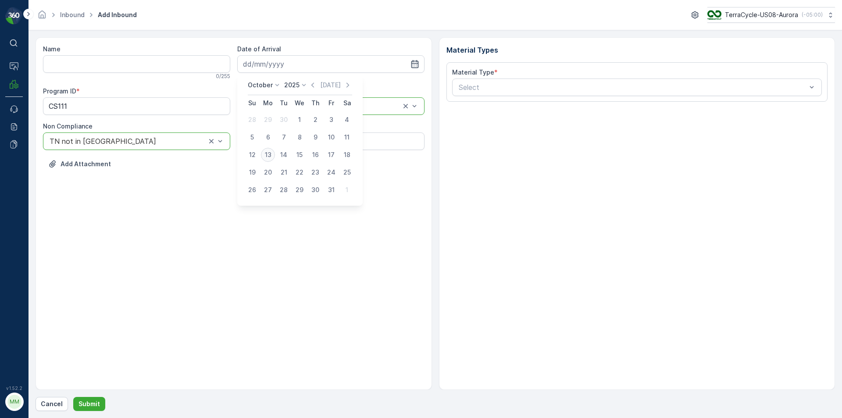
click at [266, 154] on div "13" at bounding box center [268, 155] width 14 height 14
type input "[DATE]"
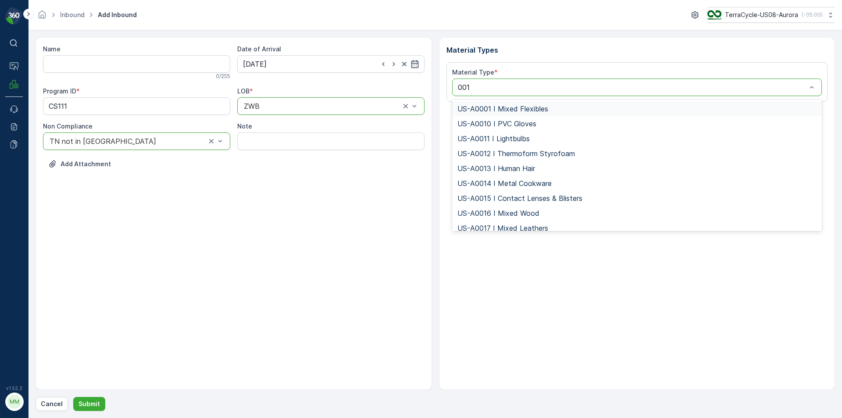
type input "0015"
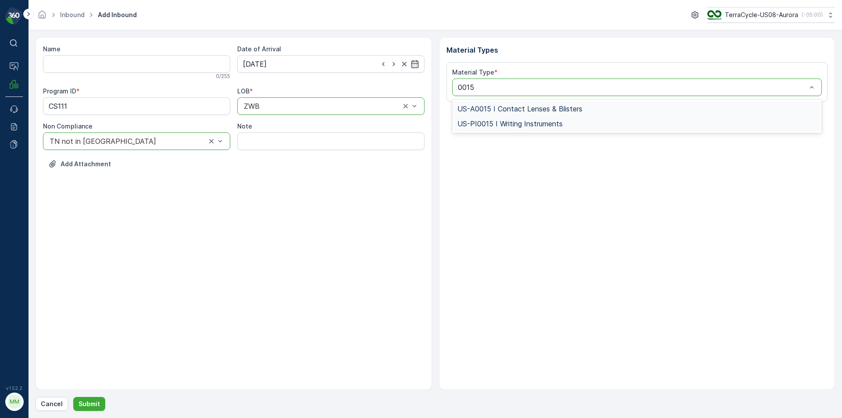
click at [511, 121] on span "US-PI0015 I Writing Instruments" at bounding box center [509, 124] width 105 height 8
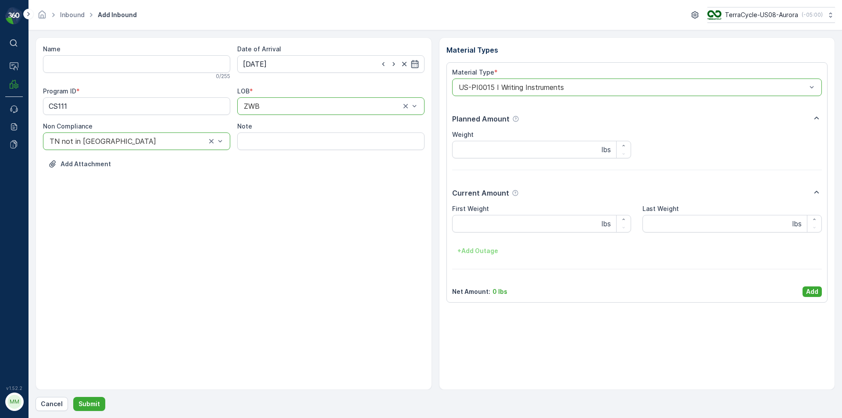
click at [190, 76] on div "0 / 255" at bounding box center [136, 76] width 187 height 7
click at [189, 73] on div "0 / 255" at bounding box center [136, 76] width 187 height 7
click at [186, 68] on input "Name" at bounding box center [136, 64] width 187 height 18
type input "1Z7R17949090659322"
click at [73, 397] on button "Submit" at bounding box center [89, 404] width 32 height 14
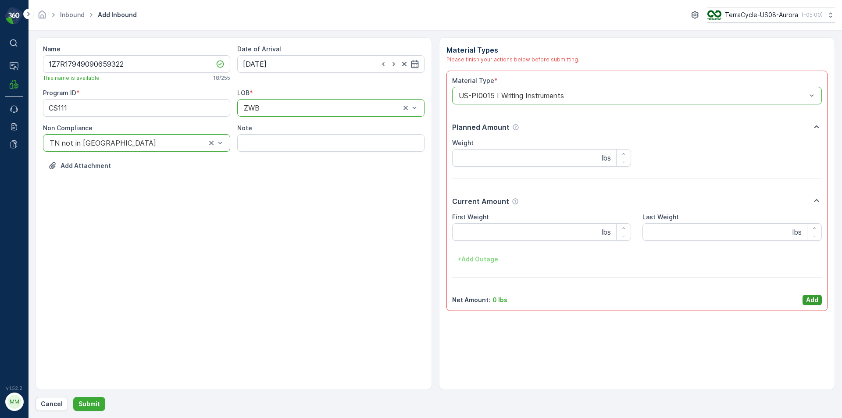
click at [817, 301] on p "Add" at bounding box center [812, 299] width 12 height 9
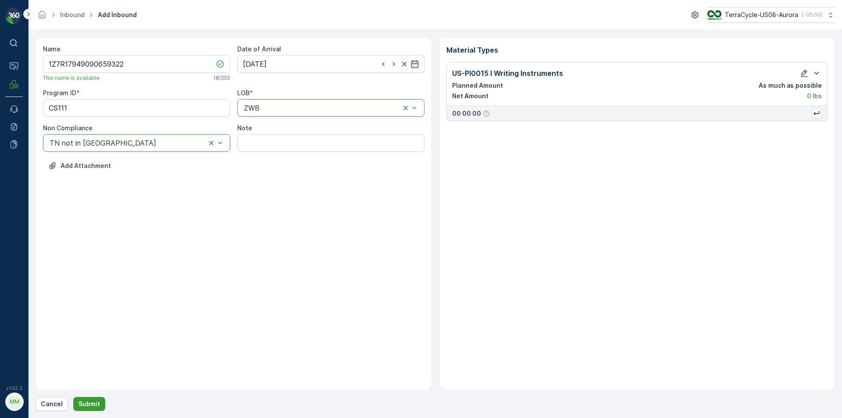
click at [96, 404] on p "Submit" at bounding box center [88, 403] width 21 height 9
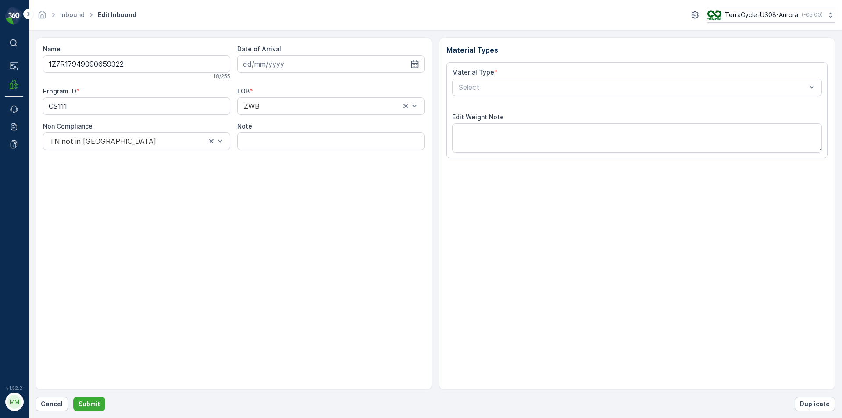
type input "[DATE]"
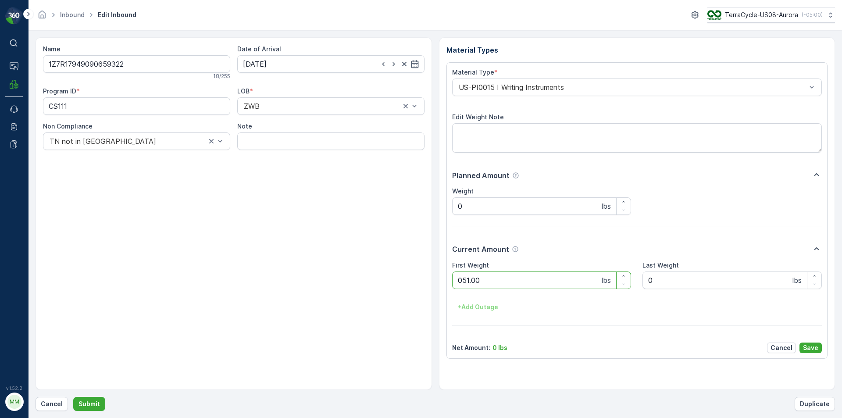
click at [73, 397] on button "Submit" at bounding box center [89, 404] width 32 height 14
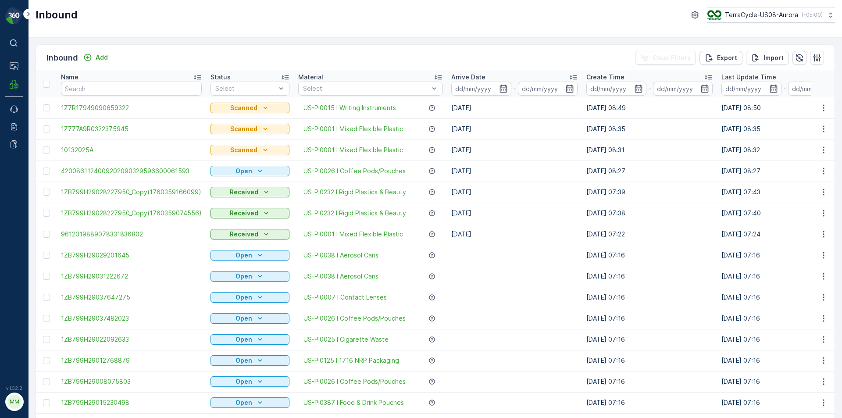
click at [0, 48] on div "⌘B Operations MRF Events Reports Documents v 1.52.2 MM MRF.US08" at bounding box center [14, 209] width 28 height 418
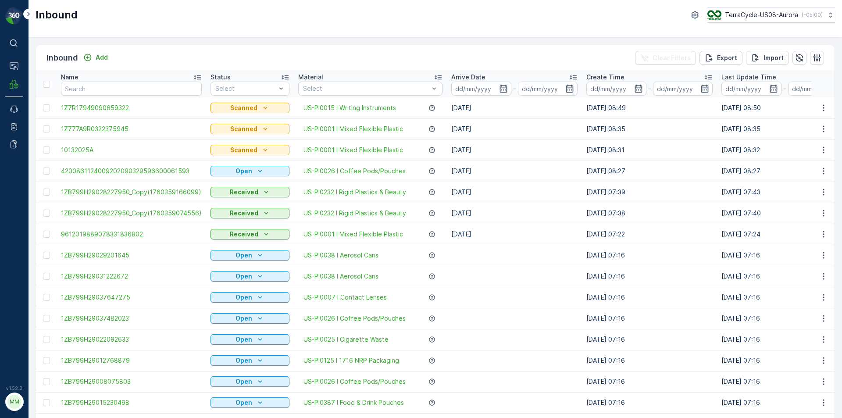
click at [1, 53] on div "⌘B Operations MRF Events Reports Documents v 1.52.2 MM MRF.US08" at bounding box center [14, 209] width 28 height 418
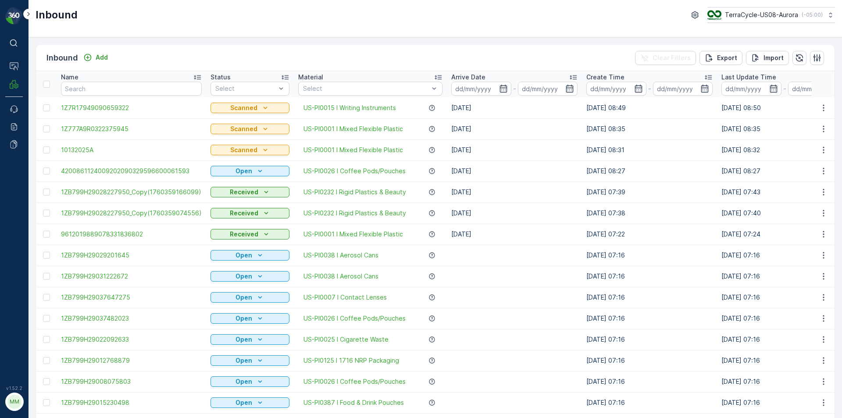
scroll to position [0, 191]
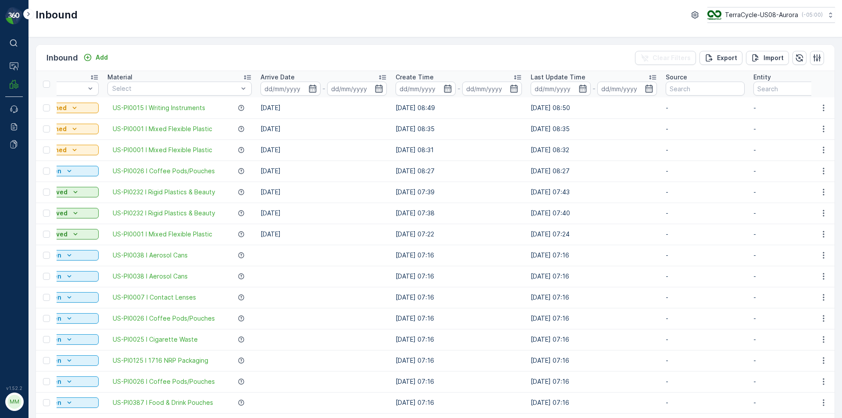
drag, startPoint x: 499, startPoint y: 8, endPoint x: 547, endPoint y: 33, distance: 54.7
click at [497, 8] on div "Inbound TerraCycle-US08-Aurora ( -05:00 )" at bounding box center [435, 15] width 799 height 16
drag, startPoint x: 121, startPoint y: 40, endPoint x: 309, endPoint y: -13, distance: 195.5
drag, startPoint x: 309, startPoint y: -13, endPoint x: 126, endPoint y: 35, distance: 189.3
drag, startPoint x: 126, startPoint y: 35, endPoint x: 393, endPoint y: 376, distance: 433.5
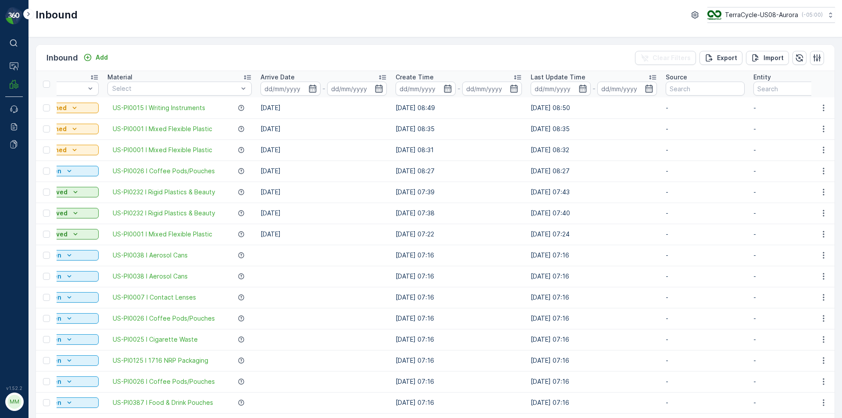
drag, startPoint x: 393, startPoint y: 376, endPoint x: 590, endPoint y: 156, distance: 295.5
drag, startPoint x: 590, startPoint y: 156, endPoint x: 700, endPoint y: 293, distance: 175.8
drag, startPoint x: 700, startPoint y: 293, endPoint x: 649, endPoint y: 198, distance: 107.8
drag, startPoint x: 752, startPoint y: 255, endPoint x: 814, endPoint y: 84, distance: 181.9
drag, startPoint x: 760, startPoint y: 305, endPoint x: 749, endPoint y: 267, distance: 38.6
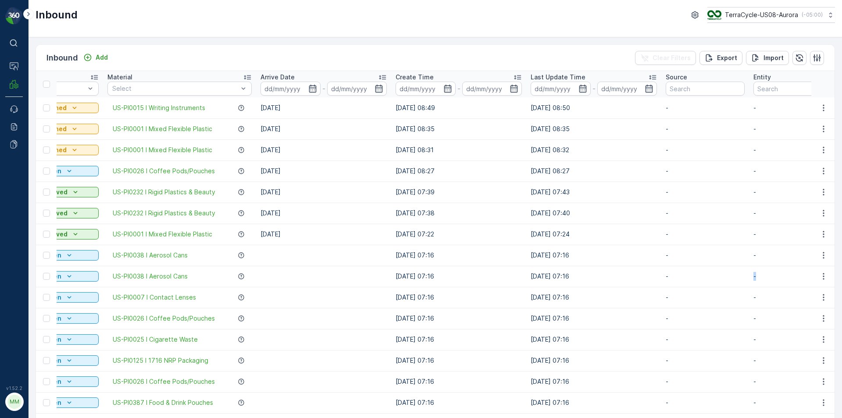
drag, startPoint x: 749, startPoint y: 267, endPoint x: 707, endPoint y: 285, distance: 46.2
click at [707, 285] on tr "1ZB799H29031222672 Open US-PI0038 I Aerosol Cans 13.10.2025 07:16 13.10.2025 07…" at bounding box center [709, 276] width 1728 height 21
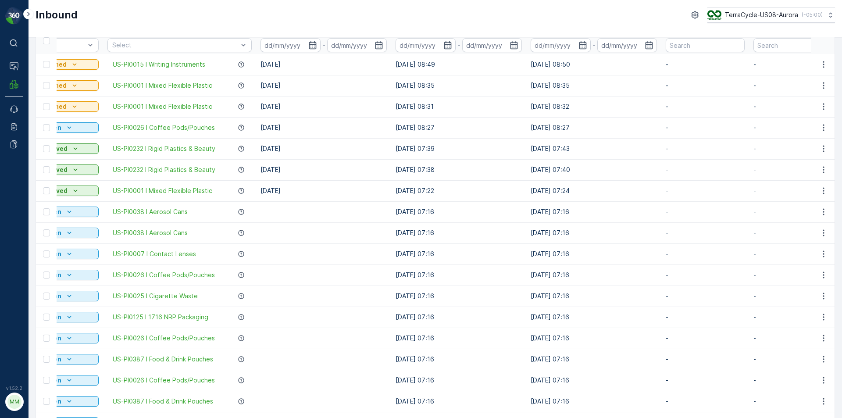
drag, startPoint x: 660, startPoint y: 328, endPoint x: 655, endPoint y: 345, distance: 17.9
click at [655, 345] on td "[DATE] 07:16" at bounding box center [593, 337] width 135 height 21
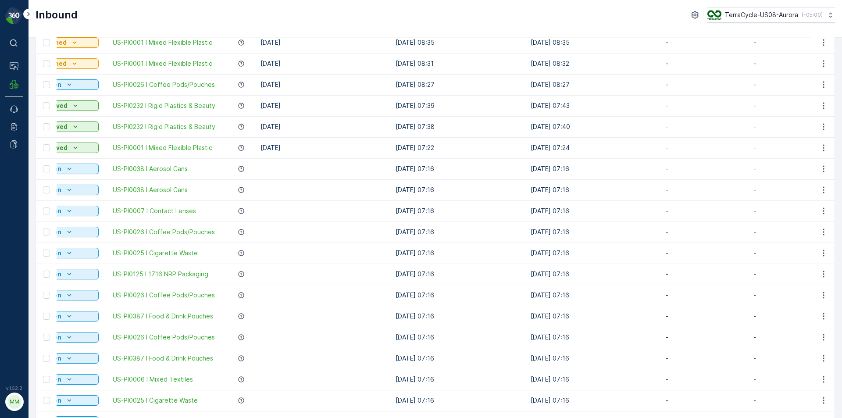
scroll to position [88, 0]
drag, startPoint x: 655, startPoint y: 345, endPoint x: 416, endPoint y: 31, distance: 394.7
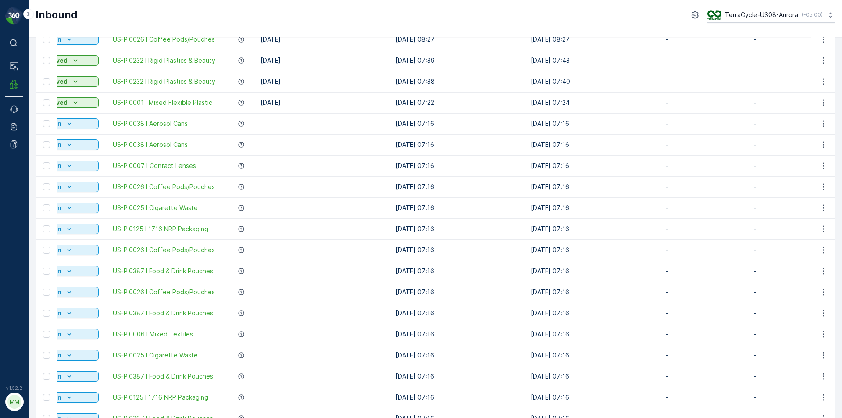
drag, startPoint x: 598, startPoint y: 321, endPoint x: 513, endPoint y: -51, distance: 381.2
click at [513, 0] on html "⌘B Operations MRF Events Reports Documents v 1.52.2 MM MRF.US08 Inbound TerraCy…" at bounding box center [421, 209] width 842 height 418
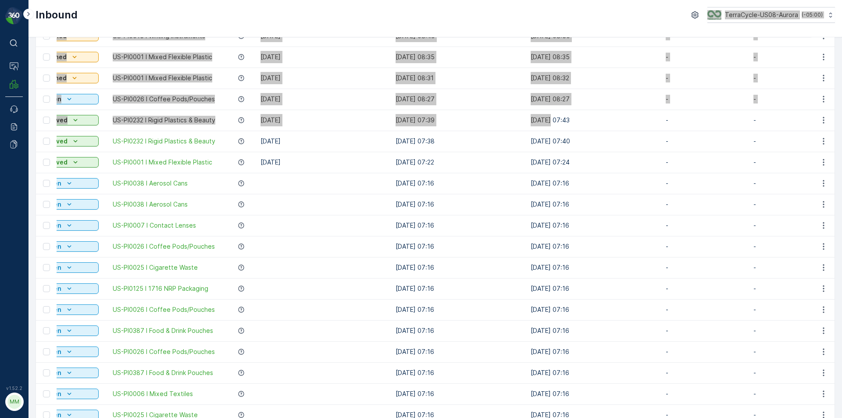
scroll to position [28, 0]
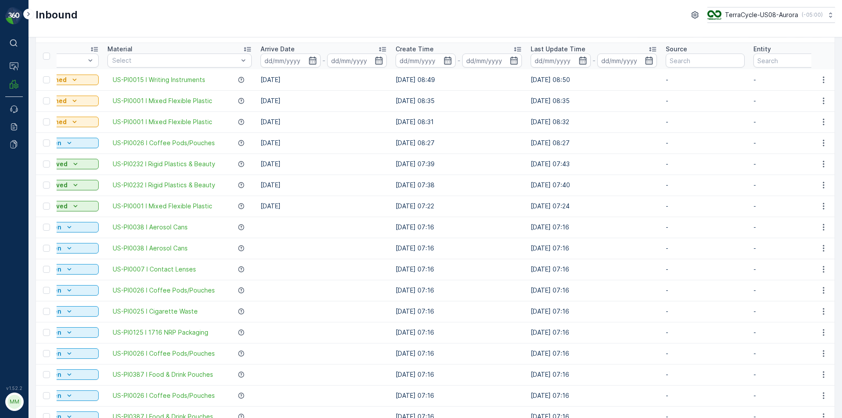
click at [478, 226] on td "[DATE] 07:16" at bounding box center [458, 227] width 135 height 21
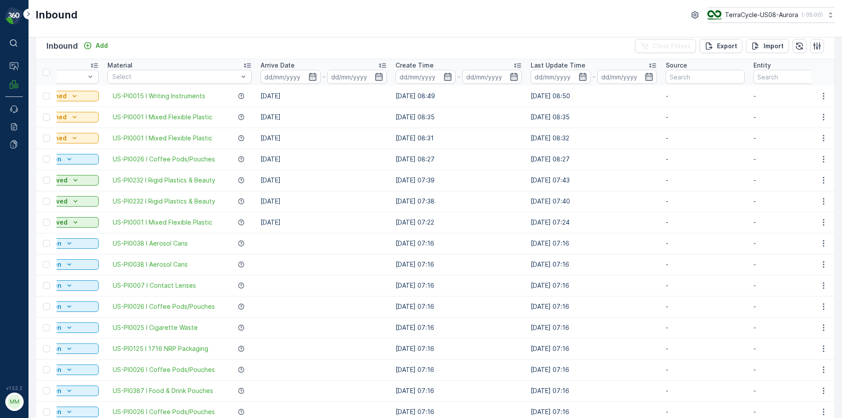
scroll to position [0, 0]
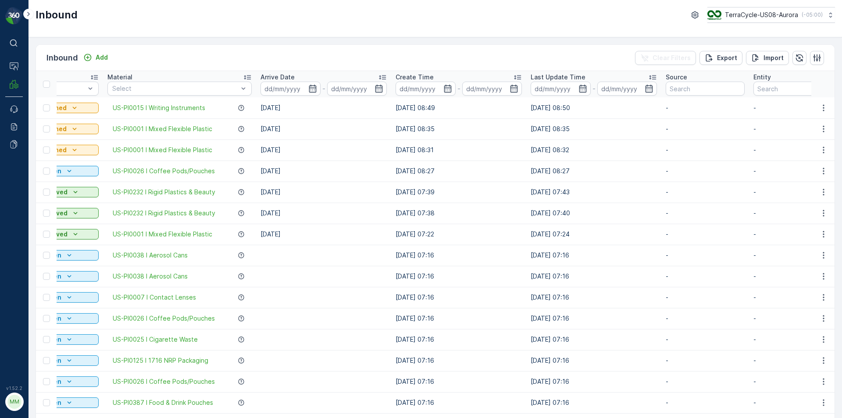
drag, startPoint x: 397, startPoint y: 50, endPoint x: 300, endPoint y: 32, distance: 98.1
click at [300, 32] on div "Inbound TerraCycle-US08-Aurora ( -05:00 )" at bounding box center [434, 18] width 813 height 37
drag, startPoint x: 304, startPoint y: 32, endPoint x: 271, endPoint y: 21, distance: 34.7
click at [271, 21] on div "Inbound TerraCycle-US08-Aurora ( -05:00 )" at bounding box center [435, 15] width 799 height 16
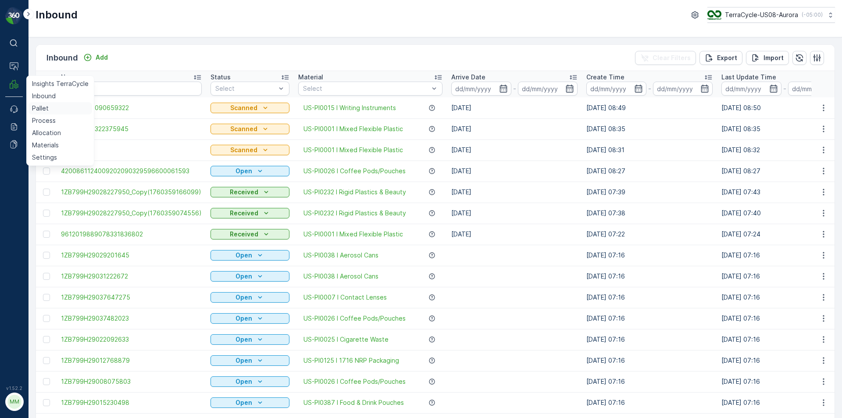
click at [36, 107] on p "Pallet" at bounding box center [40, 108] width 17 height 9
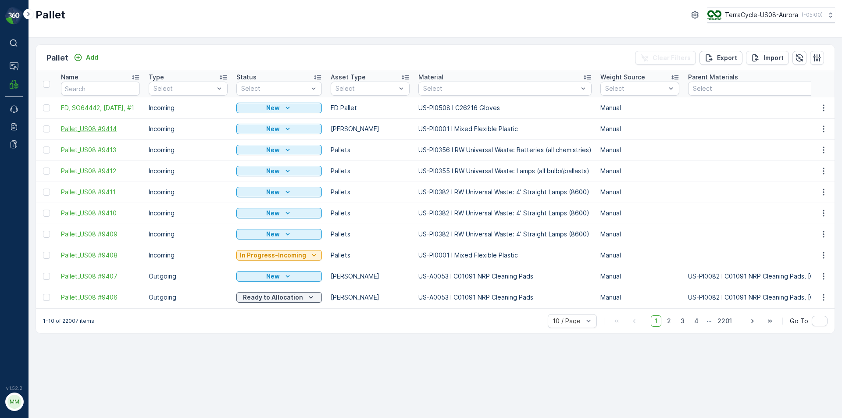
drag, startPoint x: 48, startPoint y: 129, endPoint x: 71, endPoint y: 129, distance: 23.2
click at [48, 129] on div at bounding box center [46, 128] width 7 height 7
click at [43, 125] on input "checkbox" at bounding box center [43, 125] width 0 height 0
click at [782, 59] on div "Print QR" at bounding box center [767, 58] width 48 height 26
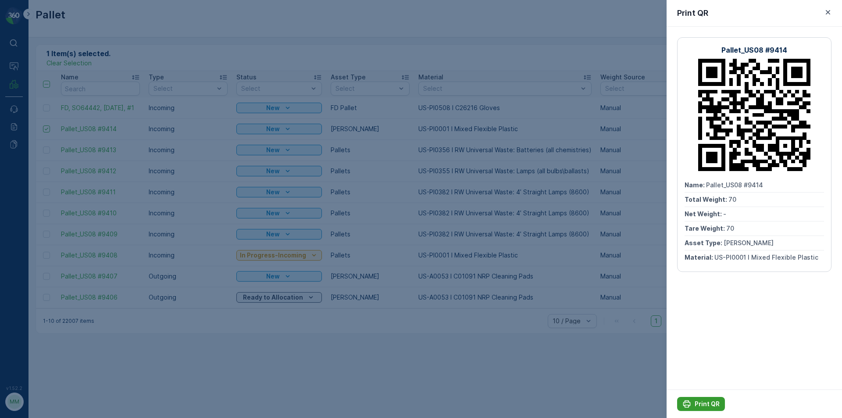
click at [687, 400] on icon "Print QR" at bounding box center [686, 403] width 9 height 9
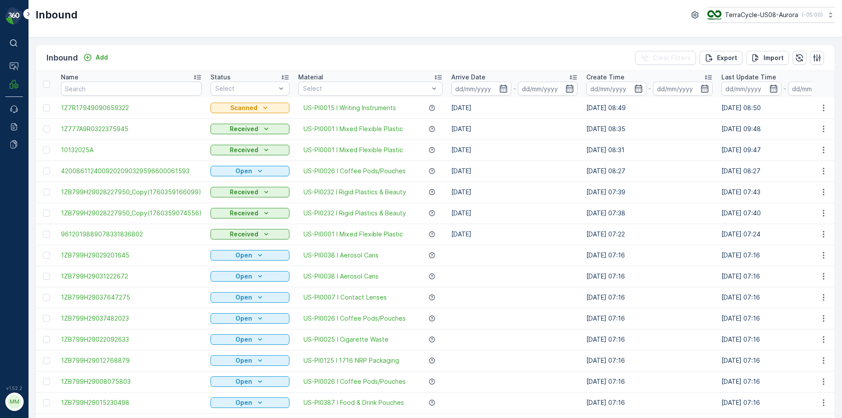
drag, startPoint x: 45, startPoint y: 386, endPoint x: 50, endPoint y: 391, distance: 7.2
click at [50, 391] on td at bounding box center [46, 381] width 21 height 21
click at [190, 31] on div "Inbound TerraCycle-US08-Aurora ( -05:00 )" at bounding box center [434, 18] width 813 height 37
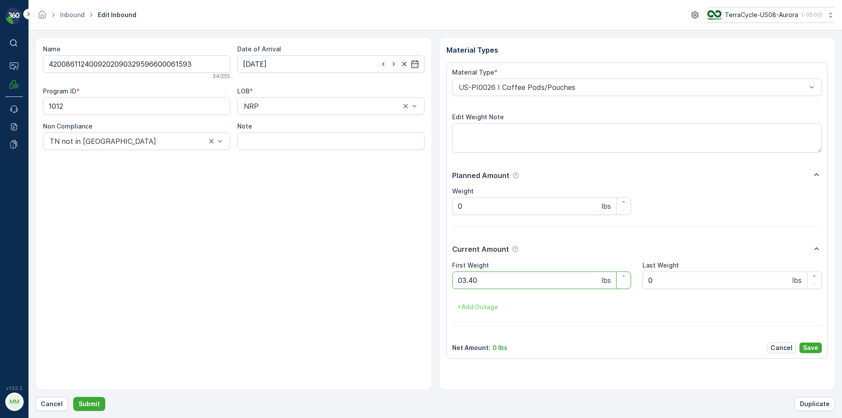
click at [73, 397] on button "Submit" at bounding box center [89, 404] width 32 height 14
